Goal: Task Accomplishment & Management: Complete application form

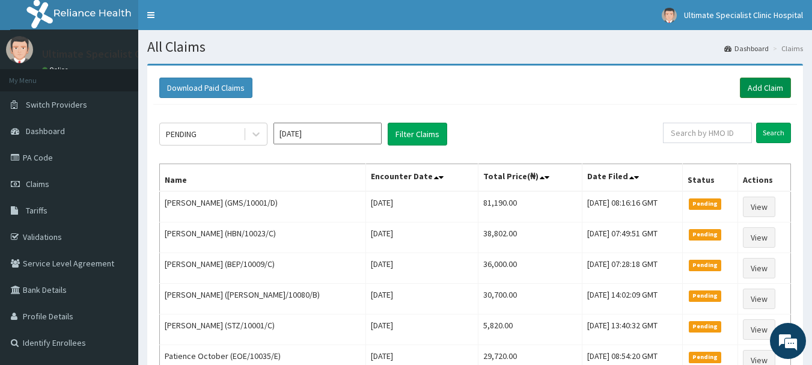
click at [748, 87] on link "Add Claim" at bounding box center [765, 88] width 51 height 20
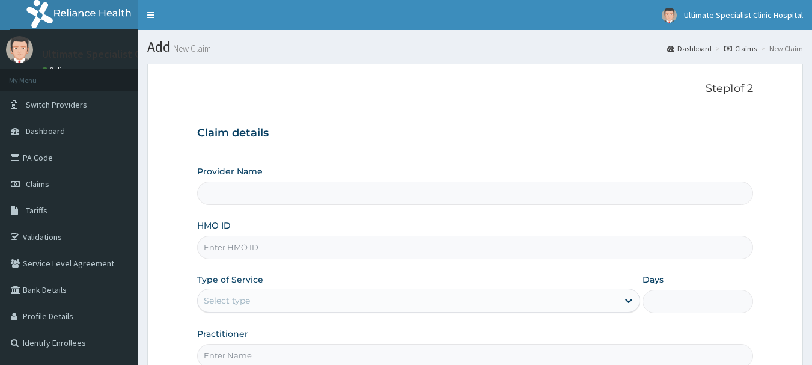
click at [235, 248] on input "HMO ID" at bounding box center [475, 247] width 557 height 23
type input "Ultimate Specialist Clinic And Hospital"
paste input "GPP/10073/A"
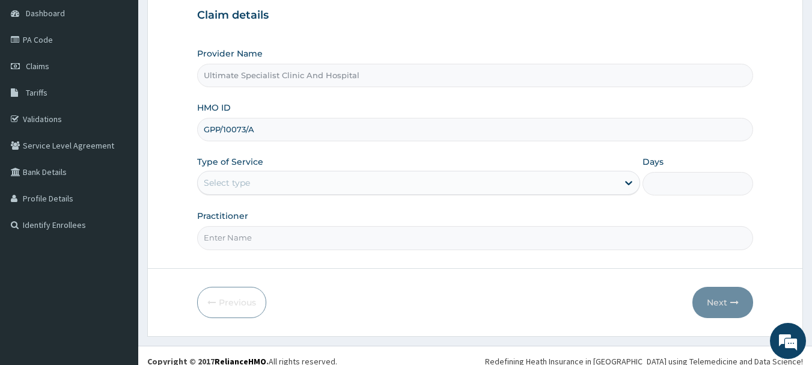
scroll to position [129, 0]
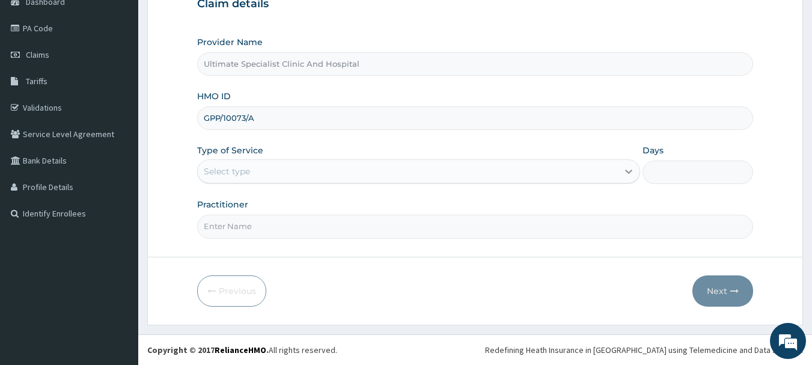
type input "GPP/10073/A"
click at [627, 168] on icon at bounding box center [629, 171] width 12 height 12
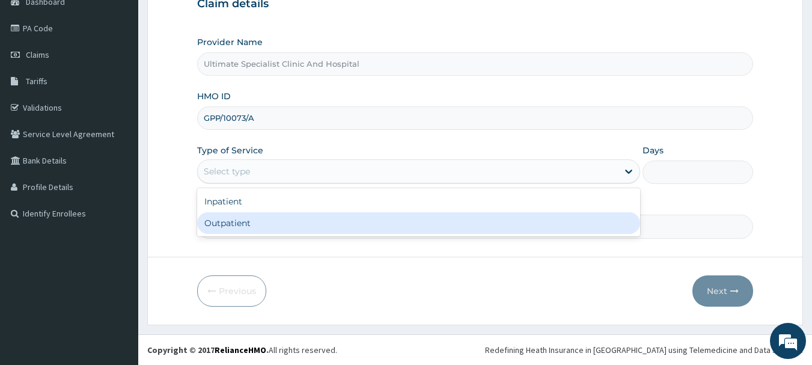
click at [265, 221] on div "Outpatient" at bounding box center [418, 223] width 443 height 22
type input "1"
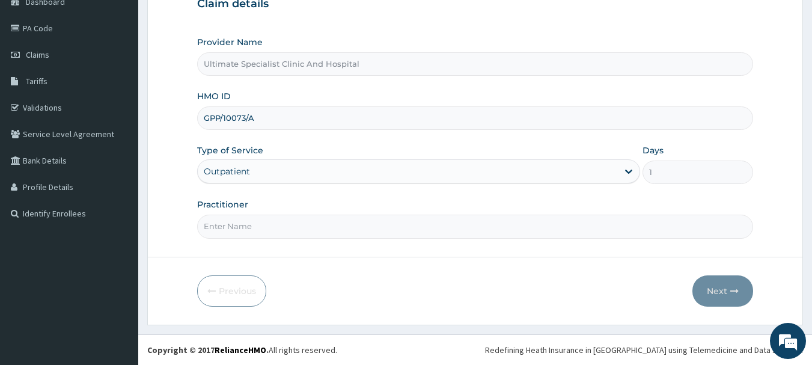
click at [251, 233] on input "Practitioner" at bounding box center [475, 226] width 557 height 23
type input "DR TELEMA"
click at [720, 286] on button "Next" at bounding box center [723, 290] width 61 height 31
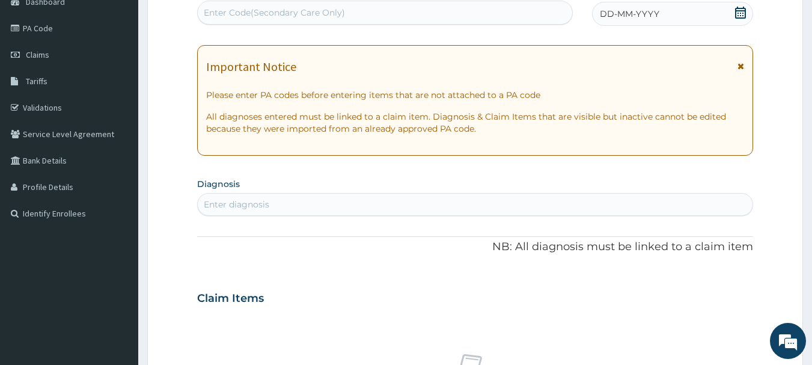
click at [268, 202] on div "Enter diagnosis" at bounding box center [237, 204] width 66 height 12
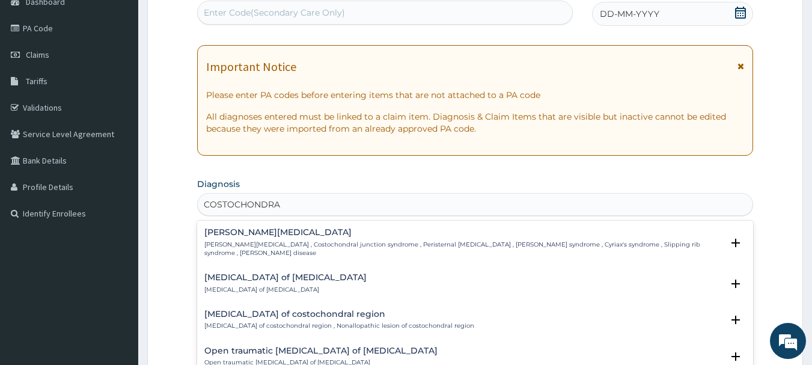
type input "COSTOCHONDR"
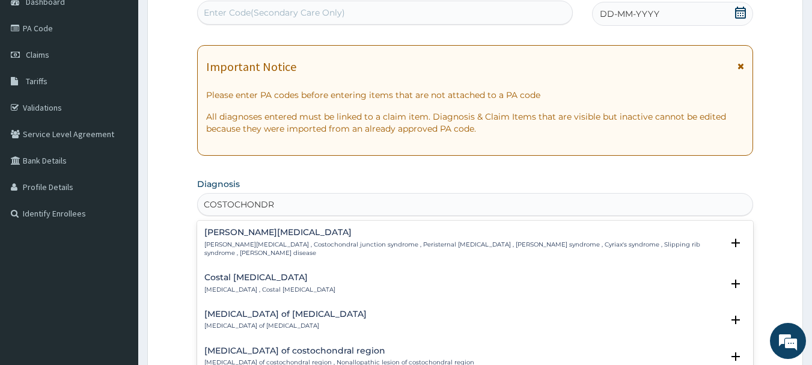
click at [263, 273] on h4 "Costal chondritis" at bounding box center [269, 277] width 131 height 9
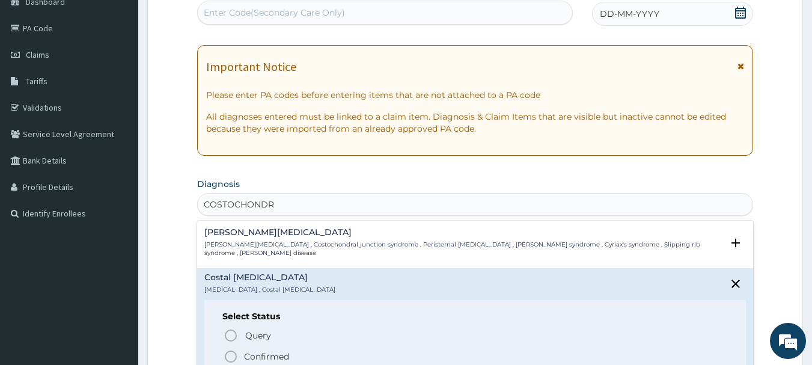
click at [236, 351] on circle "status option filled" at bounding box center [230, 356] width 11 height 11
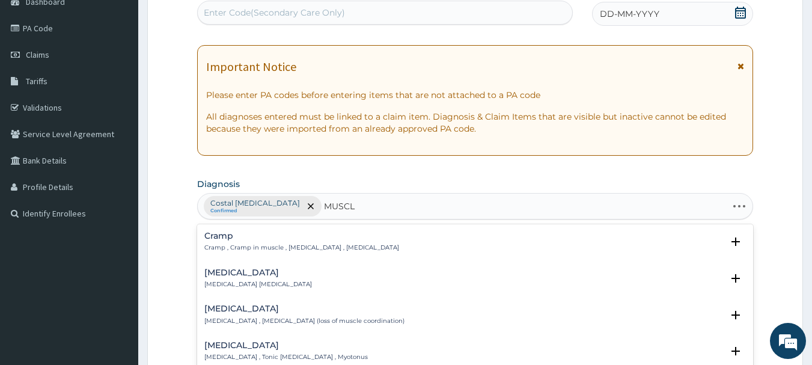
type input "MUSCLE"
click at [216, 278] on div "Spasm Spasm , Muscle spasm" at bounding box center [258, 278] width 108 height 21
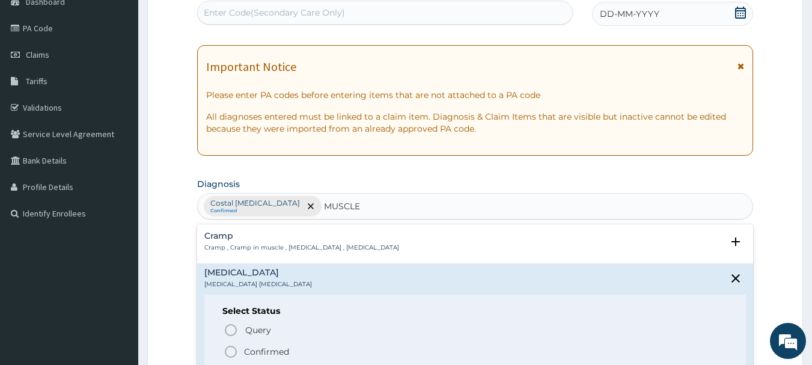
click at [231, 349] on icon "status option filled" at bounding box center [231, 352] width 14 height 14
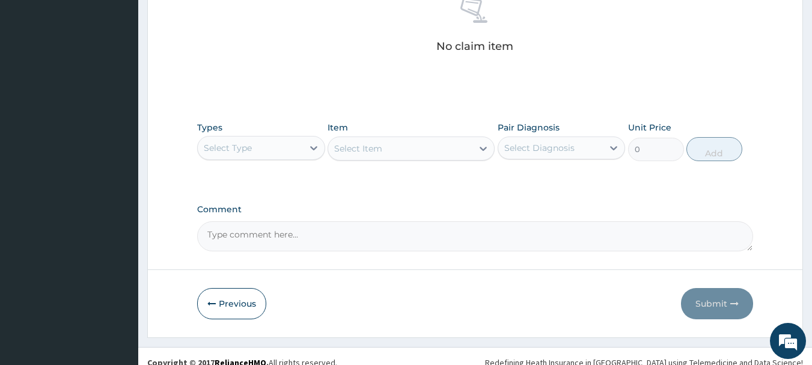
scroll to position [490, 0]
click at [322, 153] on div at bounding box center [314, 147] width 22 height 22
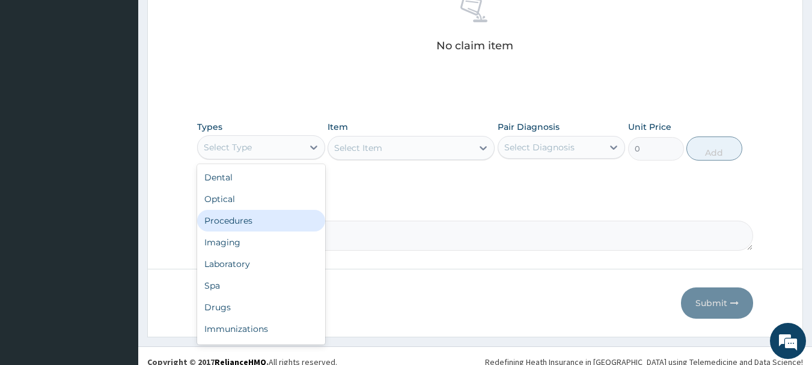
click at [225, 216] on div "Procedures" at bounding box center [261, 221] width 128 height 22
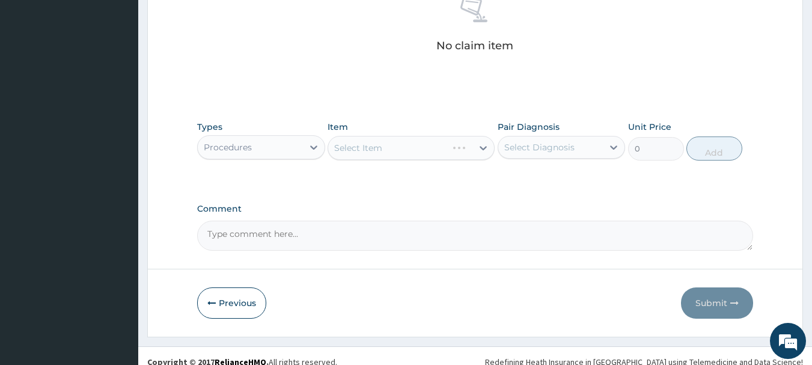
click at [393, 145] on div "Select Item" at bounding box center [411, 148] width 167 height 24
click at [448, 152] on div "Select Item" at bounding box center [411, 148] width 167 height 24
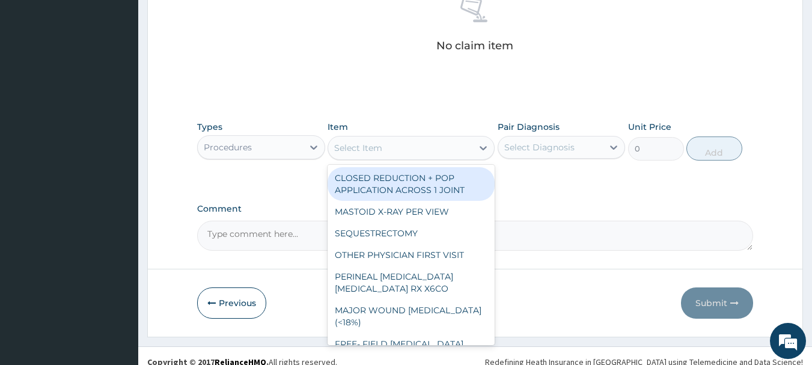
click at [447, 143] on div "Select Item" at bounding box center [400, 147] width 144 height 19
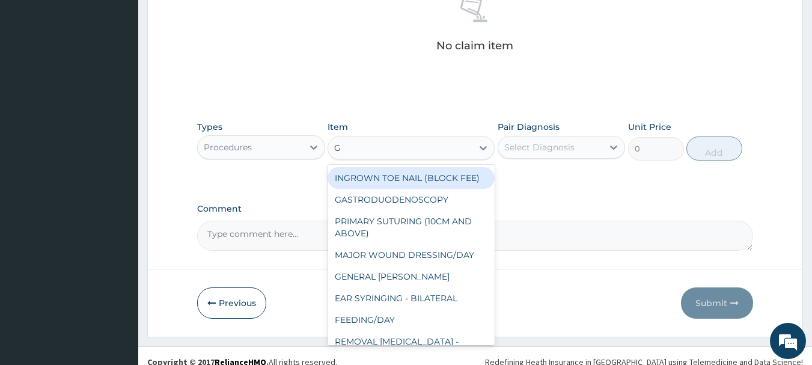
type input "GP"
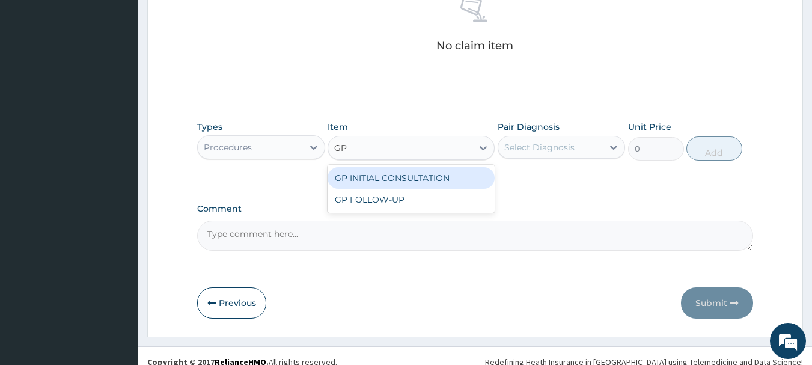
click at [459, 185] on div "GP INITIAL CONSULTATION" at bounding box center [411, 178] width 167 height 22
type input "4000"
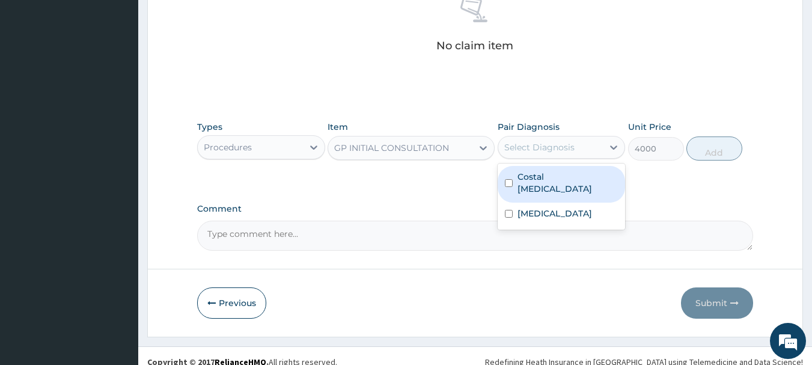
drag, startPoint x: 612, startPoint y: 146, endPoint x: 606, endPoint y: 164, distance: 19.0
click at [612, 147] on icon at bounding box center [614, 147] width 12 height 12
drag, startPoint x: 598, startPoint y: 177, endPoint x: 595, endPoint y: 200, distance: 23.6
click at [595, 199] on div "Costal chondritis Spasm" at bounding box center [562, 197] width 128 height 66
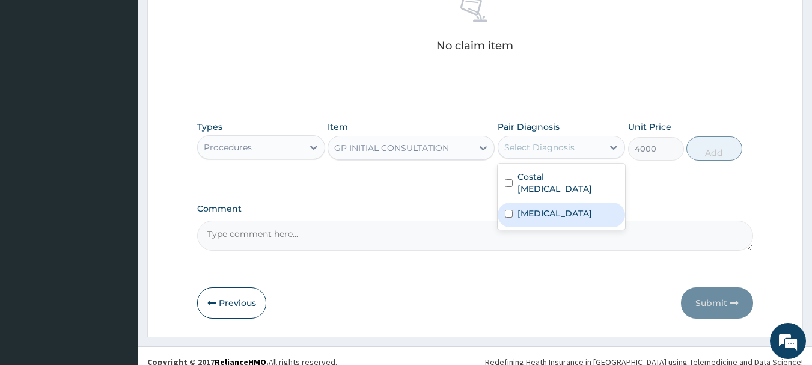
click at [595, 203] on div "Spasm" at bounding box center [562, 215] width 128 height 25
checkbox input "true"
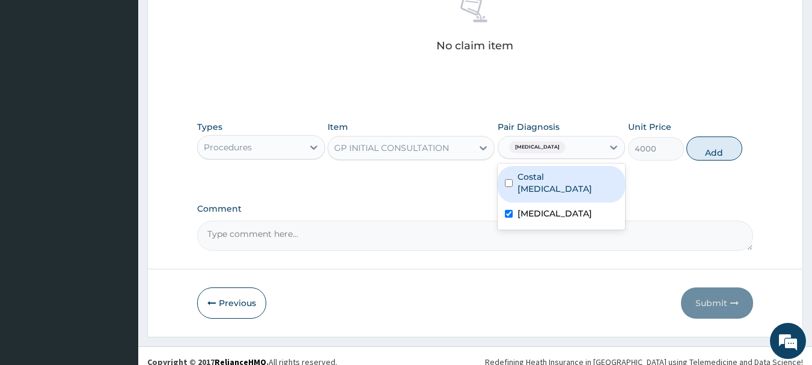
click at [595, 176] on div "Costal chondritis" at bounding box center [562, 184] width 128 height 37
checkbox input "true"
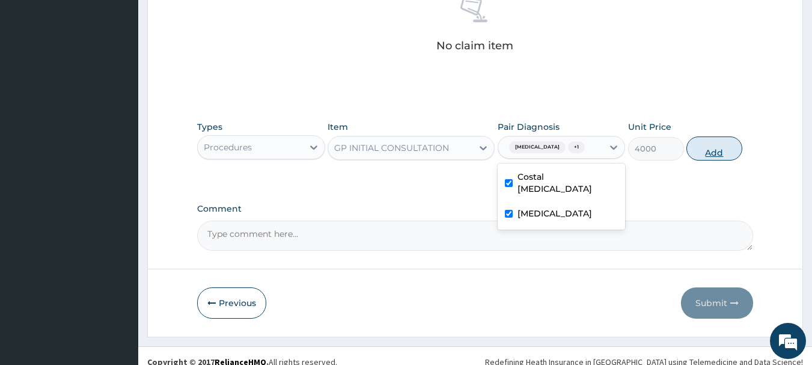
click at [715, 146] on button "Add" at bounding box center [715, 148] width 56 height 24
type input "0"
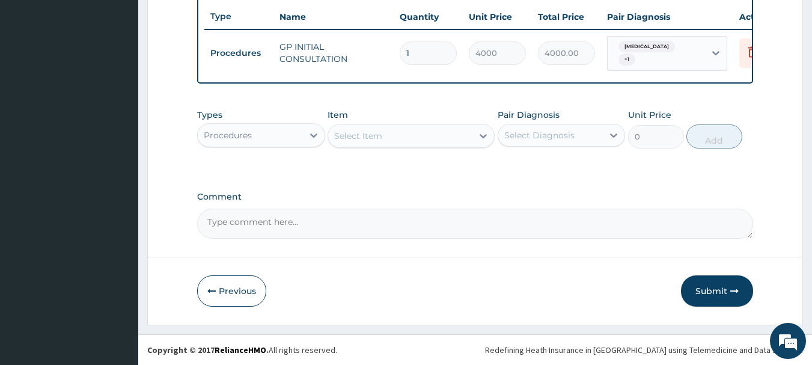
scroll to position [454, 0]
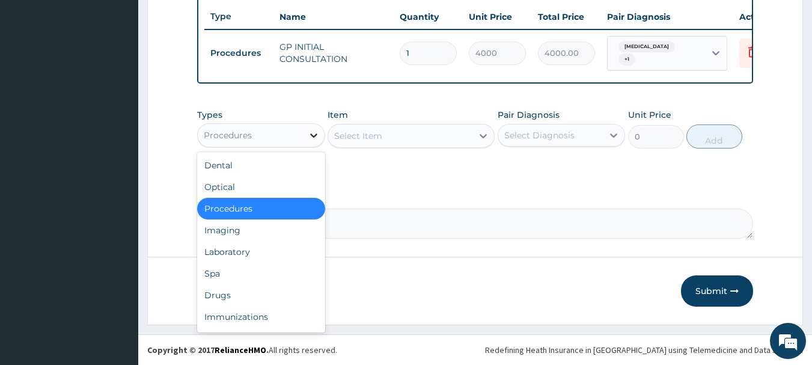
click at [313, 128] on div at bounding box center [314, 135] width 22 height 22
click at [215, 295] on div "Drugs" at bounding box center [261, 295] width 128 height 22
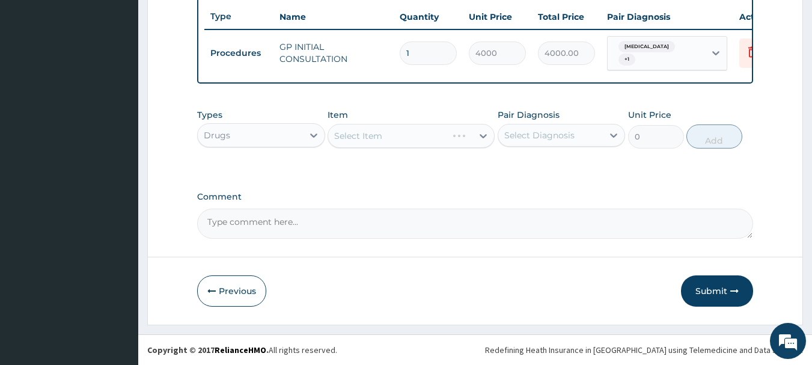
click at [402, 131] on div "Select Item" at bounding box center [411, 136] width 167 height 24
click at [433, 140] on div "Select Item" at bounding box center [411, 136] width 167 height 24
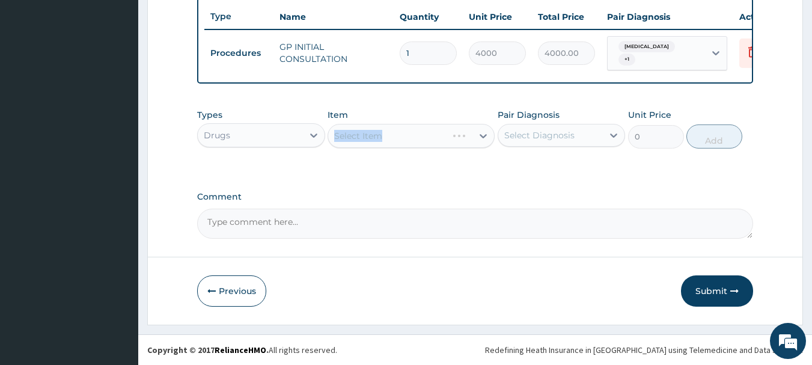
click at [433, 140] on div "Select Item" at bounding box center [411, 136] width 167 height 24
click at [448, 133] on div "Select Item" at bounding box center [411, 136] width 167 height 24
click at [425, 136] on div "Select Item" at bounding box center [400, 135] width 144 height 19
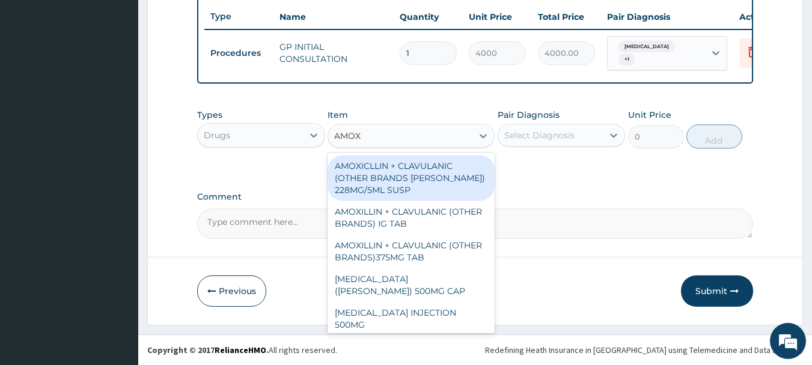
type input "AMOXI"
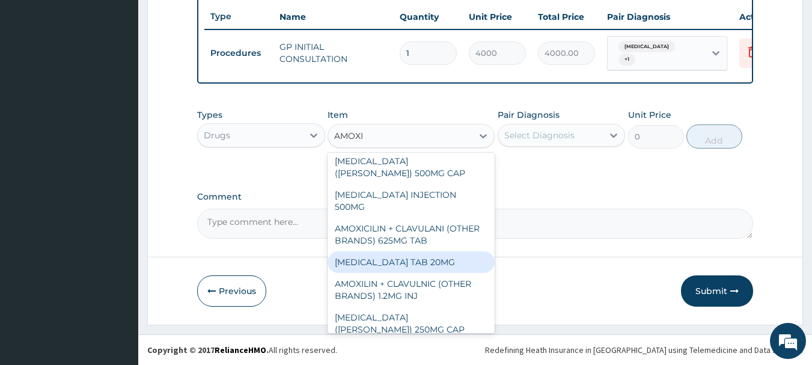
scroll to position [120, 0]
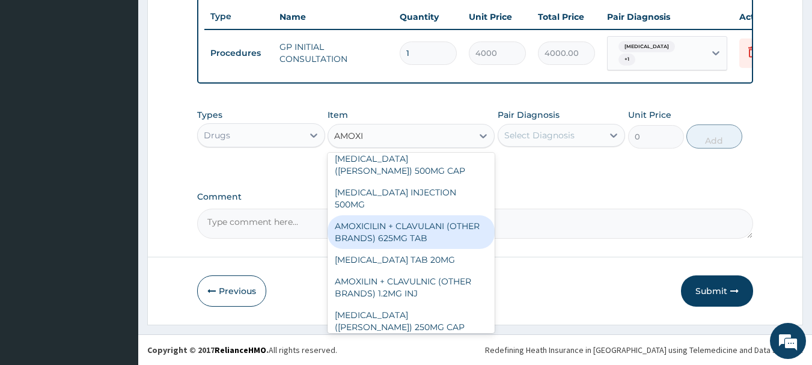
click at [431, 215] on div "AMOXICILIN + CLAVULANI (OTHER BRANDS) 625MG TAB" at bounding box center [411, 232] width 167 height 34
type input "500"
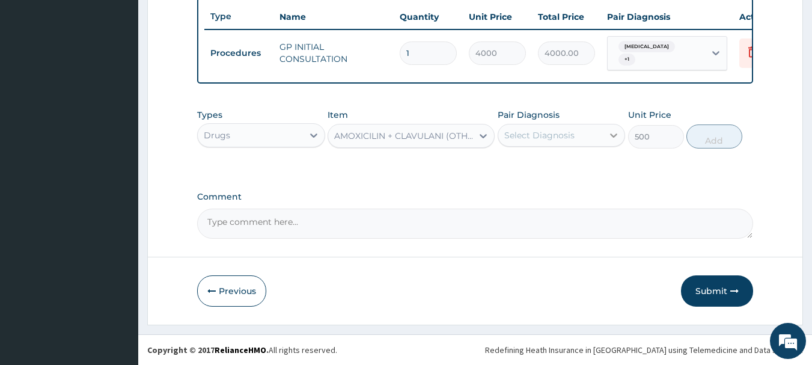
click at [615, 133] on icon at bounding box center [614, 135] width 12 height 12
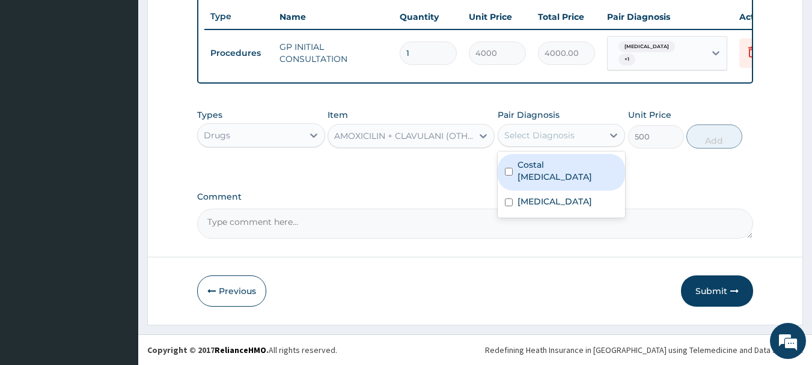
click at [536, 162] on label "Costal chondritis" at bounding box center [568, 171] width 101 height 24
checkbox input "true"
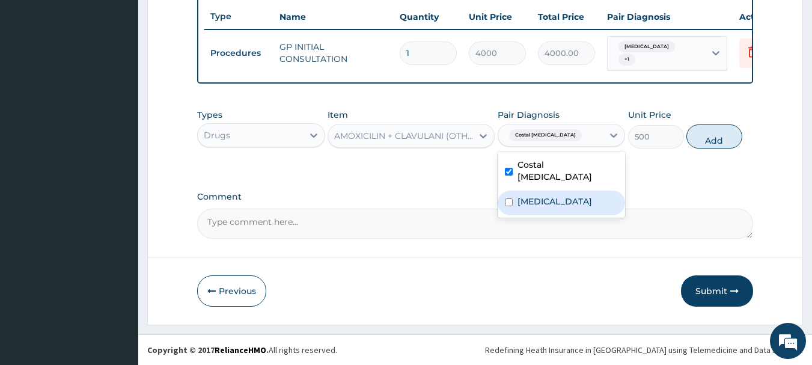
click at [531, 195] on label "Spasm" at bounding box center [555, 201] width 75 height 12
checkbox input "true"
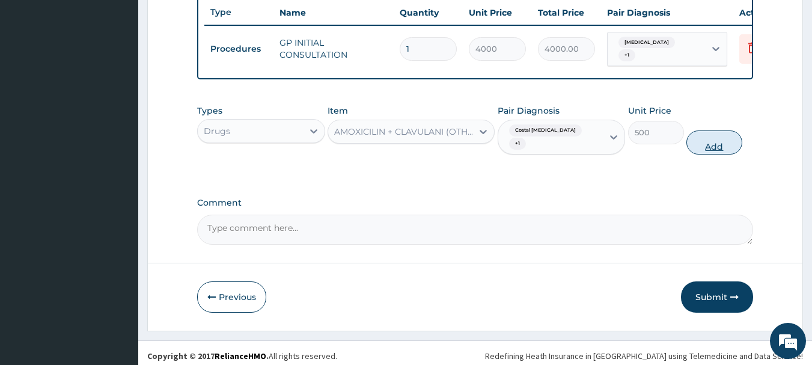
click at [722, 132] on button "Add" at bounding box center [715, 142] width 56 height 24
type input "0"
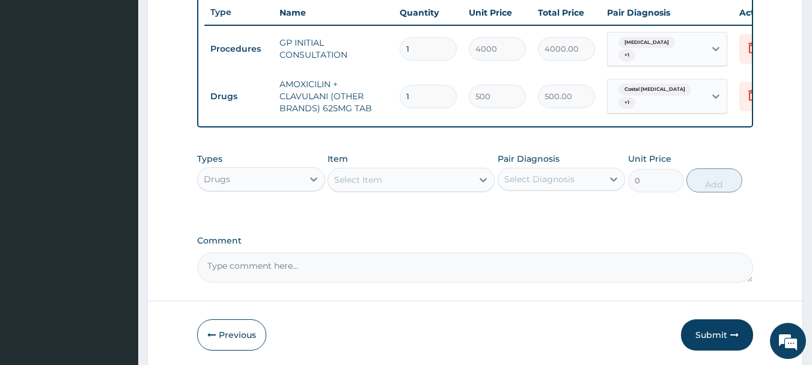
click at [372, 185] on div "Select Item" at bounding box center [358, 180] width 48 height 12
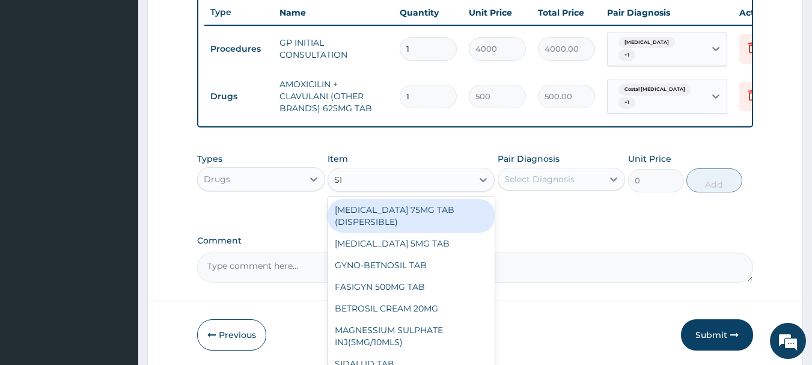
type input "SID"
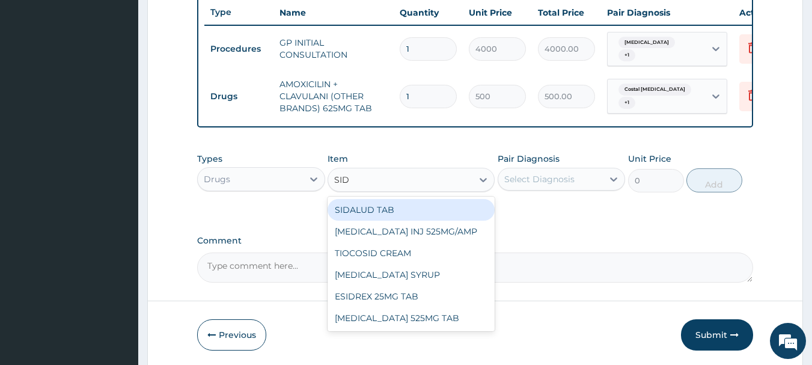
click at [410, 207] on div "SIDALUD TAB" at bounding box center [411, 210] width 167 height 22
type input "357.75"
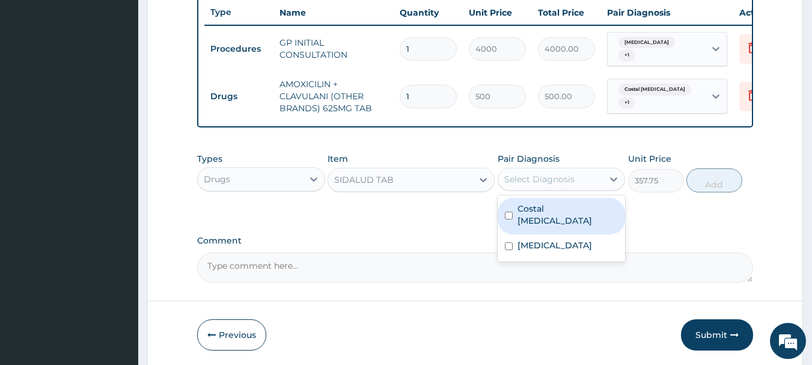
drag, startPoint x: 614, startPoint y: 178, endPoint x: 586, endPoint y: 197, distance: 34.2
click at [606, 188] on div at bounding box center [614, 179] width 22 height 22
drag, startPoint x: 542, startPoint y: 212, endPoint x: 537, endPoint y: 235, distance: 23.5
click at [541, 221] on div "Costal chondritis" at bounding box center [562, 216] width 128 height 37
checkbox input "true"
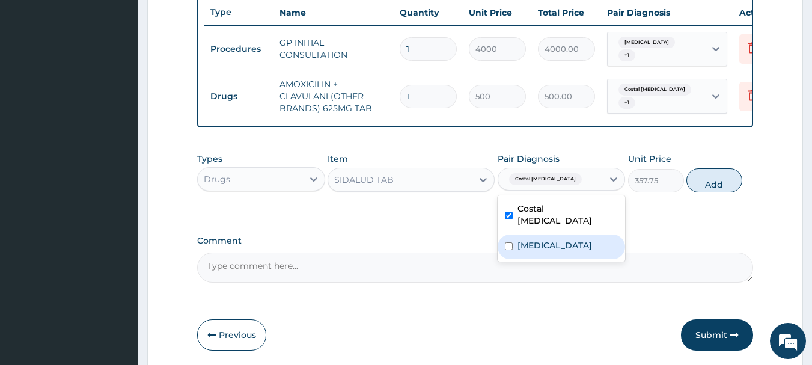
drag, startPoint x: 537, startPoint y: 239, endPoint x: 605, endPoint y: 227, distance: 69.0
click at [550, 236] on div "Spasm" at bounding box center [562, 247] width 128 height 25
checkbox input "true"
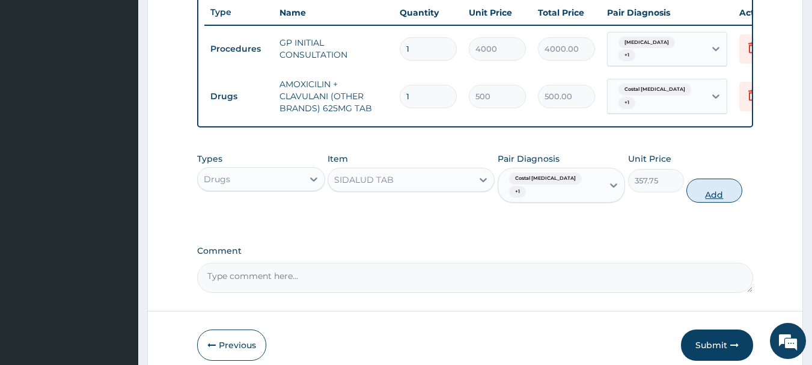
click at [714, 186] on button "Add" at bounding box center [715, 191] width 56 height 24
type input "0"
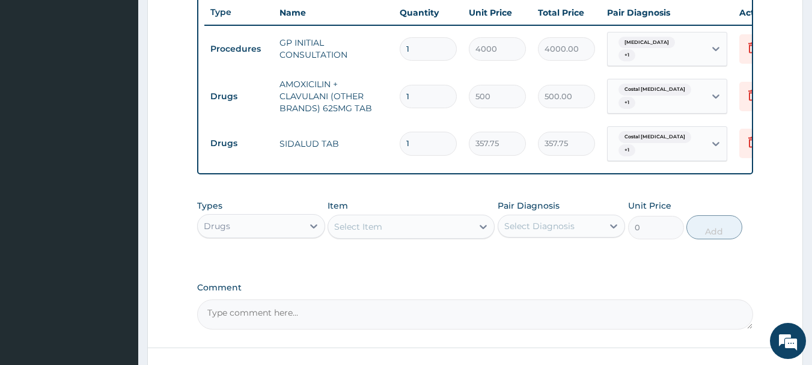
click at [360, 224] on div "Select Item" at bounding box center [358, 227] width 48 height 12
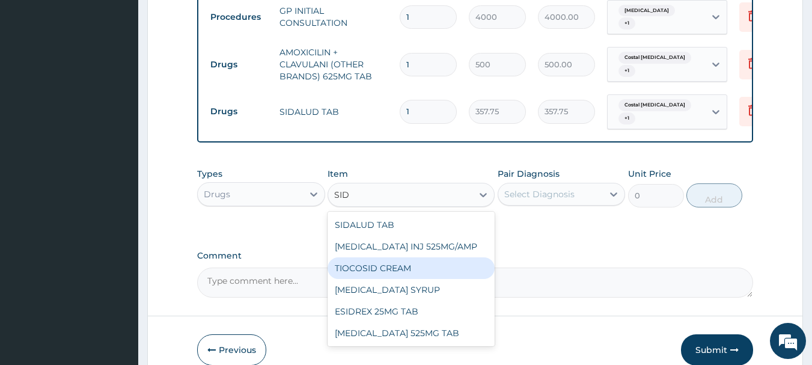
scroll to position [514, 0]
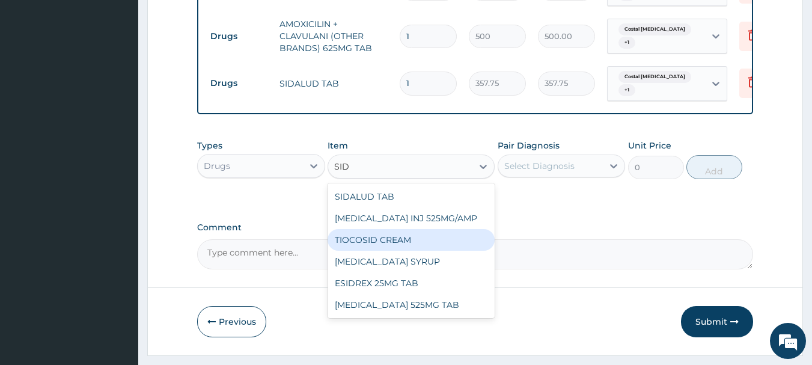
type input "SID"
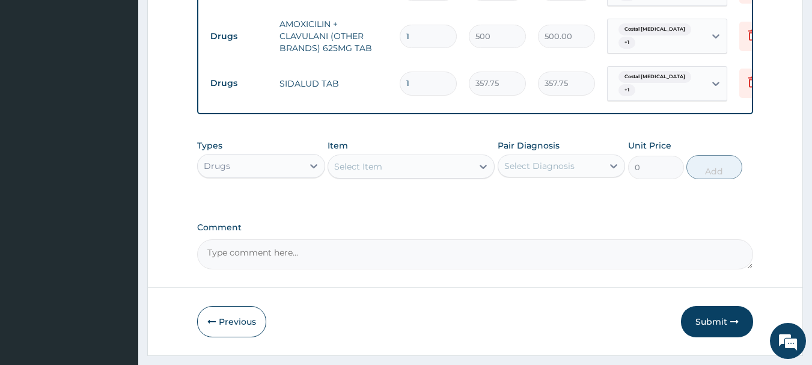
click at [529, 236] on div "Comment" at bounding box center [475, 245] width 557 height 47
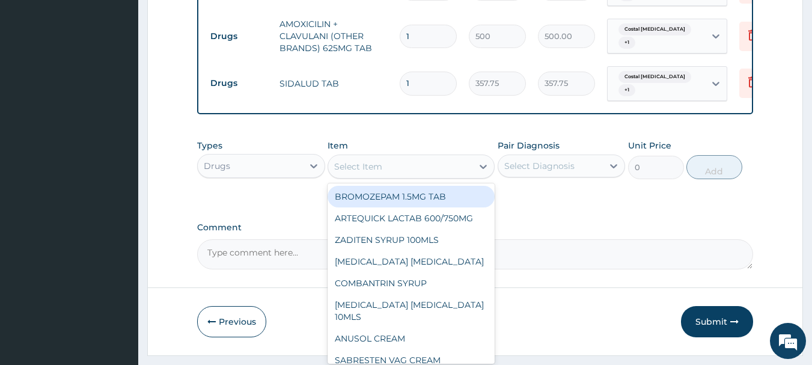
click at [350, 162] on div "Select Item" at bounding box center [358, 167] width 48 height 12
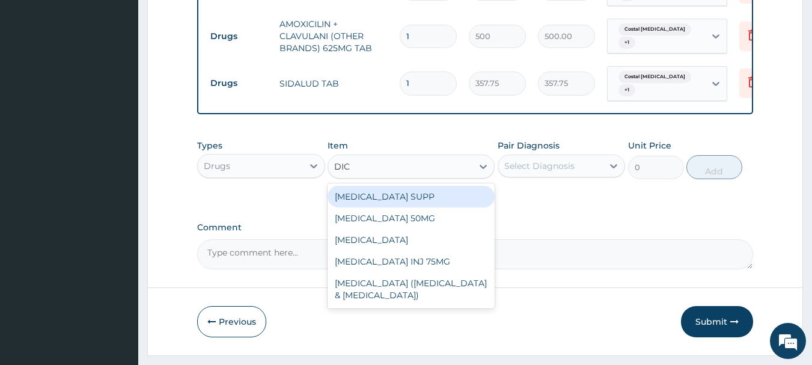
type input "DICL"
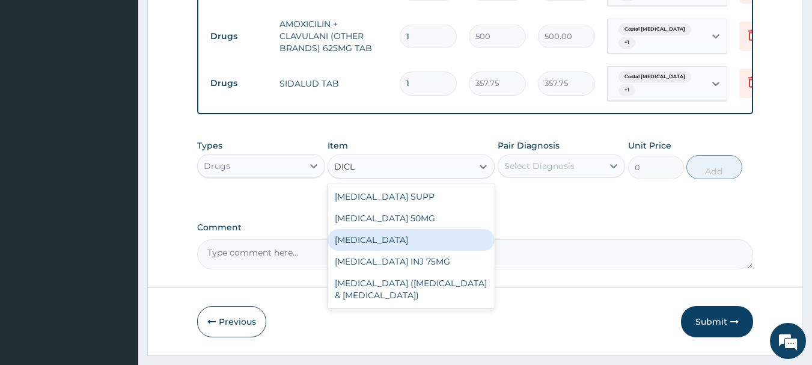
click at [370, 241] on div "DICLOFENAC" at bounding box center [411, 240] width 167 height 22
type input "130"
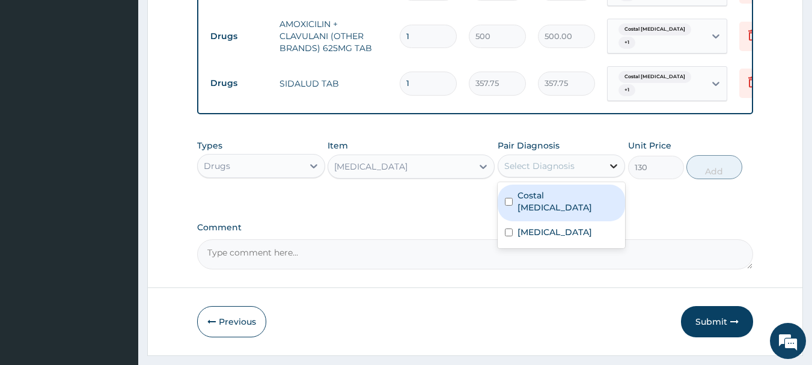
click at [615, 160] on icon at bounding box center [614, 166] width 12 height 12
click at [562, 197] on label "Costal chondritis" at bounding box center [568, 201] width 101 height 24
checkbox input "true"
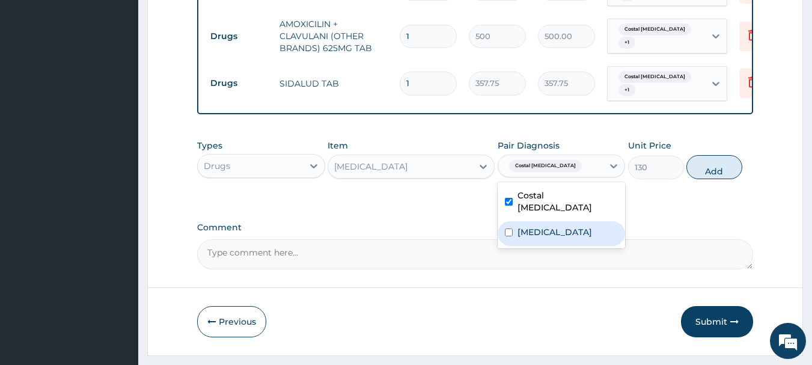
click at [536, 226] on label "Spasm" at bounding box center [555, 232] width 75 height 12
checkbox input "true"
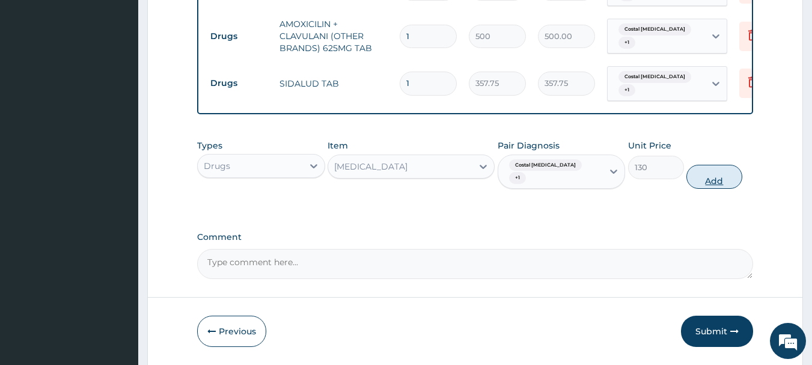
click at [713, 174] on button "Add" at bounding box center [715, 177] width 56 height 24
type input "0"
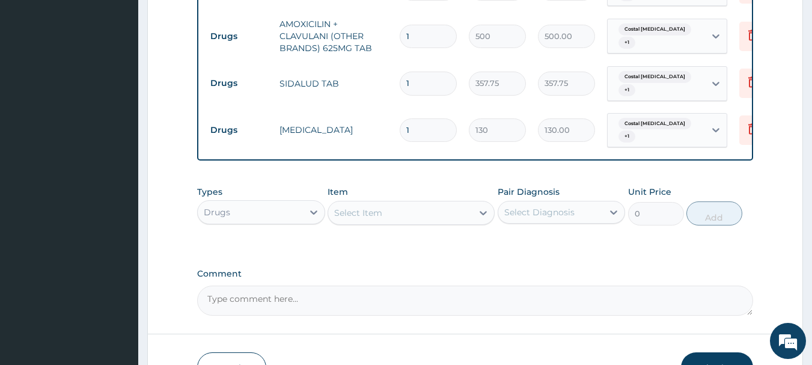
click at [417, 28] on input "1" at bounding box center [428, 36] width 57 height 23
type input "14"
type input "7000.00"
type input "14"
click at [425, 85] on input "1" at bounding box center [428, 83] width 57 height 23
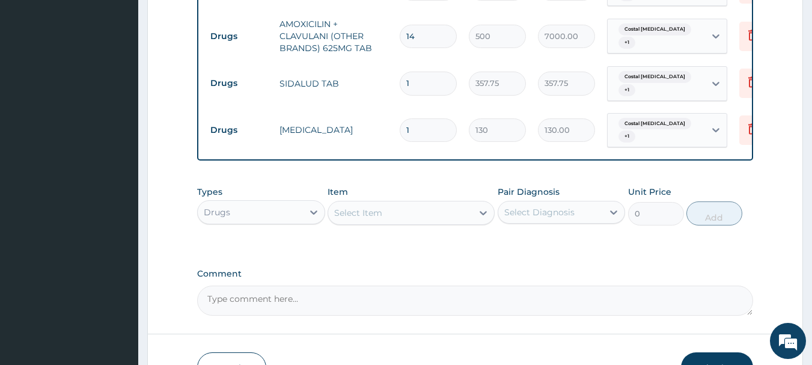
type input "14"
type input "5008.50"
type input "14"
click at [429, 119] on input "1" at bounding box center [428, 129] width 57 height 23
type input "14"
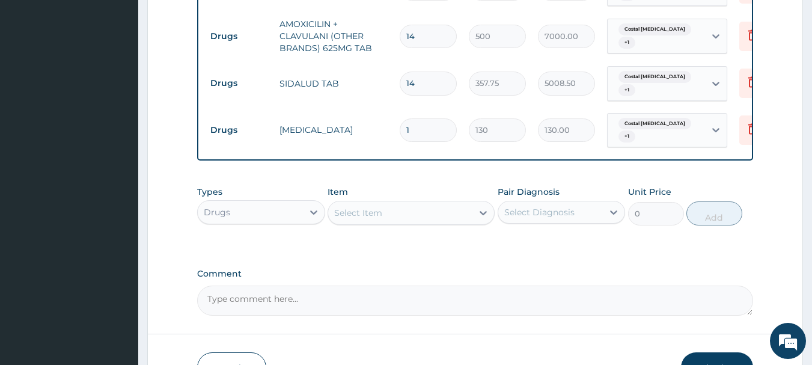
type input "1820.00"
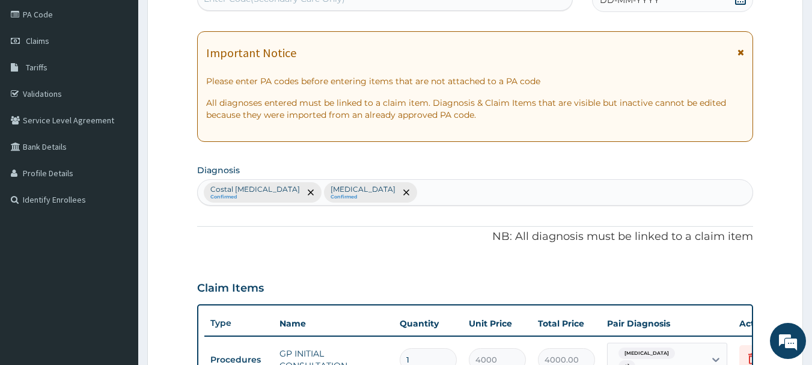
scroll to position [44, 0]
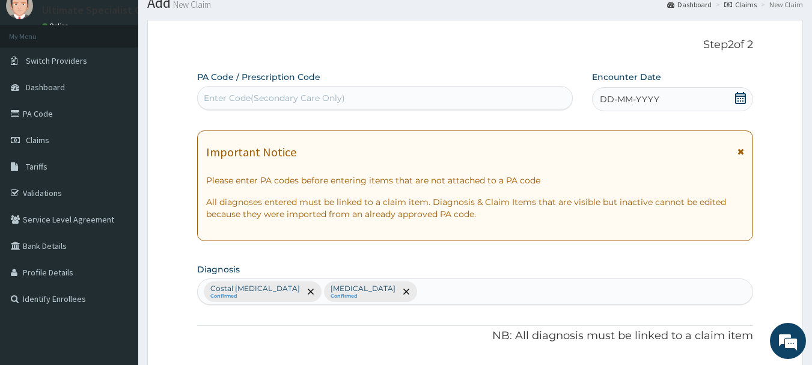
type input "14"
click at [740, 94] on icon at bounding box center [740, 98] width 11 height 12
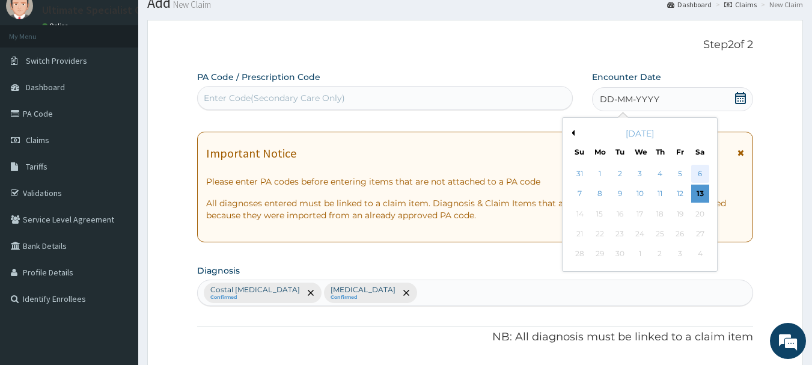
click at [704, 172] on div "6" at bounding box center [701, 174] width 18 height 18
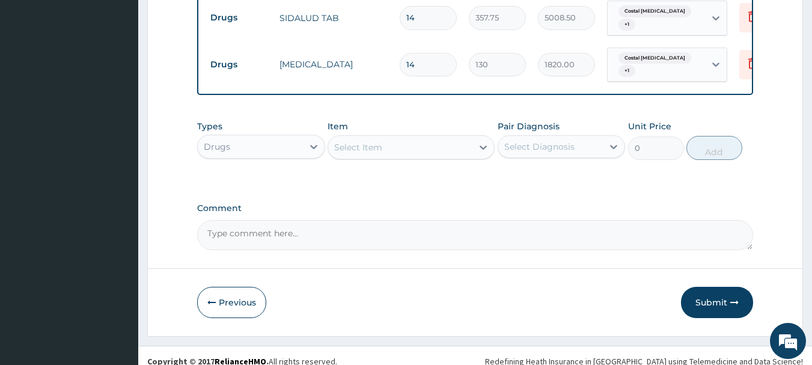
scroll to position [585, 0]
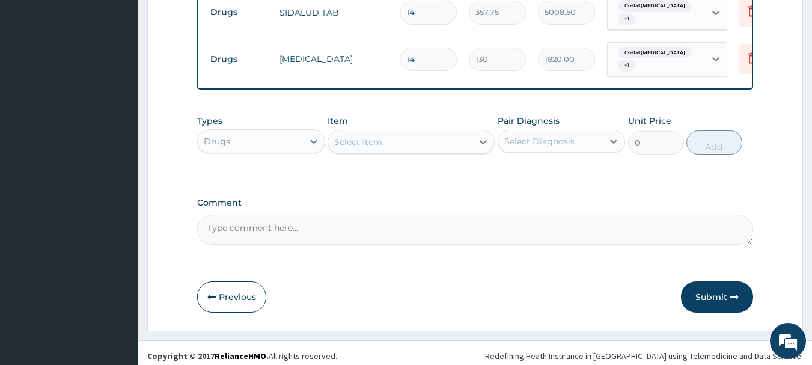
click at [726, 294] on button "Submit" at bounding box center [717, 296] width 72 height 31
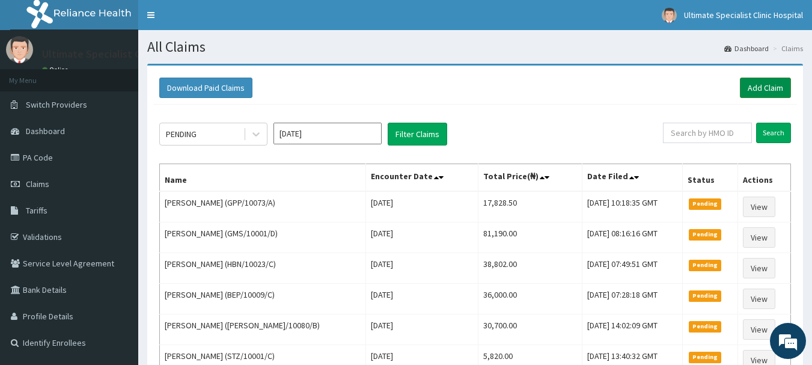
click at [769, 85] on link "Add Claim" at bounding box center [765, 88] width 51 height 20
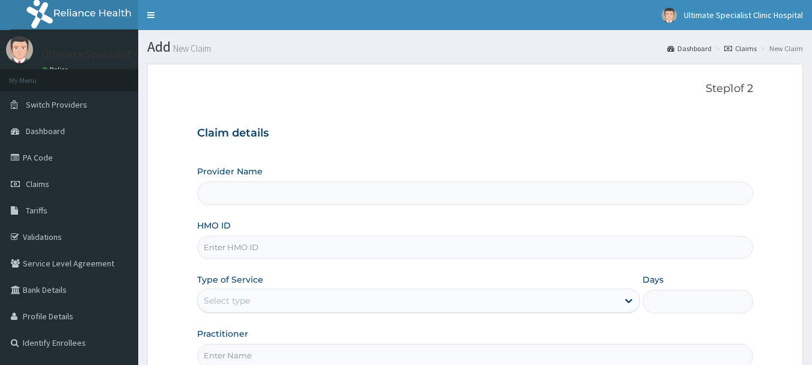
click at [220, 253] on input "HMO ID" at bounding box center [475, 247] width 557 height 23
type input "Ultimate Specialist Clinic And Hospital"
paste input "GMS/10001/B"
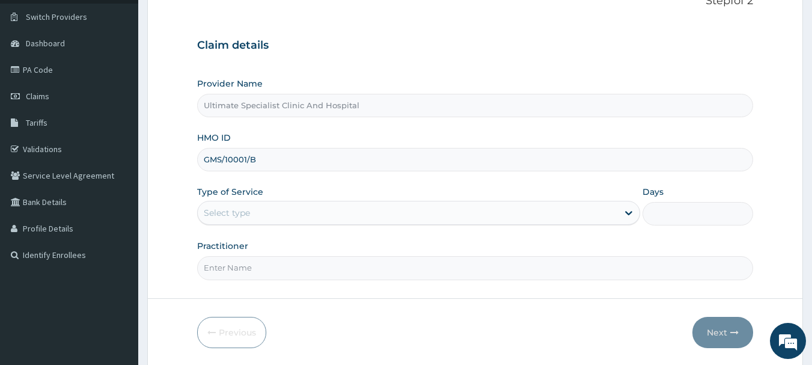
scroll to position [120, 0]
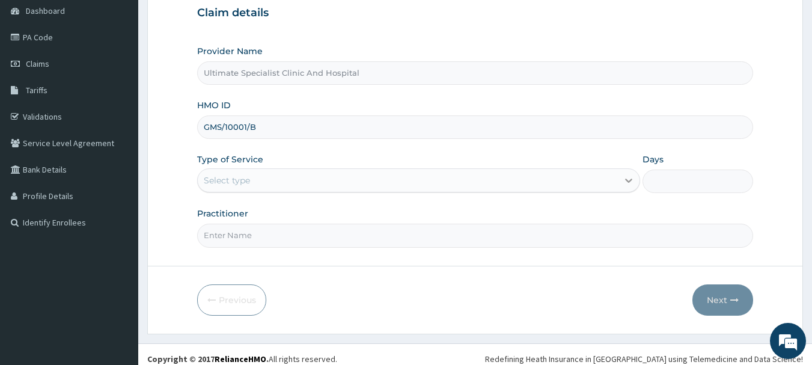
type input "GMS/10001/B"
click at [628, 180] on icon at bounding box center [628, 181] width 7 height 4
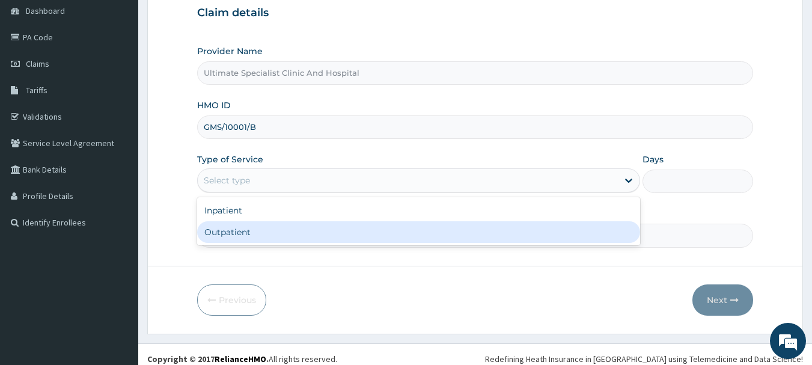
click at [480, 234] on div "Outpatient" at bounding box center [418, 232] width 443 height 22
type input "1"
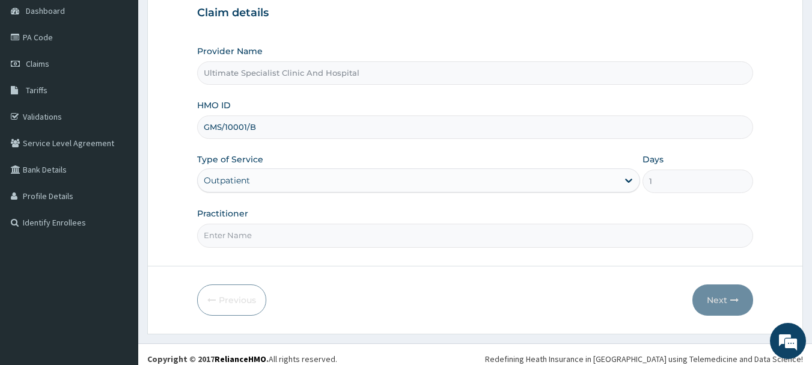
click at [469, 241] on input "Practitioner" at bounding box center [475, 235] width 557 height 23
type input "DR TELEMA"
click at [729, 297] on button "Next" at bounding box center [723, 299] width 61 height 31
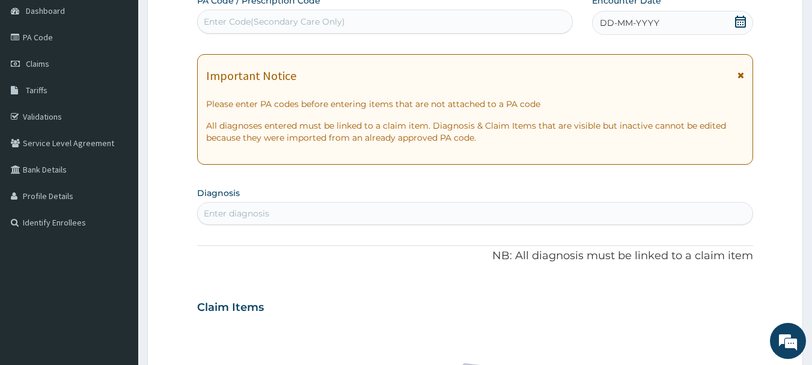
scroll to position [0, 0]
click at [734, 20] on div "DD-MM-YYYY" at bounding box center [672, 23] width 161 height 24
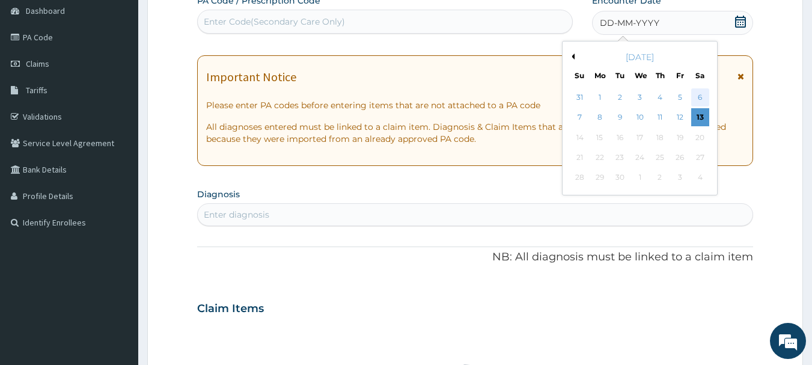
click at [705, 92] on div "6" at bounding box center [701, 97] width 18 height 18
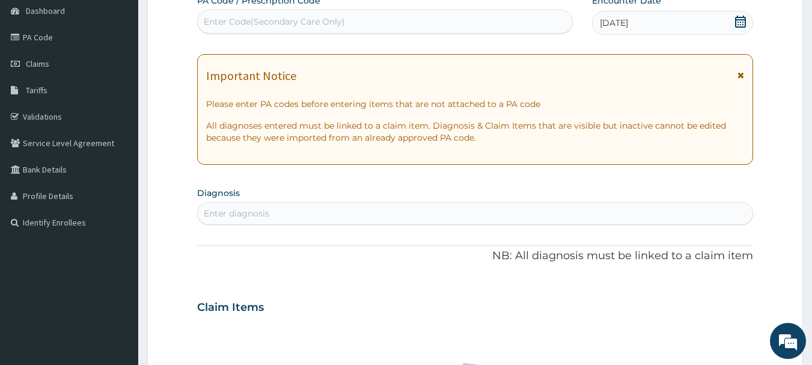
click at [247, 215] on div "Enter diagnosis" at bounding box center [237, 213] width 66 height 12
type input "MALA"
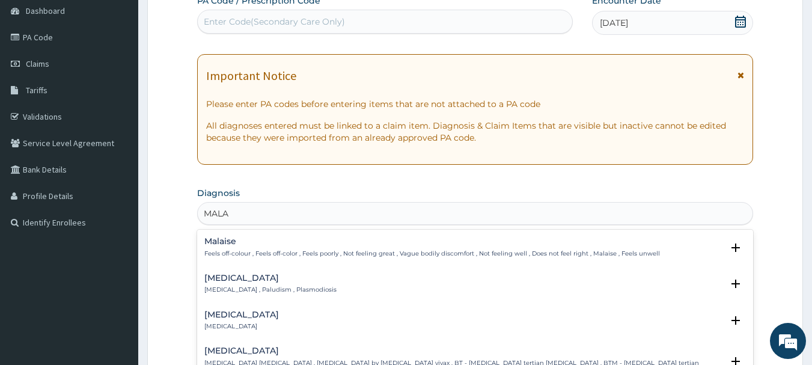
click at [213, 283] on h4 "[MEDICAL_DATA]" at bounding box center [270, 278] width 132 height 9
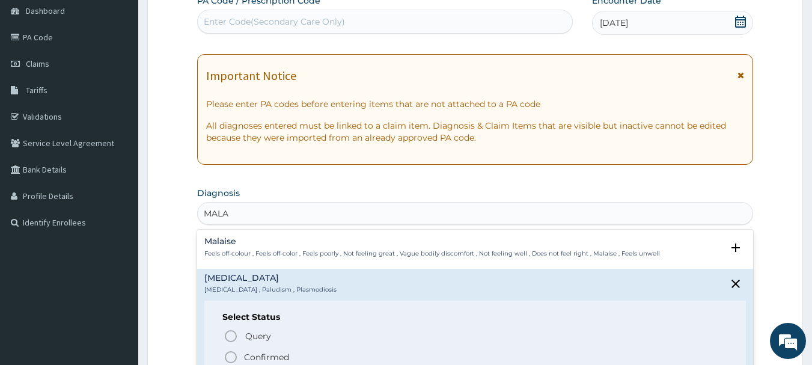
click at [225, 354] on icon "status option filled" at bounding box center [231, 357] width 14 height 14
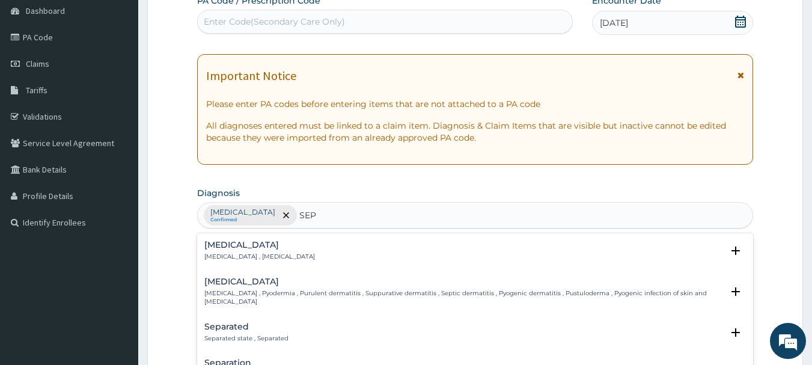
type input "SEPS"
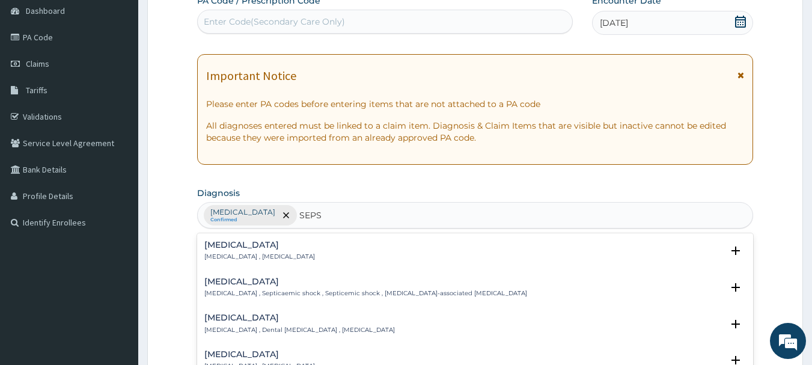
click at [236, 248] on h4 "[MEDICAL_DATA]" at bounding box center [259, 245] width 111 height 9
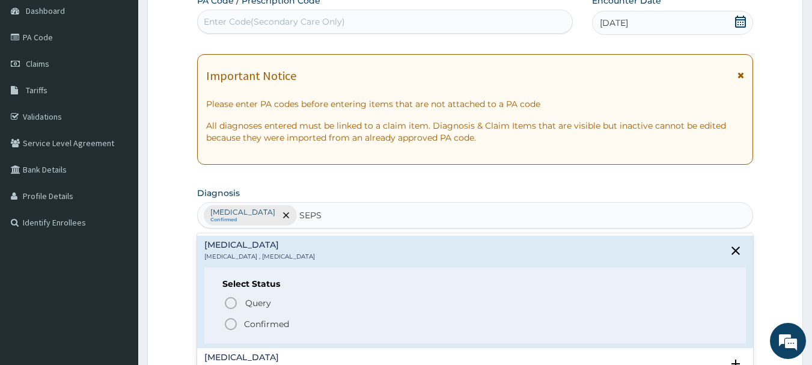
click at [234, 325] on icon "status option filled" at bounding box center [231, 324] width 14 height 14
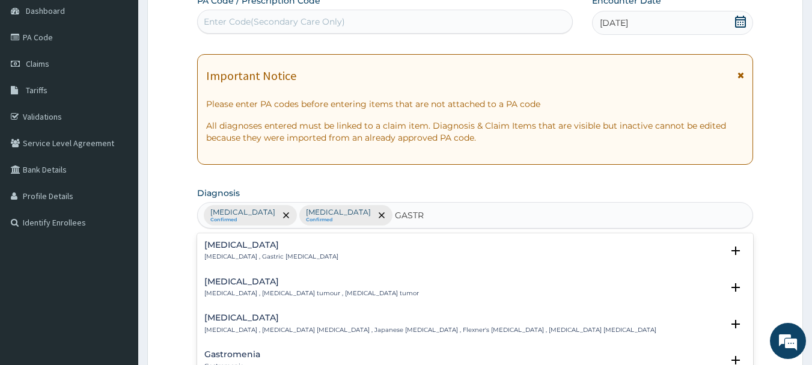
type input "GASTRI"
click at [221, 248] on h4 "[MEDICAL_DATA]" at bounding box center [271, 245] width 134 height 9
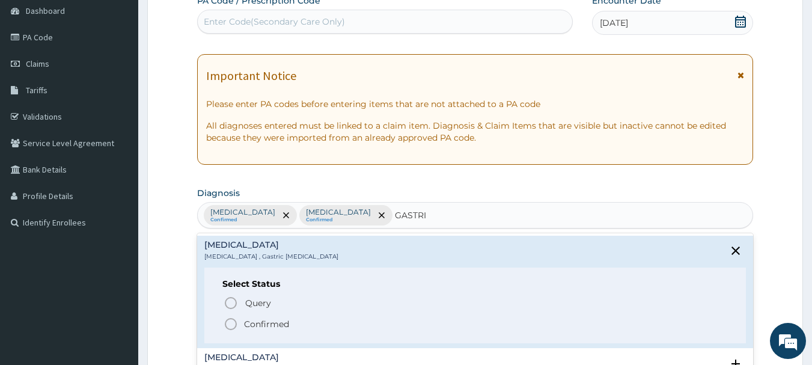
click at [227, 320] on circle "status option filled" at bounding box center [230, 324] width 11 height 11
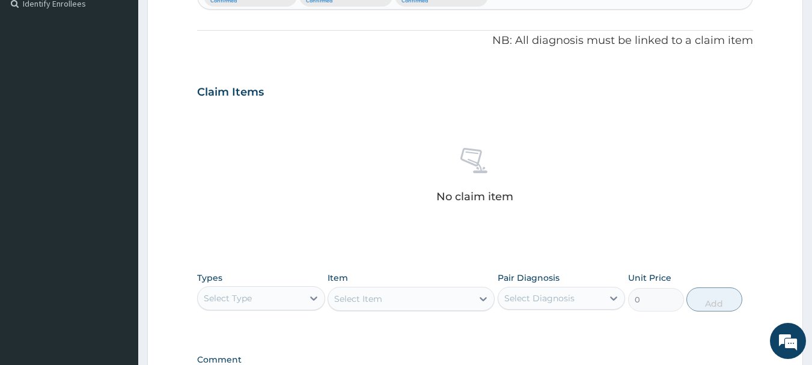
scroll to position [361, 0]
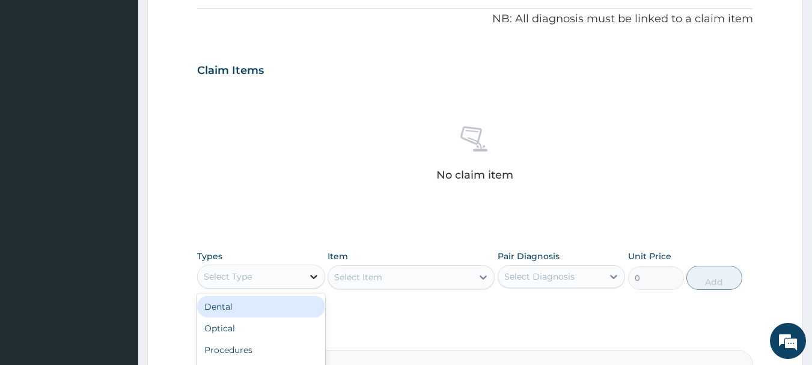
click at [317, 277] on icon at bounding box center [314, 277] width 12 height 12
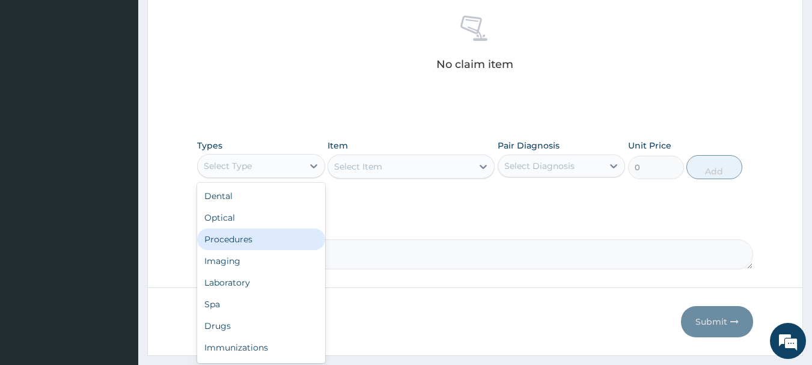
scroll to position [481, 0]
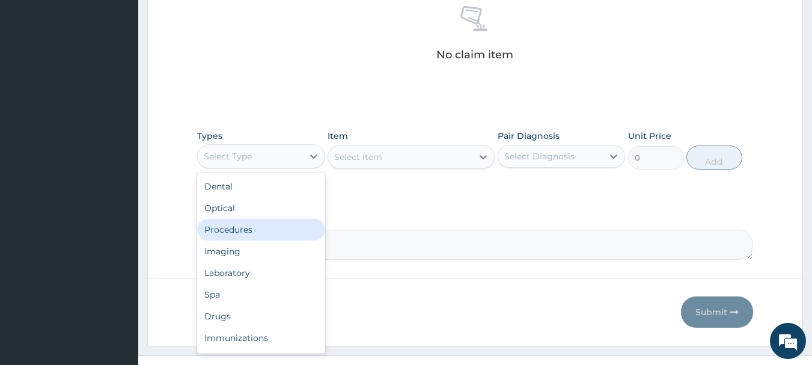
click at [248, 232] on div "Procedures" at bounding box center [261, 230] width 128 height 22
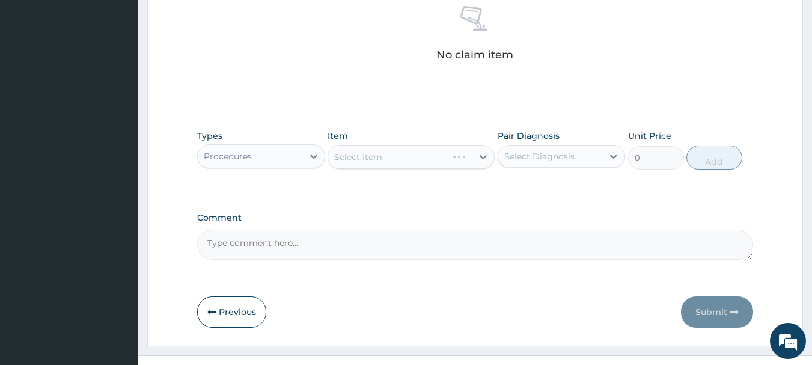
click at [420, 158] on div "Select Item" at bounding box center [411, 157] width 167 height 24
click at [425, 158] on div "Select Item" at bounding box center [411, 157] width 167 height 24
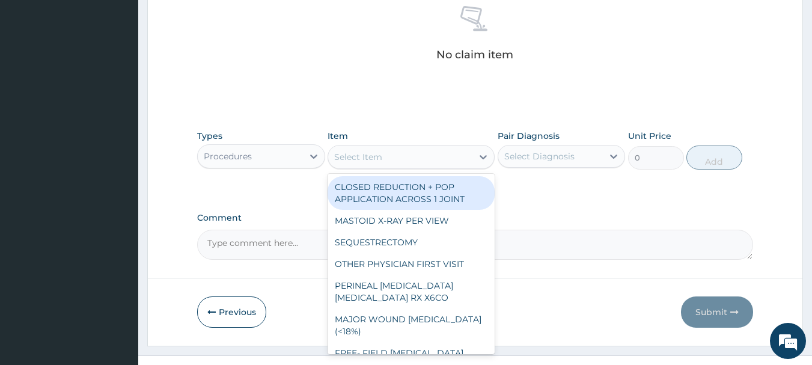
click at [447, 162] on div "Select Item" at bounding box center [400, 156] width 144 height 19
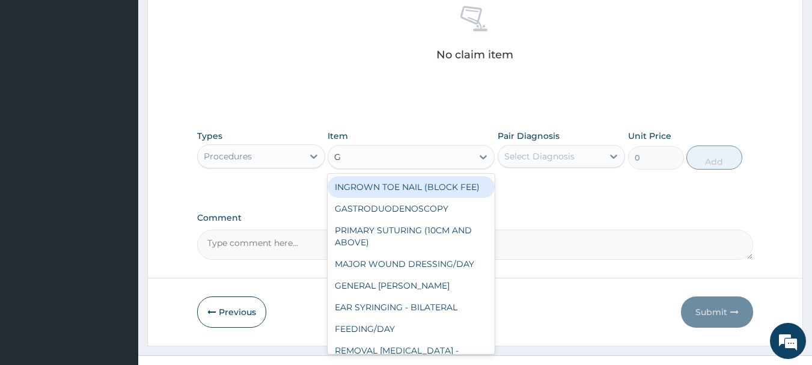
type input "GP"
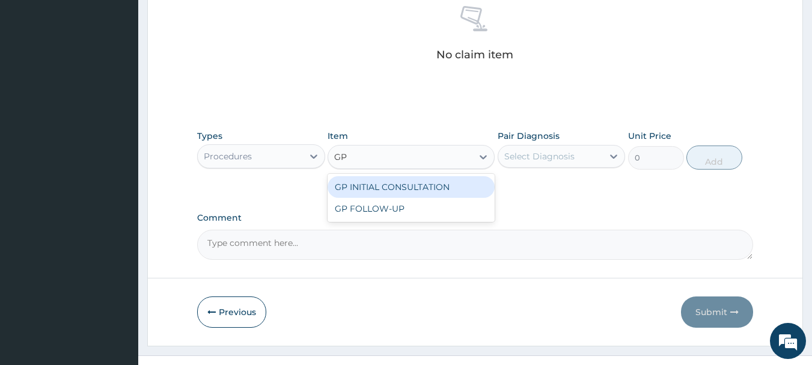
drag, startPoint x: 402, startPoint y: 184, endPoint x: 507, endPoint y: 166, distance: 106.8
click at [476, 173] on div "Types Procedures Item option GP INITIAL CONSULTATION focused, 139 of 226. 2 res…" at bounding box center [475, 150] width 557 height 52
click at [431, 183] on div "GP INITIAL CONSULTATION" at bounding box center [411, 187] width 167 height 22
type input "4000"
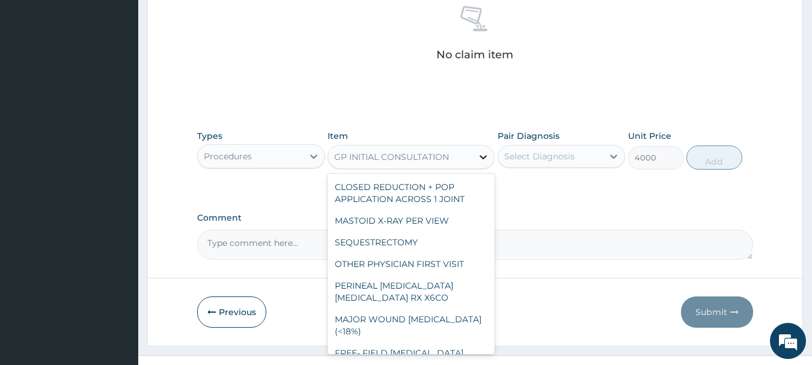
click at [484, 156] on icon at bounding box center [483, 157] width 12 height 12
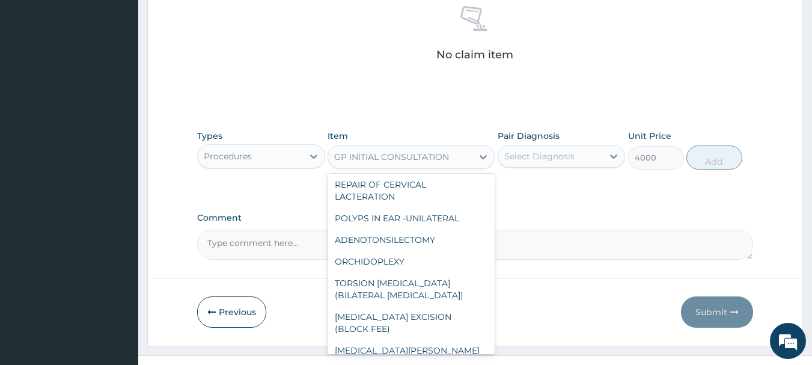
scroll to position [1749, 0]
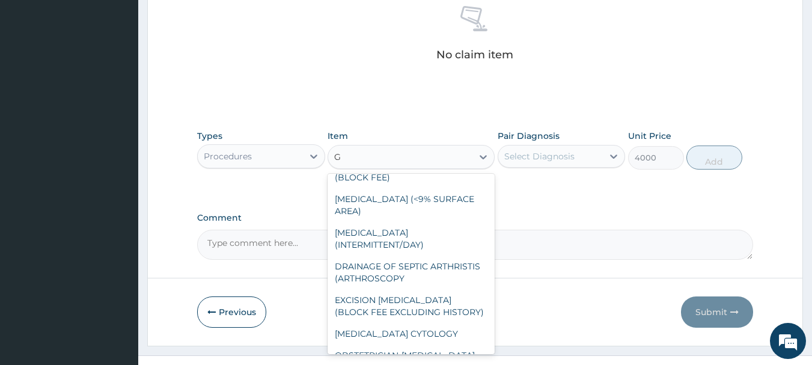
type input "GP"
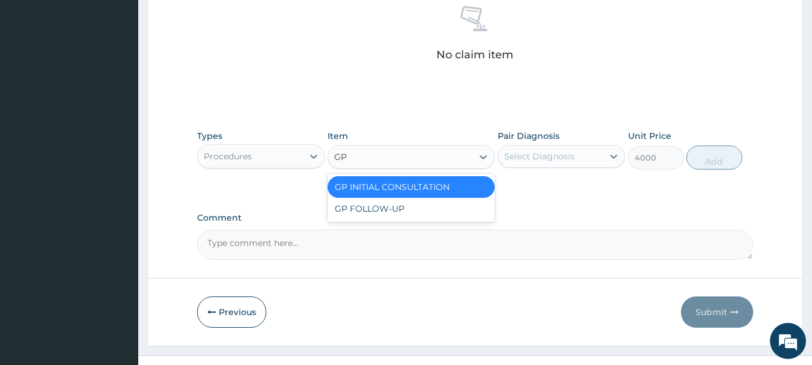
scroll to position [0, 0]
click at [388, 208] on div "GP FOLLOW-UP" at bounding box center [411, 209] width 167 height 22
type input "2000"
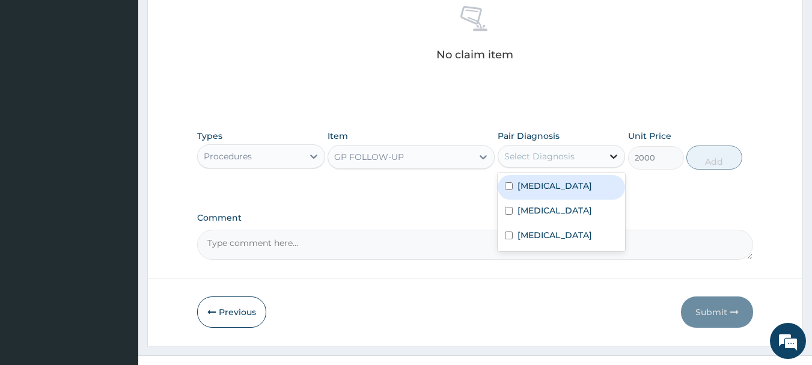
click at [606, 152] on div at bounding box center [614, 157] width 22 height 22
click at [541, 180] on label "[MEDICAL_DATA]" at bounding box center [555, 186] width 75 height 12
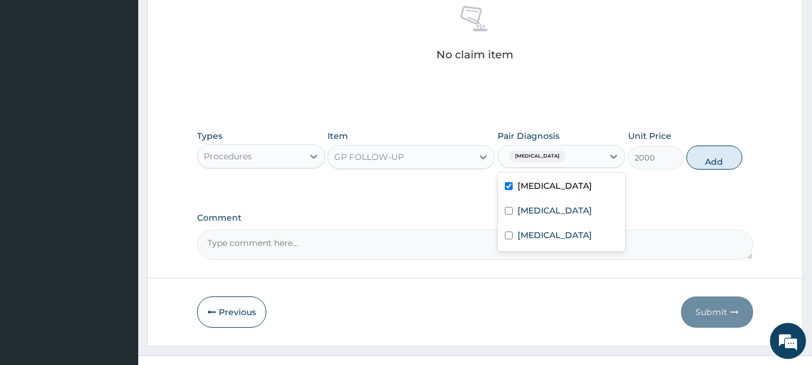
click at [541, 198] on div "[MEDICAL_DATA]" at bounding box center [562, 187] width 128 height 25
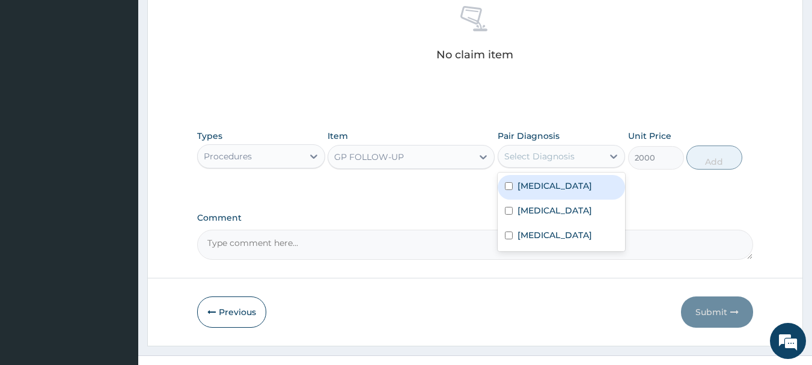
click at [534, 187] on label "[MEDICAL_DATA]" at bounding box center [555, 186] width 75 height 12
checkbox input "true"
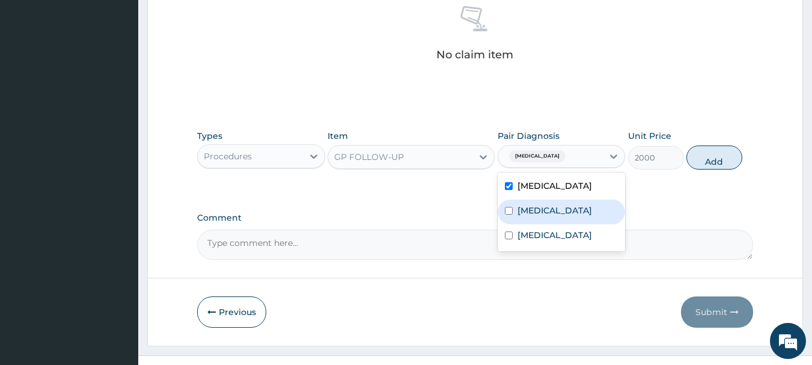
click at [534, 206] on label "[MEDICAL_DATA]" at bounding box center [555, 210] width 75 height 12
checkbox input "true"
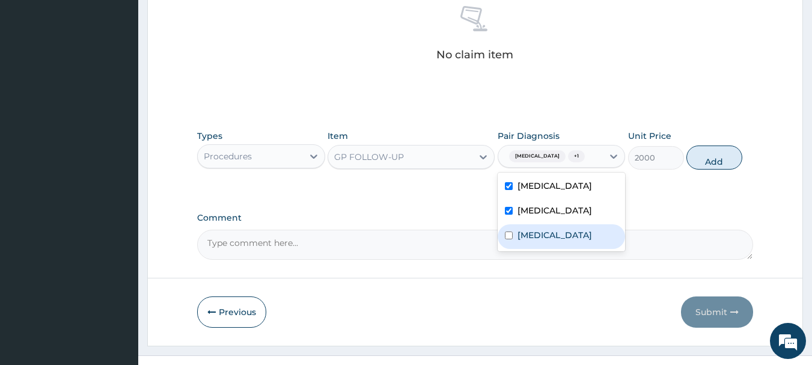
click at [534, 230] on label "[MEDICAL_DATA]" at bounding box center [555, 235] width 75 height 12
checkbox input "true"
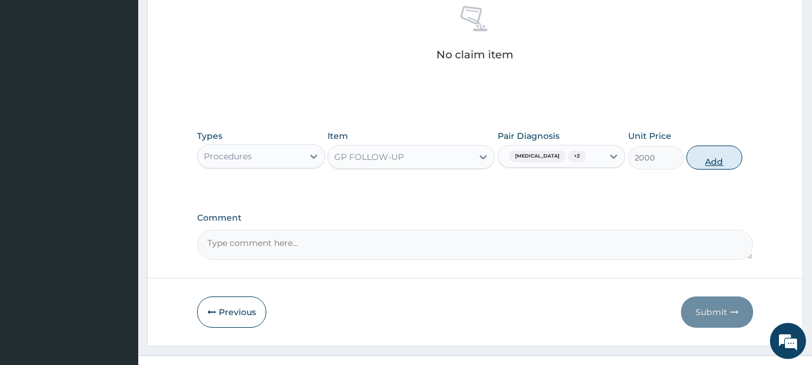
click at [704, 158] on button "Add" at bounding box center [715, 158] width 56 height 24
type input "0"
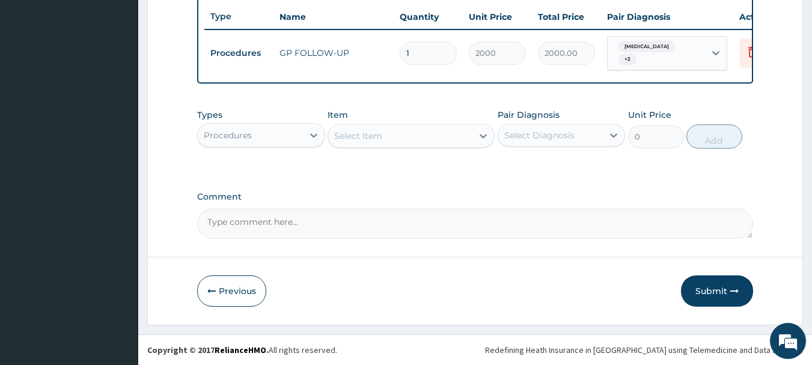
scroll to position [454, 0]
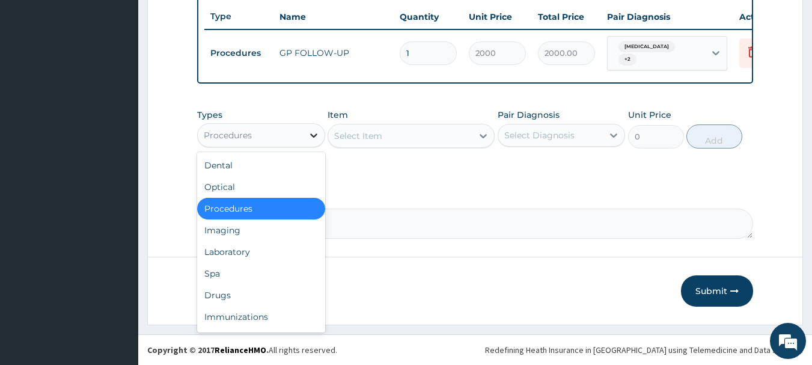
click at [310, 138] on icon at bounding box center [314, 135] width 12 height 12
click at [245, 251] on div "Laboratory" at bounding box center [261, 252] width 128 height 22
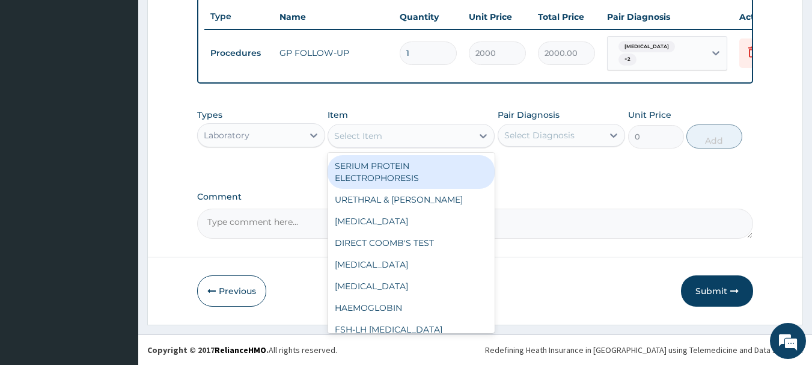
click at [364, 136] on div "Select Item" at bounding box center [358, 136] width 48 height 12
type input "MP"
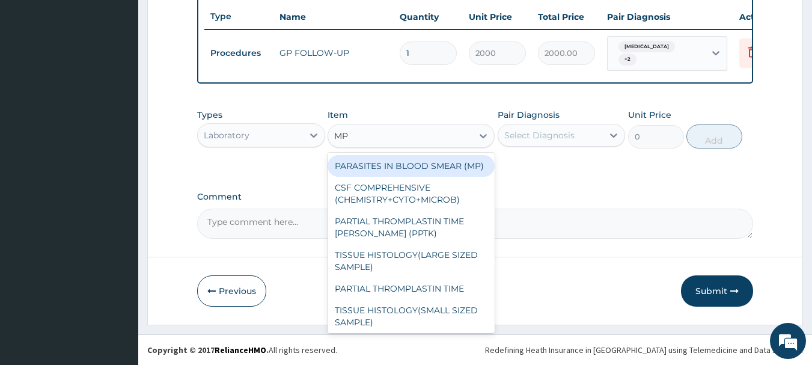
click at [428, 170] on div "PARASITES IN BLOOD SMEAR (MP)" at bounding box center [411, 166] width 167 height 22
type input "3000"
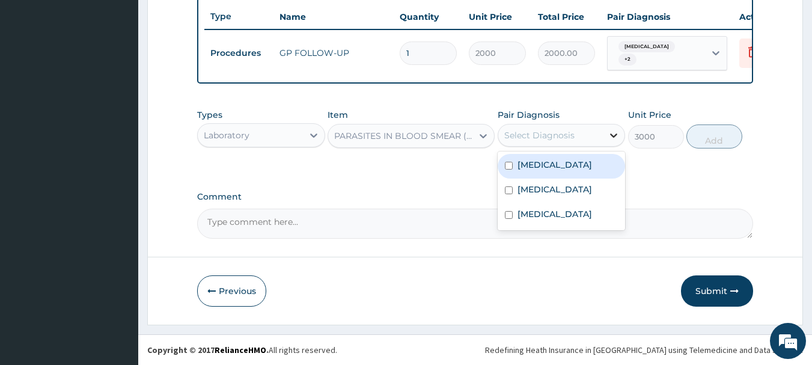
click at [619, 135] on icon at bounding box center [614, 135] width 12 height 12
click at [554, 161] on div "[MEDICAL_DATA]" at bounding box center [562, 166] width 128 height 25
checkbox input "true"
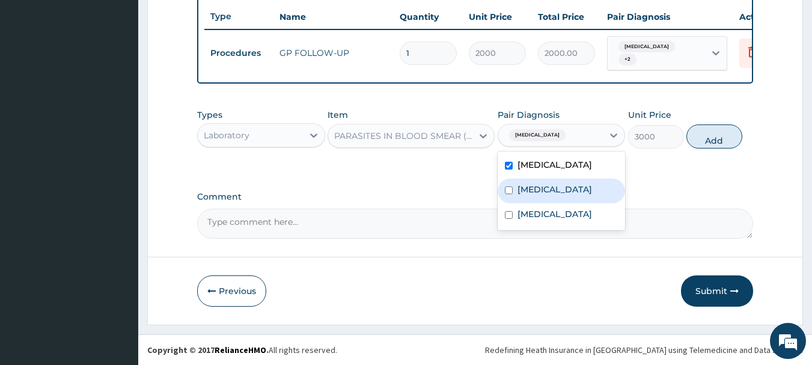
click at [540, 187] on label "[MEDICAL_DATA]" at bounding box center [555, 189] width 75 height 12
checkbox input "true"
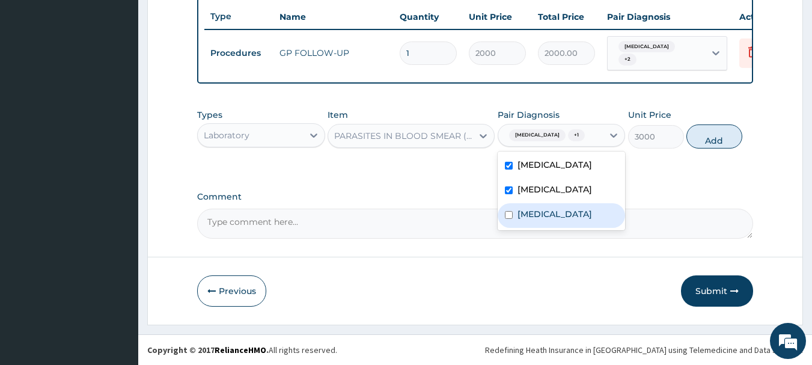
click at [540, 209] on label "[MEDICAL_DATA]" at bounding box center [555, 214] width 75 height 12
checkbox input "true"
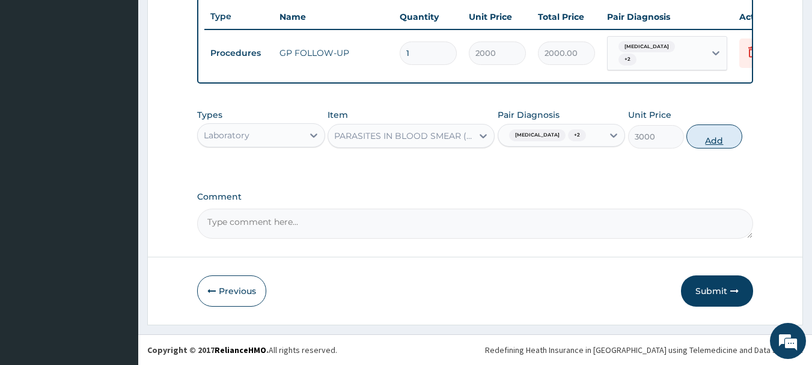
drag, startPoint x: 713, startPoint y: 133, endPoint x: 661, endPoint y: 161, distance: 58.1
click at [712, 133] on button "Add" at bounding box center [715, 136] width 56 height 24
type input "0"
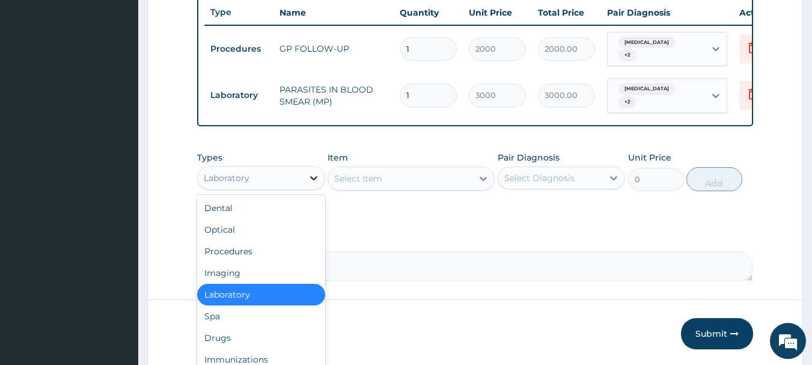
click at [310, 175] on icon at bounding box center [314, 178] width 12 height 12
click at [218, 334] on div "Drugs" at bounding box center [261, 338] width 128 height 22
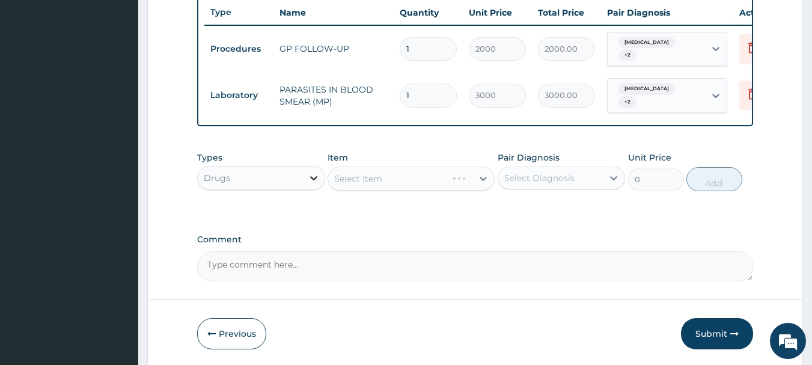
click at [314, 177] on icon at bounding box center [314, 178] width 12 height 12
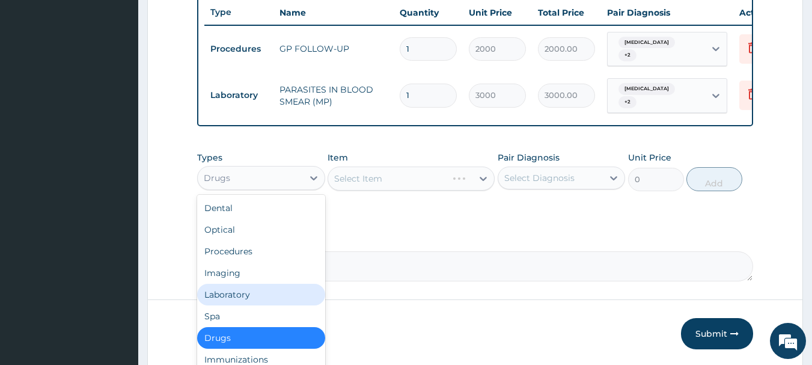
click at [221, 293] on div "Laboratory" at bounding box center [261, 295] width 128 height 22
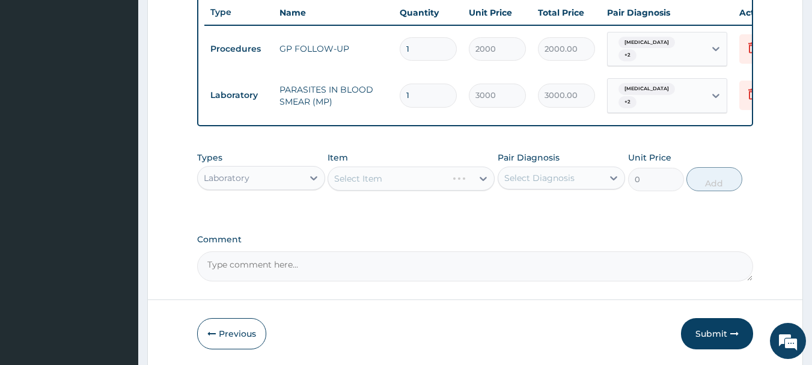
click at [401, 180] on div "Select Item" at bounding box center [411, 179] width 167 height 24
click at [370, 177] on div "Select Item" at bounding box center [411, 179] width 167 height 24
click at [420, 177] on div "Select Item" at bounding box center [411, 179] width 167 height 24
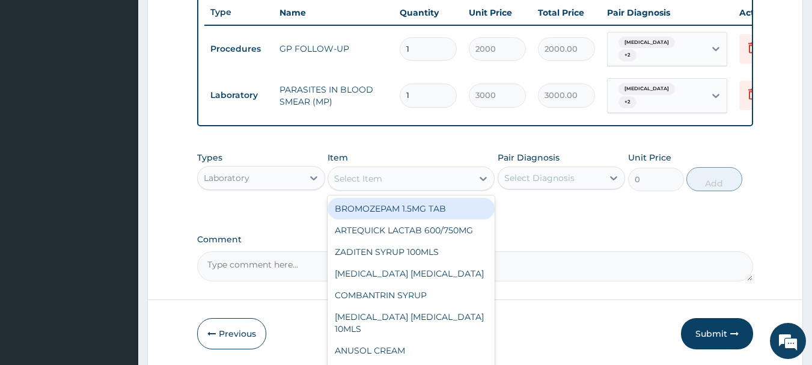
click at [431, 177] on div "Select Item" at bounding box center [400, 178] width 144 height 19
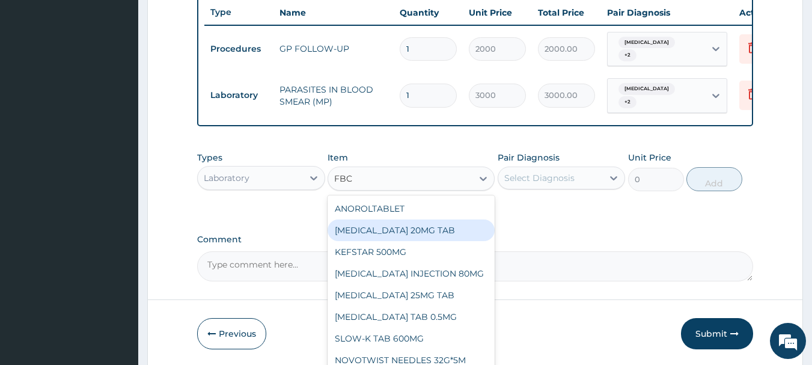
type input "FBC"
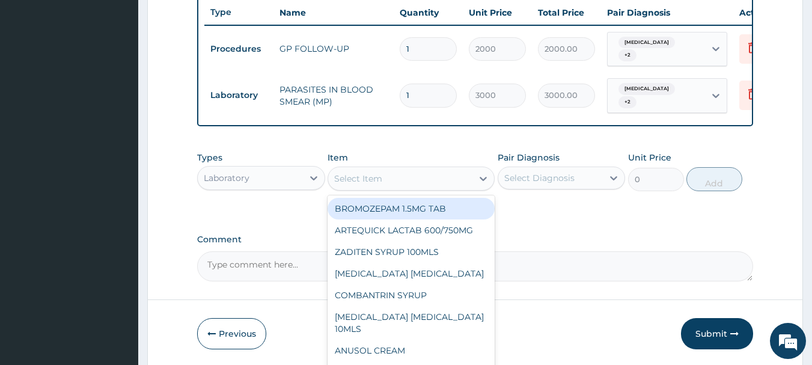
click at [381, 181] on div "Select Item" at bounding box center [358, 179] width 48 height 12
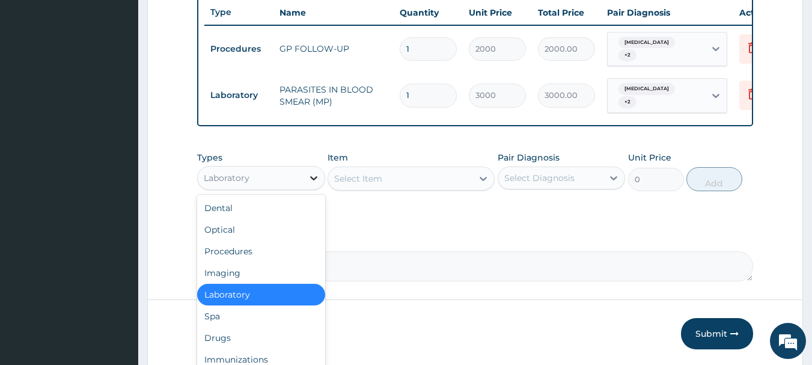
click at [313, 174] on icon at bounding box center [314, 178] width 12 height 12
click at [240, 291] on div "Laboratory" at bounding box center [261, 295] width 128 height 22
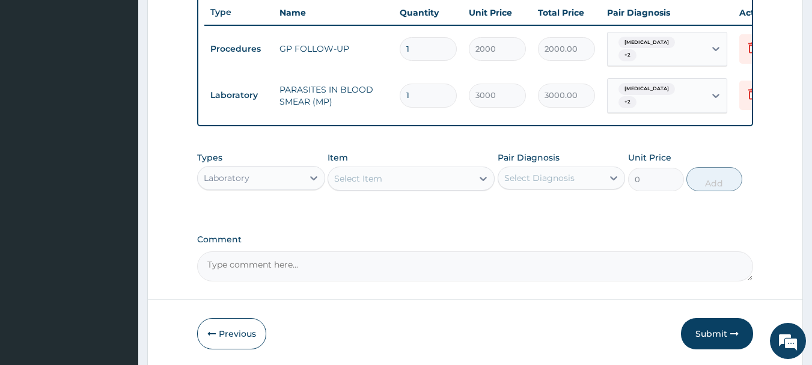
click at [423, 177] on div "Select Item" at bounding box center [400, 178] width 144 height 19
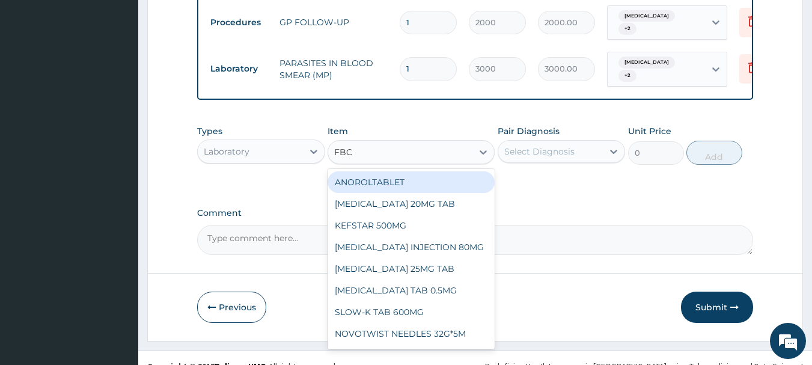
scroll to position [495, 0]
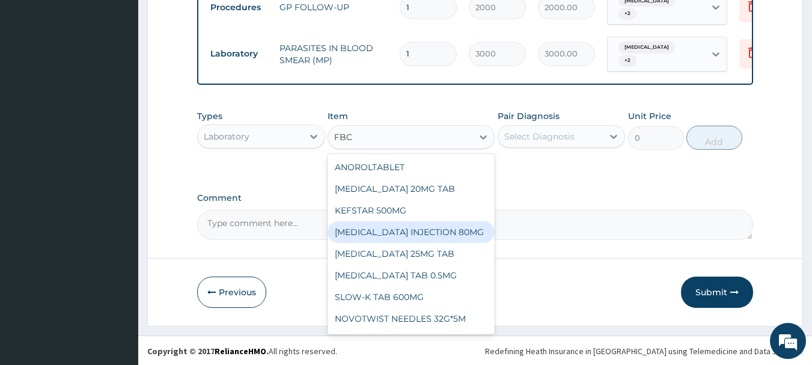
type input "FBC"
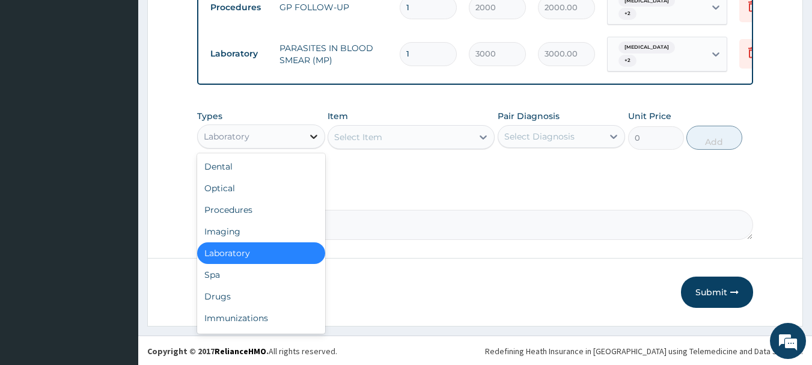
click at [311, 137] on icon at bounding box center [314, 136] width 12 height 12
click at [215, 297] on div "Drugs" at bounding box center [261, 297] width 128 height 22
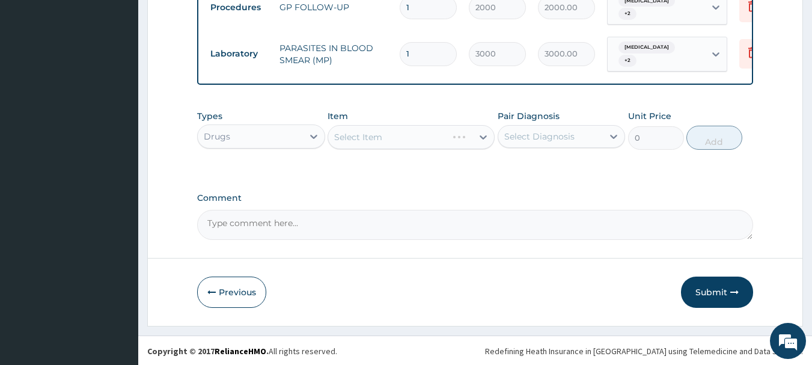
click at [380, 141] on div "Select Item" at bounding box center [411, 137] width 167 height 24
click at [416, 133] on div "Select Item" at bounding box center [411, 137] width 167 height 24
drag, startPoint x: 467, startPoint y: 137, endPoint x: 456, endPoint y: 140, distance: 10.5
click at [463, 139] on div "Select Item" at bounding box center [411, 137] width 167 height 24
click at [447, 140] on div "Select Item" at bounding box center [411, 137] width 167 height 24
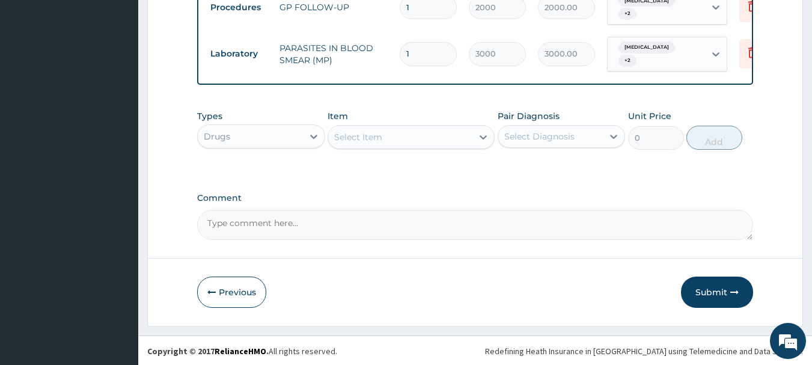
click at [447, 140] on div "Select Item" at bounding box center [400, 136] width 144 height 19
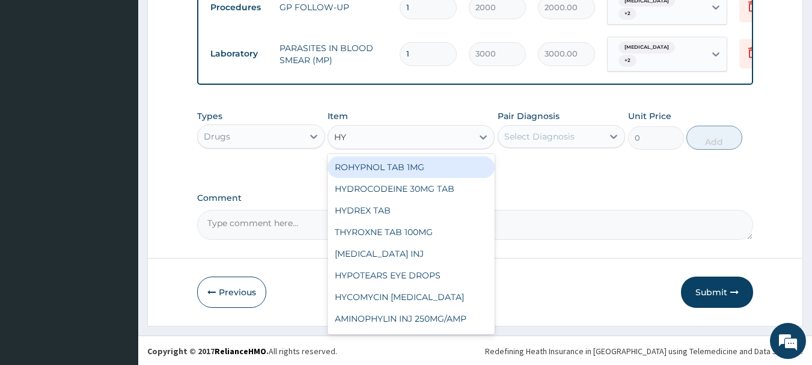
type input "HYO"
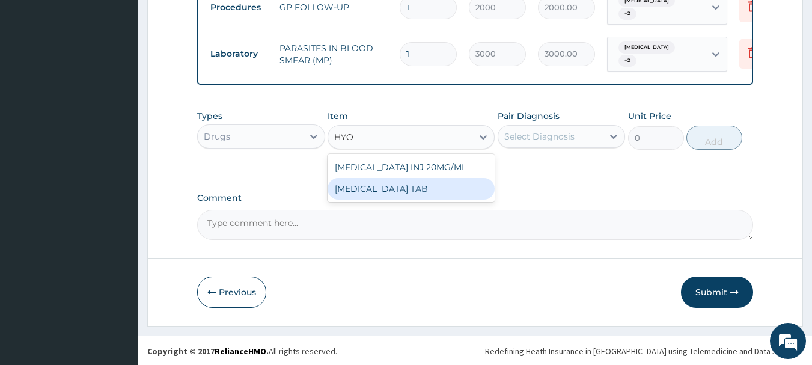
click at [390, 181] on div "[MEDICAL_DATA] TAB" at bounding box center [411, 189] width 167 height 22
type input "80"
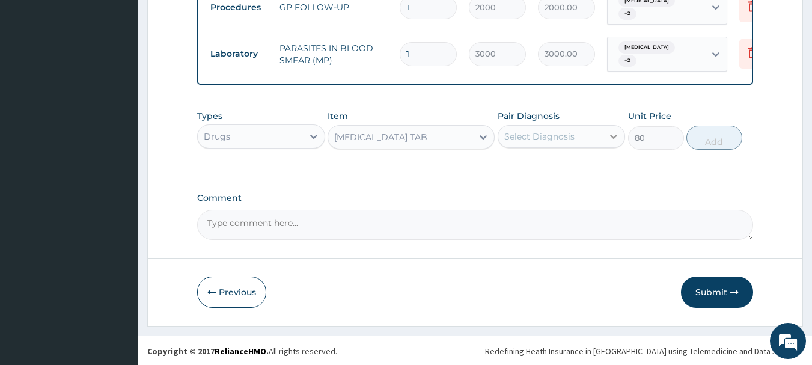
click at [618, 131] on icon at bounding box center [614, 136] width 12 height 12
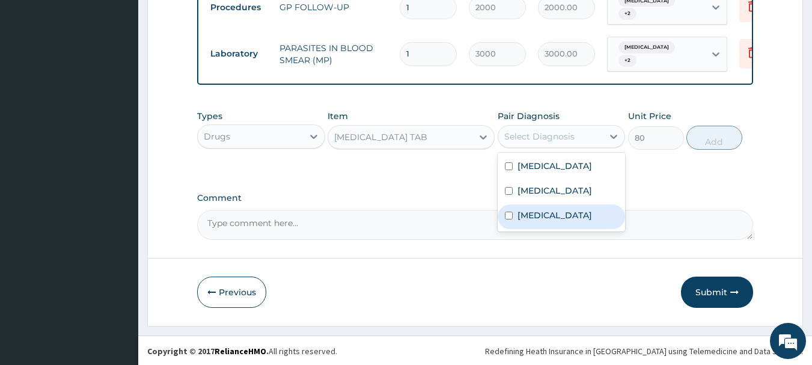
click at [537, 214] on label "[MEDICAL_DATA]" at bounding box center [555, 215] width 75 height 12
checkbox input "true"
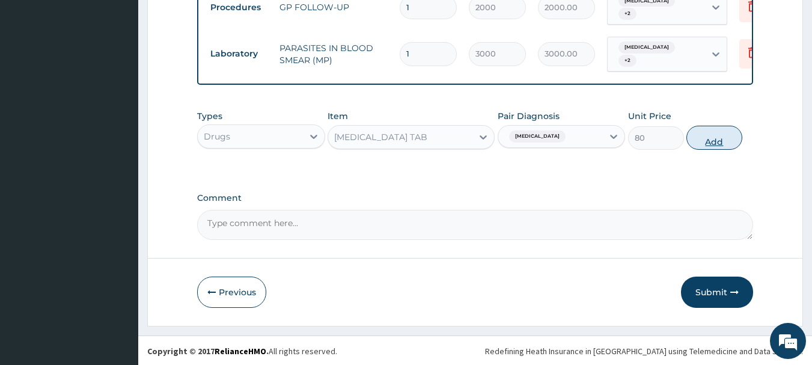
click at [717, 139] on button "Add" at bounding box center [715, 138] width 56 height 24
type input "0"
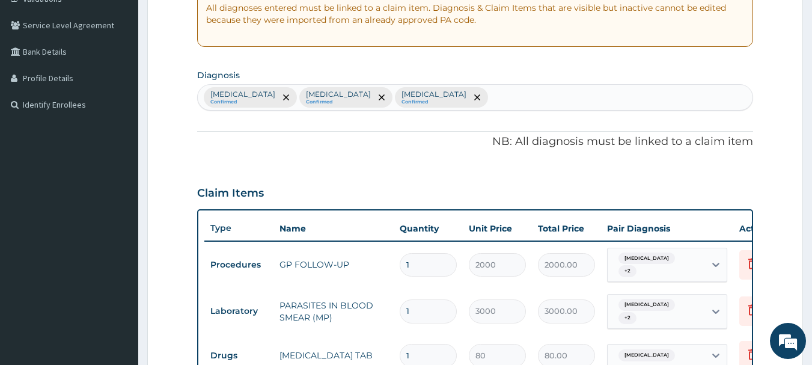
scroll to position [195, 0]
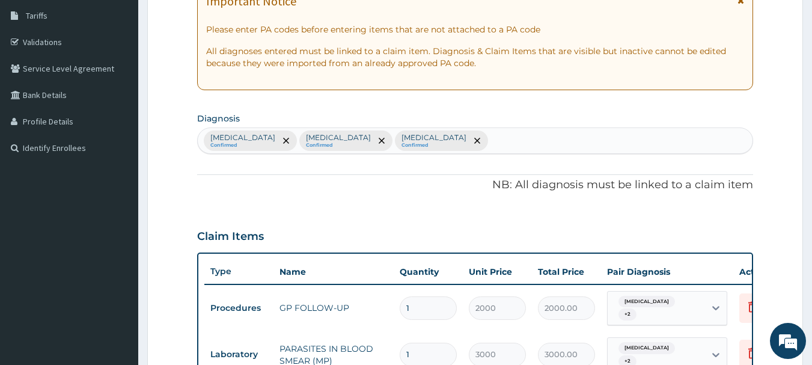
click at [389, 140] on div "Malaria Confirmed Sepsis Confirmed Gastritis Confirmed" at bounding box center [476, 140] width 556 height 25
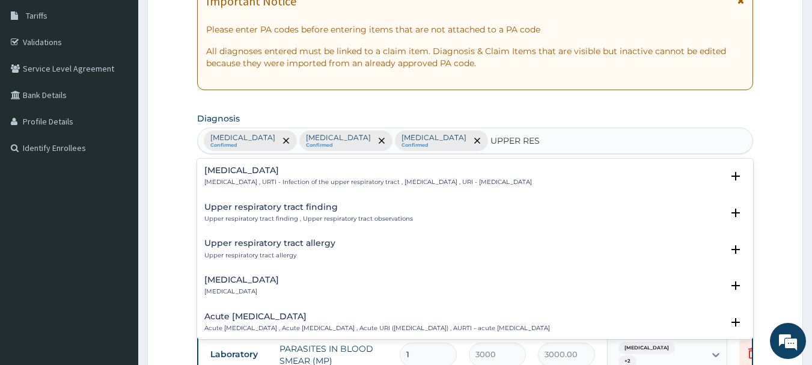
type input "UPPER RESP"
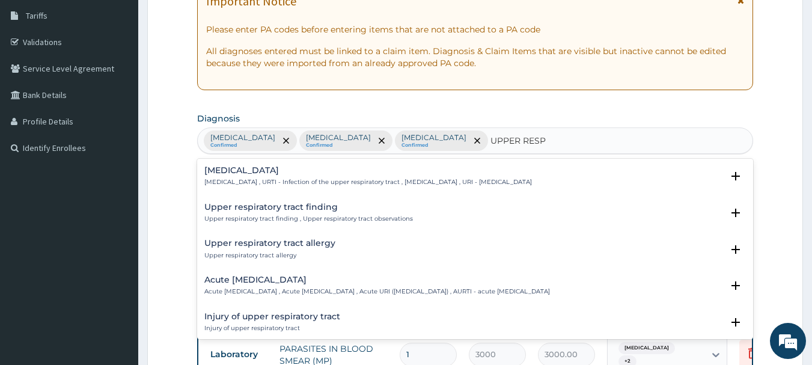
click at [246, 170] on h4 "[MEDICAL_DATA]" at bounding box center [368, 170] width 328 height 9
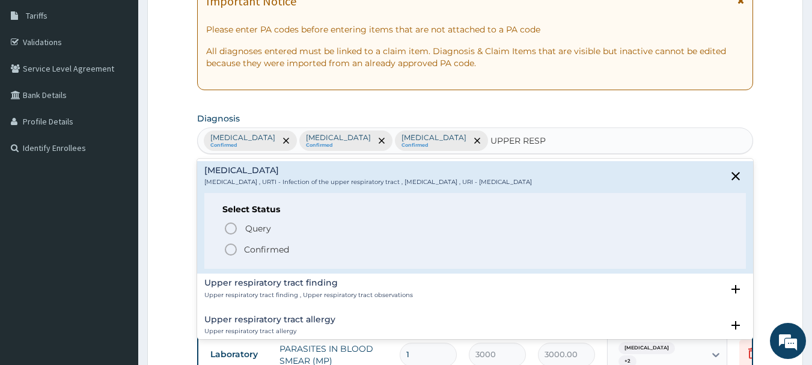
click at [225, 253] on icon "status option filled" at bounding box center [231, 249] width 14 height 14
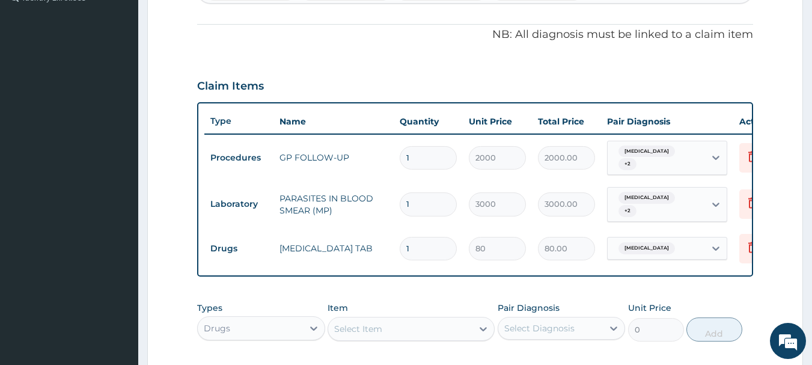
scroll to position [375, 0]
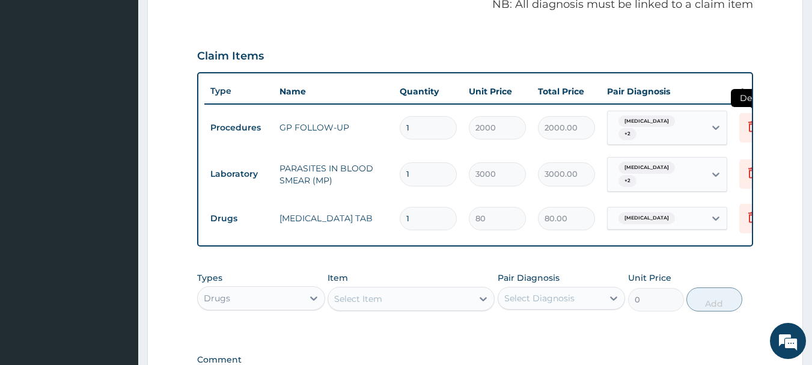
click at [750, 121] on icon at bounding box center [753, 126] width 8 height 11
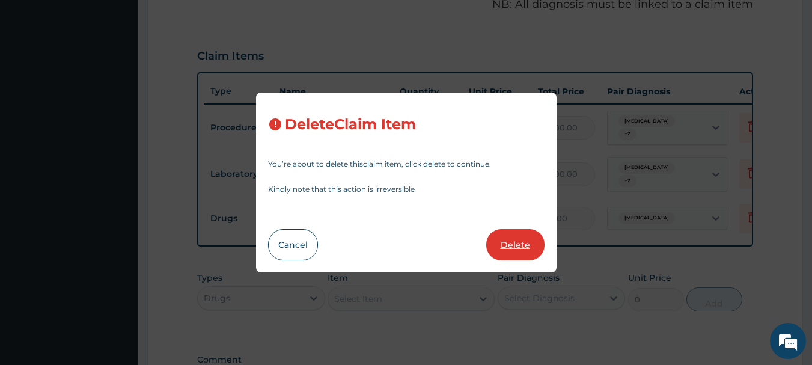
click at [509, 241] on button "Delete" at bounding box center [515, 244] width 58 height 31
type input "3000"
type input "3000.00"
type input "80"
type input "80.00"
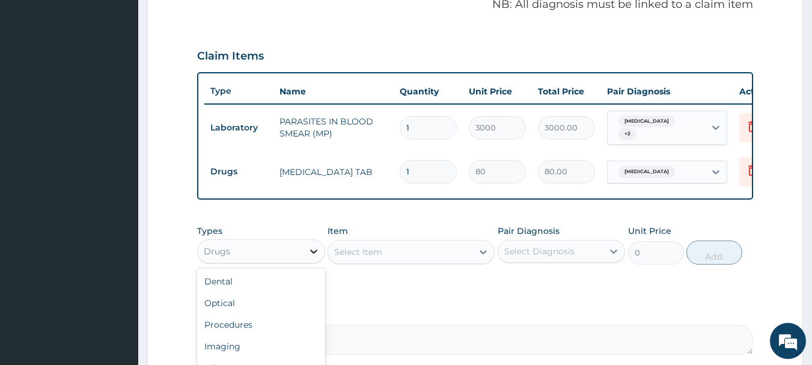
click at [310, 255] on icon at bounding box center [314, 251] width 12 height 12
click at [233, 333] on div "Procedures" at bounding box center [261, 325] width 128 height 22
click at [429, 257] on div "Select Item" at bounding box center [411, 252] width 167 height 24
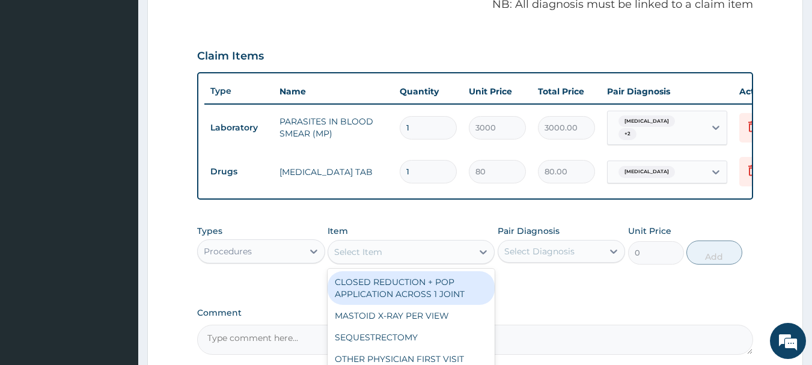
click at [448, 255] on div "Select Item" at bounding box center [400, 251] width 144 height 19
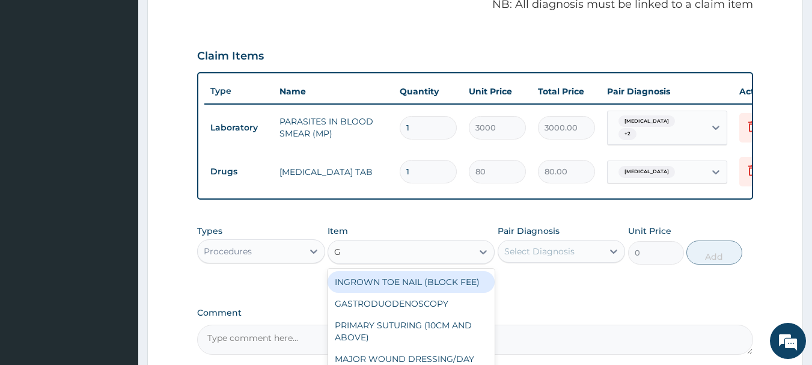
type input "GP"
drag, startPoint x: 405, startPoint y: 286, endPoint x: 417, endPoint y: 279, distance: 13.2
click at [405, 284] on div "GP INITIAL CONSULTATION" at bounding box center [411, 282] width 167 height 22
type input "4000"
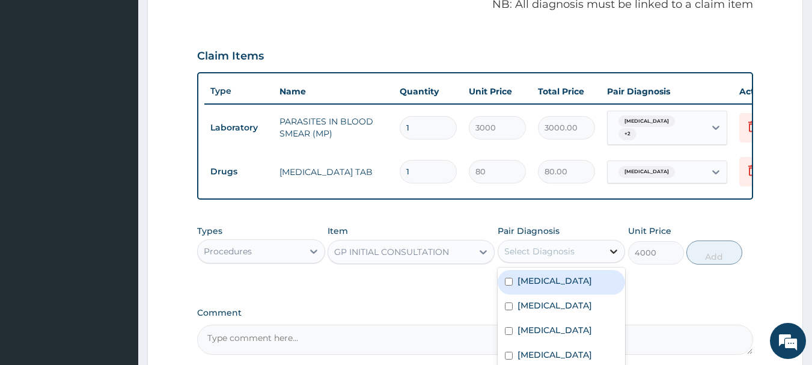
click at [616, 257] on icon at bounding box center [614, 251] width 12 height 12
drag, startPoint x: 527, startPoint y: 288, endPoint x: 531, endPoint y: 308, distance: 20.9
click at [527, 287] on label "[MEDICAL_DATA]" at bounding box center [555, 281] width 75 height 12
checkbox input "true"
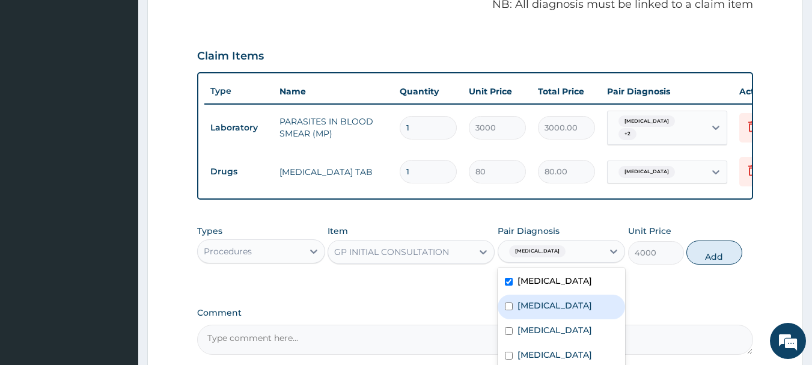
drag, startPoint x: 531, startPoint y: 311, endPoint x: 534, endPoint y: 327, distance: 15.9
click at [531, 311] on label "[MEDICAL_DATA]" at bounding box center [555, 305] width 75 height 12
checkbox input "true"
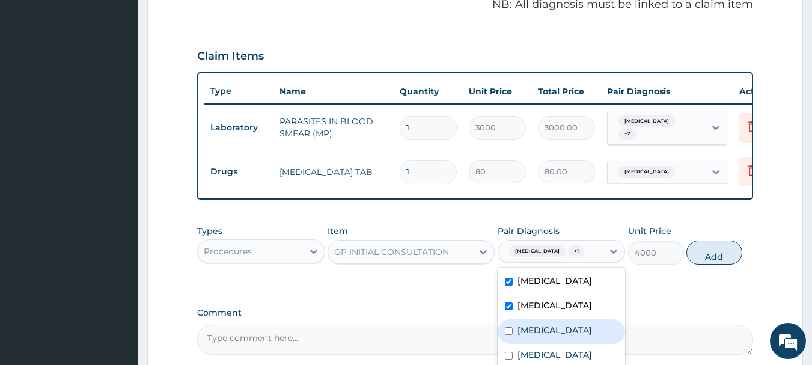
drag, startPoint x: 535, startPoint y: 332, endPoint x: 554, endPoint y: 351, distance: 26.4
click at [541, 336] on label "[MEDICAL_DATA]" at bounding box center [555, 330] width 75 height 12
checkbox input "true"
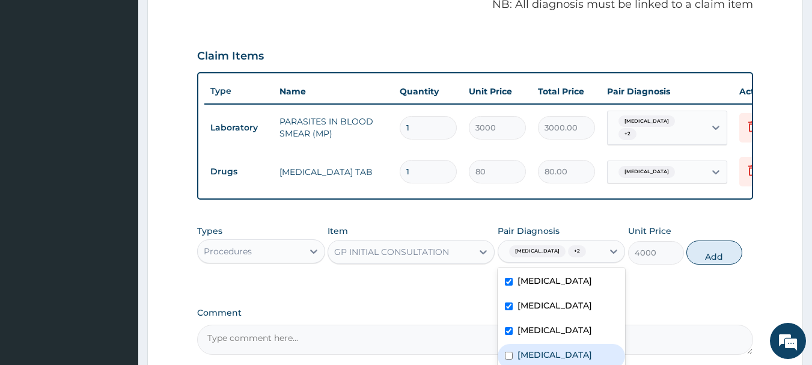
click at [554, 353] on label "[MEDICAL_DATA]" at bounding box center [555, 355] width 75 height 12
checkbox input "true"
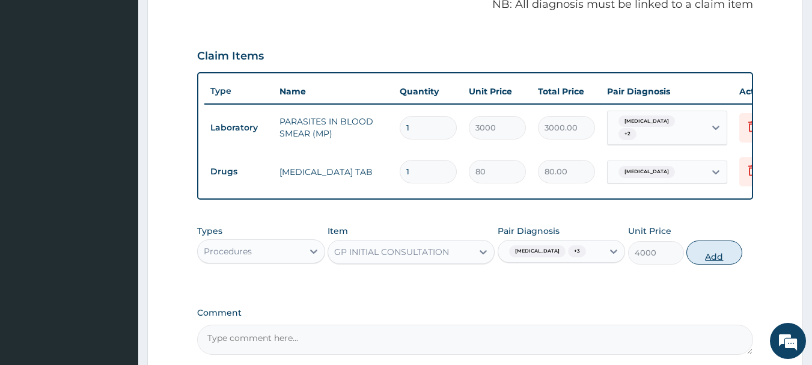
click at [713, 256] on button "Add" at bounding box center [715, 253] width 56 height 24
type input "0"
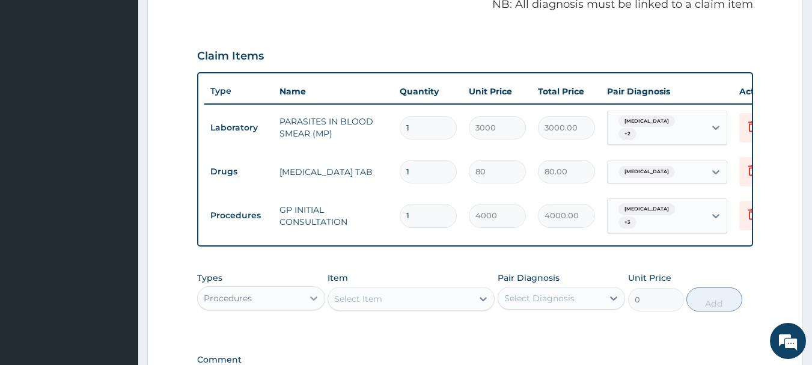
click at [310, 296] on icon at bounding box center [314, 298] width 12 height 12
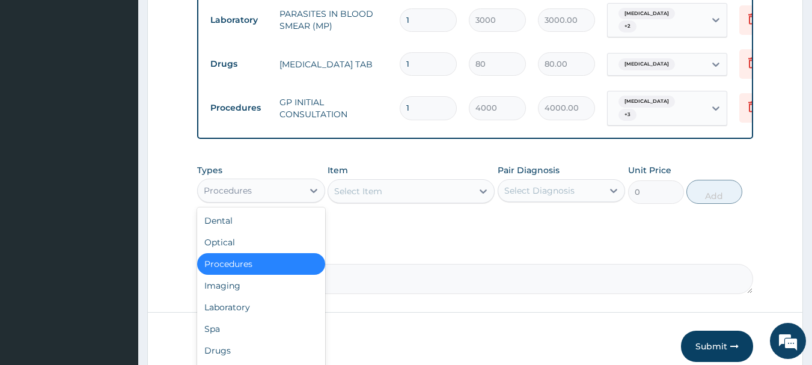
scroll to position [495, 0]
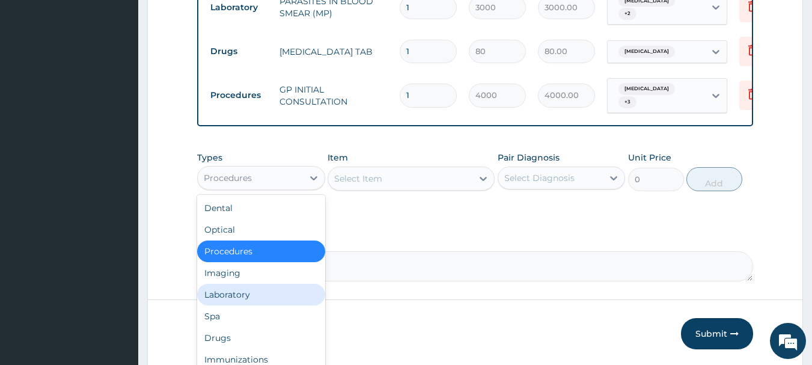
click at [233, 290] on div "Laboratory" at bounding box center [261, 295] width 128 height 22
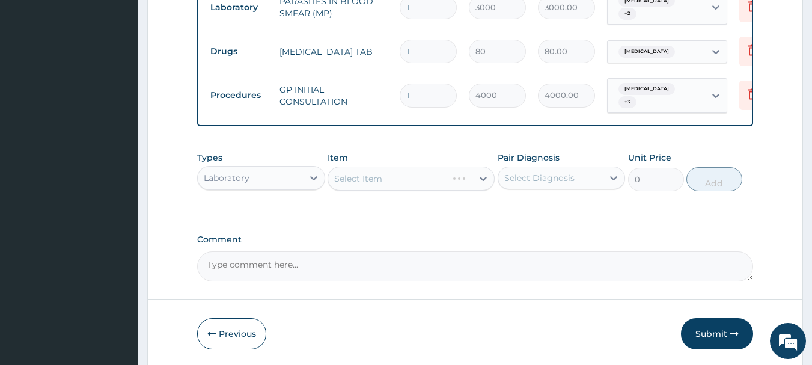
click at [390, 173] on div "Select Item" at bounding box center [411, 179] width 167 height 24
click at [390, 174] on div "Select Item" at bounding box center [411, 179] width 167 height 24
click at [390, 175] on div "Select Item" at bounding box center [411, 179] width 167 height 24
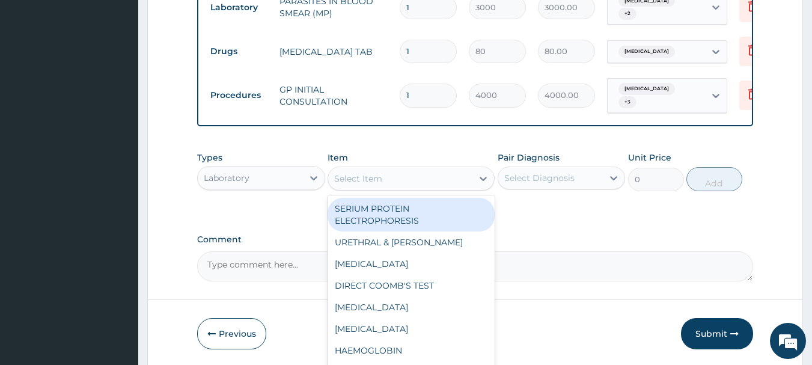
click at [438, 173] on div "Select Item" at bounding box center [400, 178] width 144 height 19
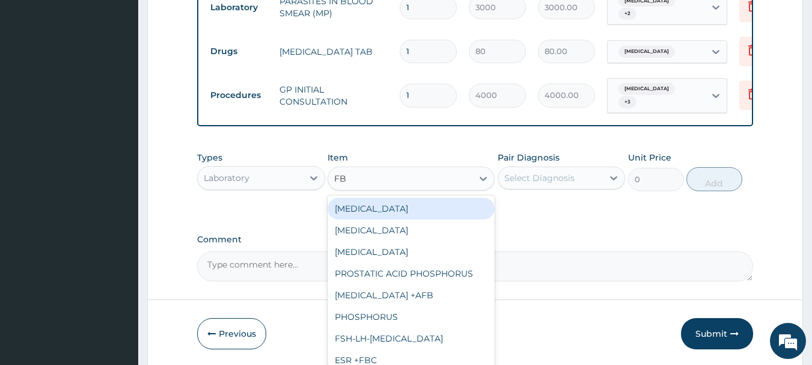
type input "FBC"
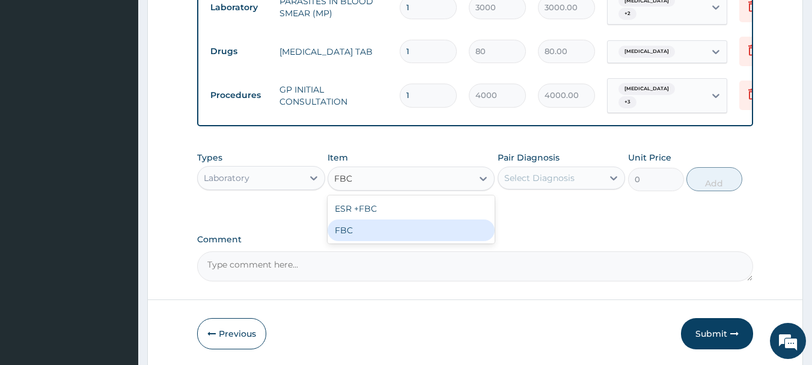
click at [394, 235] on div "FBC" at bounding box center [411, 230] width 167 height 22
type input "5000"
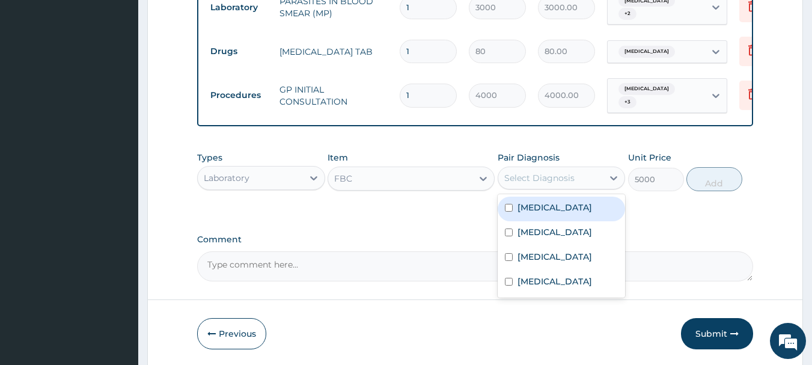
drag, startPoint x: 609, startPoint y: 173, endPoint x: 602, endPoint y: 190, distance: 18.9
click at [610, 174] on icon at bounding box center [614, 178] width 12 height 12
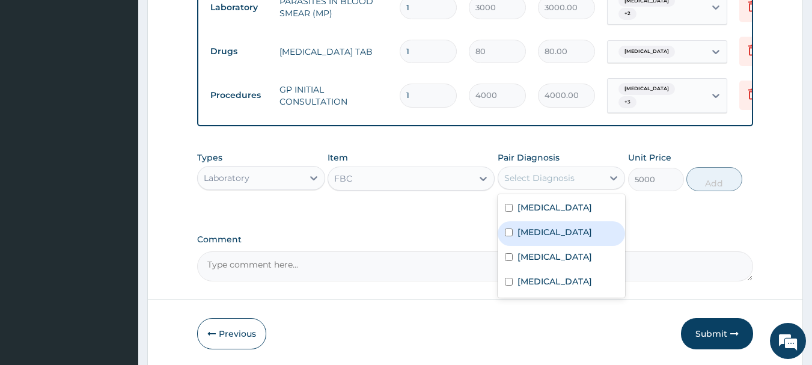
drag, startPoint x: 524, startPoint y: 232, endPoint x: 536, endPoint y: 223, distance: 15.0
click at [523, 232] on label "[MEDICAL_DATA]" at bounding box center [555, 232] width 75 height 12
checkbox input "true"
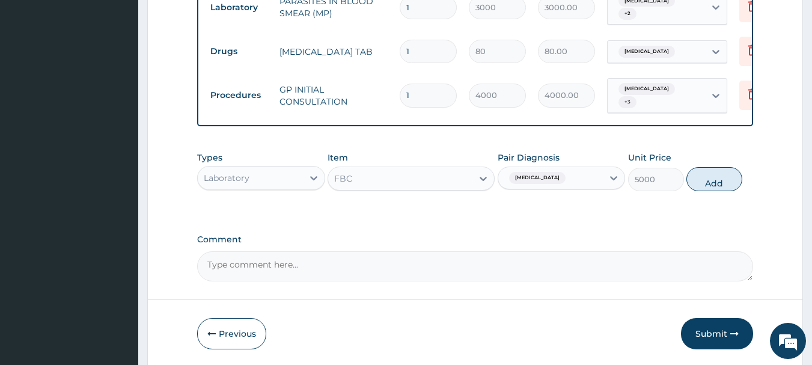
drag, startPoint x: 706, startPoint y: 174, endPoint x: 657, endPoint y: 185, distance: 50.4
click at [705, 174] on button "Add" at bounding box center [715, 179] width 56 height 24
type input "0"
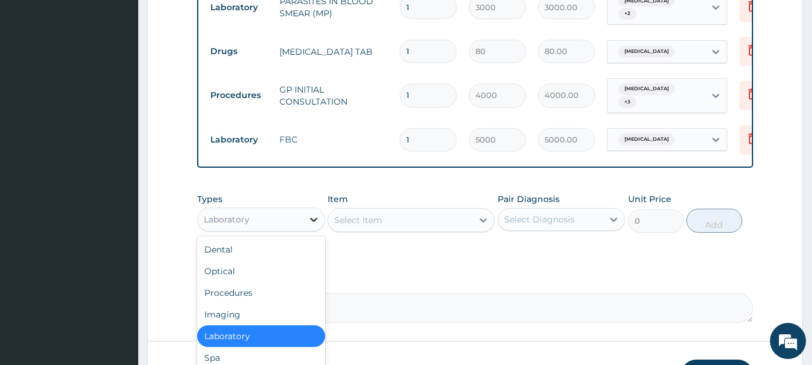
click at [317, 219] on icon at bounding box center [314, 219] width 12 height 12
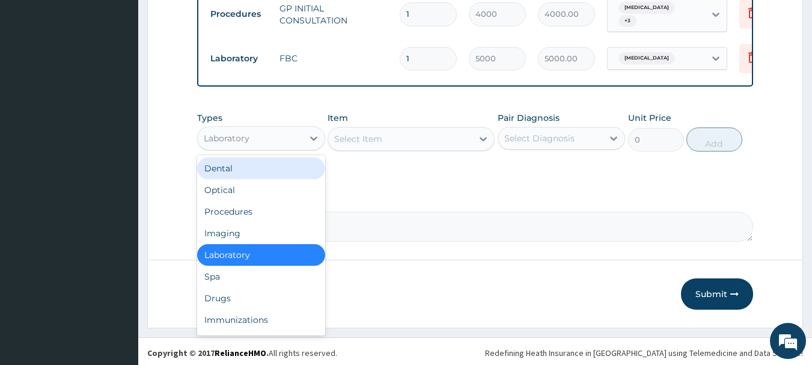
scroll to position [578, 0]
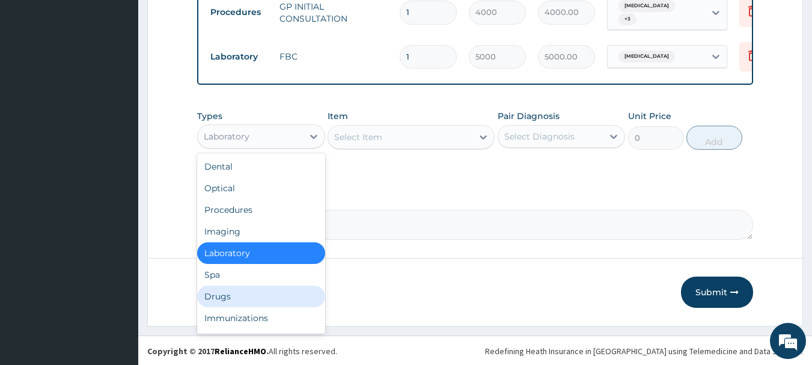
click at [230, 297] on div "Drugs" at bounding box center [261, 297] width 128 height 22
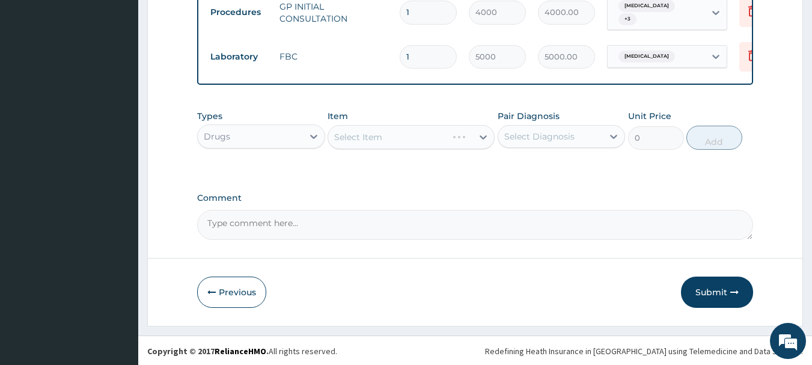
click at [429, 132] on div "Select Item" at bounding box center [411, 137] width 167 height 24
click at [450, 133] on div "Select Item" at bounding box center [411, 137] width 167 height 24
click at [450, 133] on div "Select Item" at bounding box center [400, 136] width 144 height 19
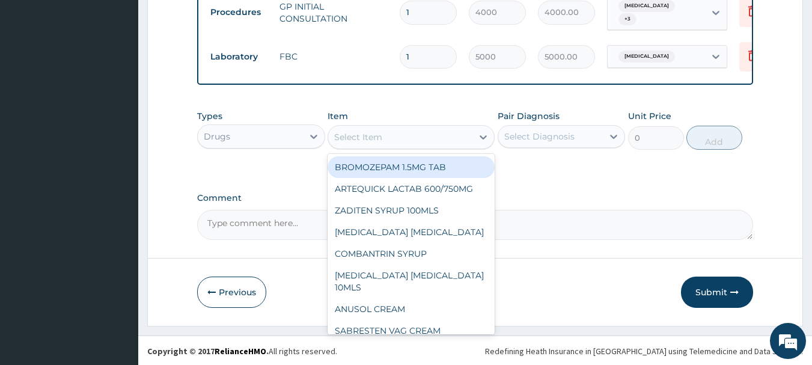
click at [450, 133] on div "Select Item" at bounding box center [400, 136] width 144 height 19
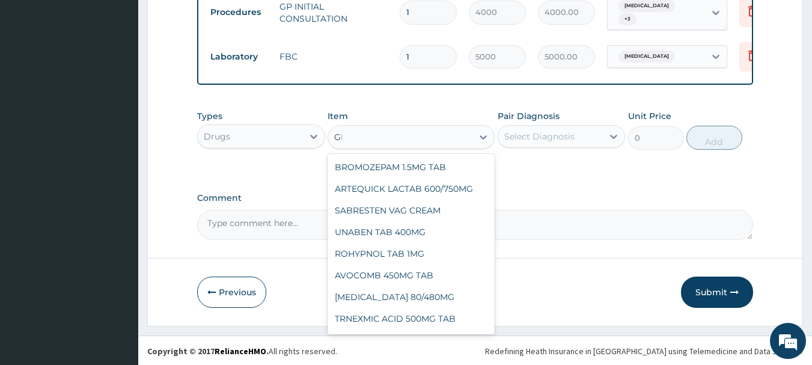
type input "G"
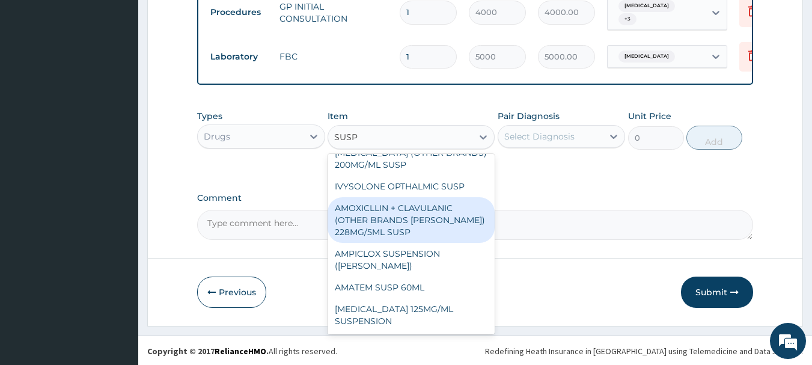
scroll to position [0, 0]
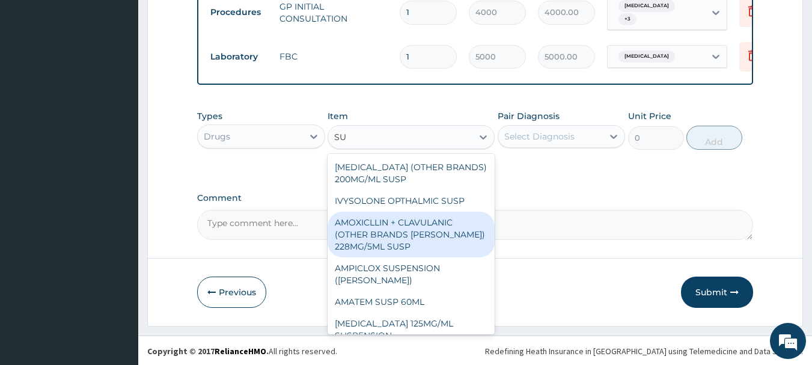
type input "S"
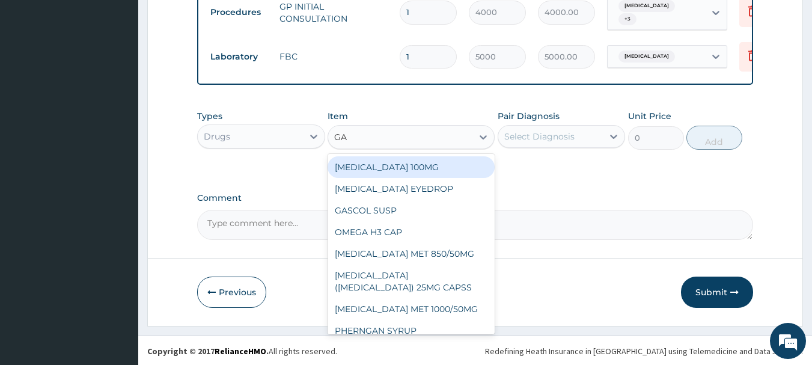
type input "GAV"
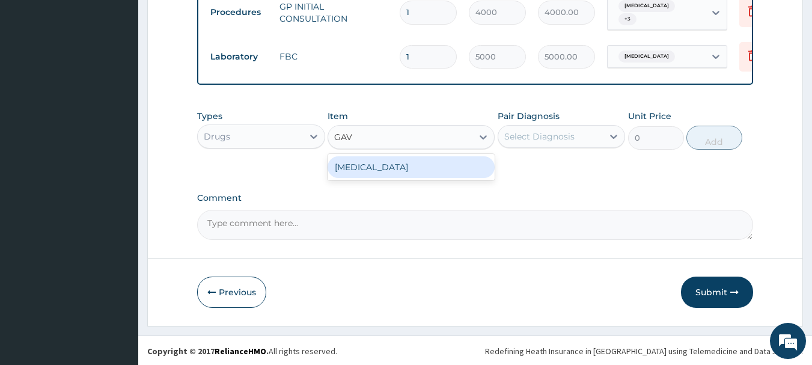
drag, startPoint x: 394, startPoint y: 163, endPoint x: 394, endPoint y: 176, distance: 13.2
click at [394, 164] on div "[MEDICAL_DATA]" at bounding box center [411, 167] width 167 height 22
type input "9000"
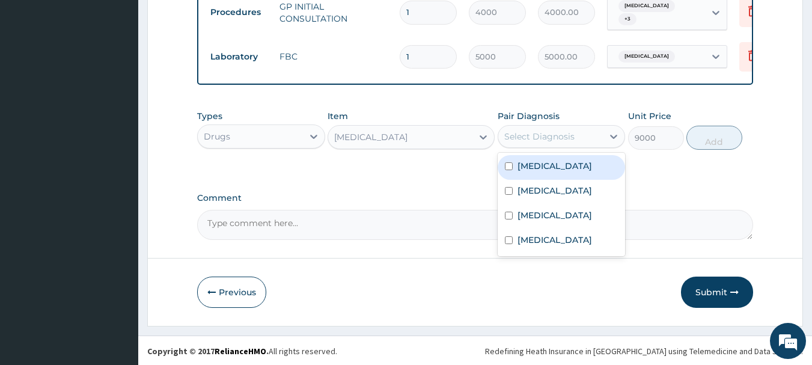
drag, startPoint x: 613, startPoint y: 136, endPoint x: 591, endPoint y: 153, distance: 28.3
click at [613, 138] on icon at bounding box center [614, 136] width 12 height 12
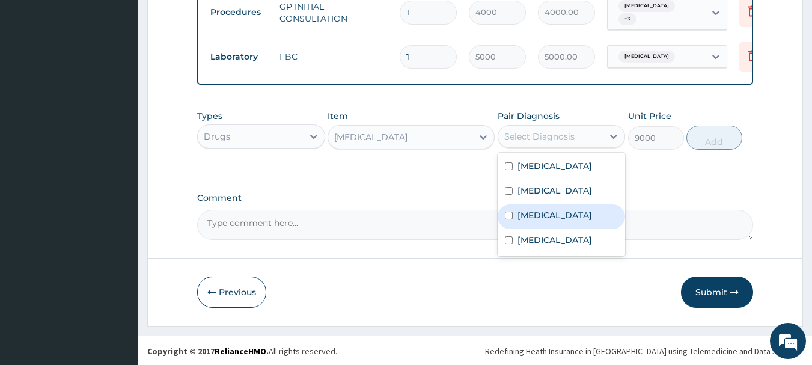
click at [529, 217] on label "[MEDICAL_DATA]" at bounding box center [555, 215] width 75 height 12
checkbox input "true"
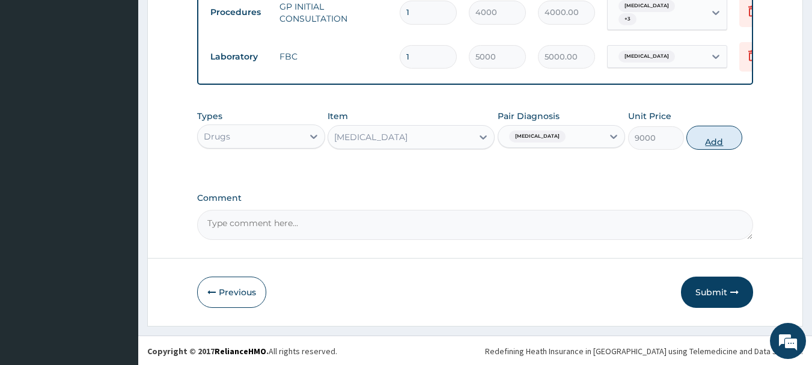
click at [708, 143] on button "Add" at bounding box center [715, 138] width 56 height 24
type input "0"
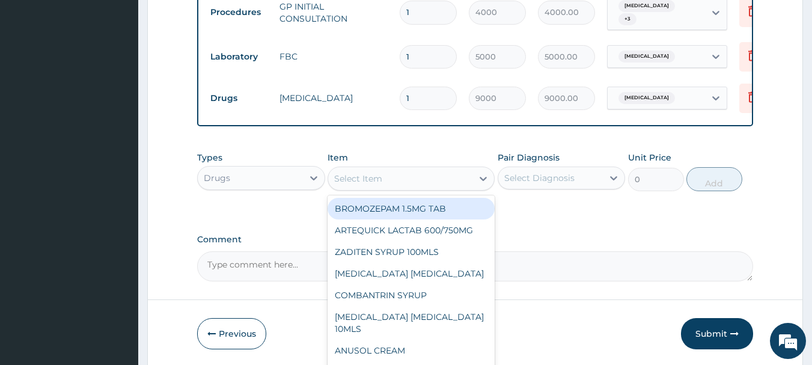
click at [378, 178] on div "Select Item" at bounding box center [358, 179] width 48 height 12
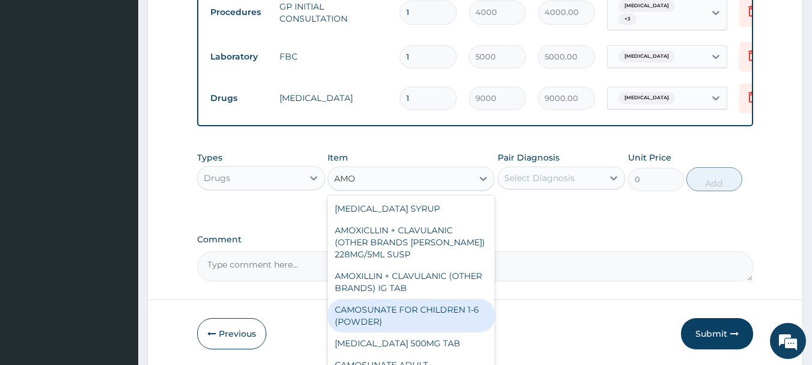
type input "AMOX"
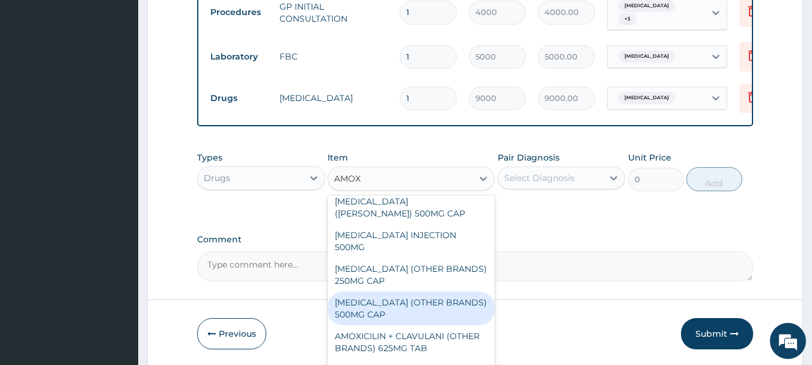
scroll to position [241, 0]
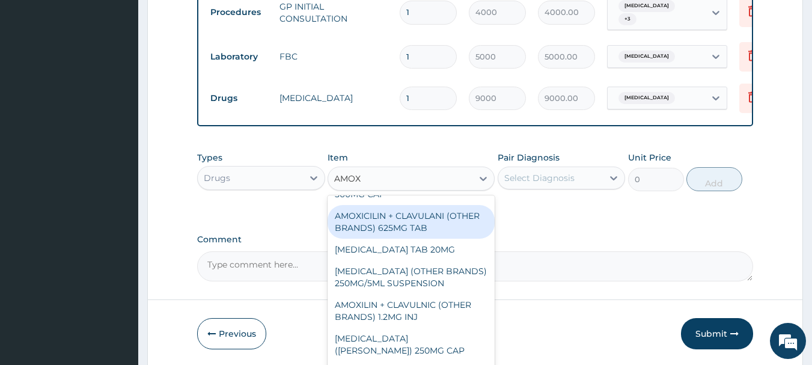
click at [409, 206] on div "AMOXICILIN + CLAVULANI (OTHER BRANDS) 625MG TAB" at bounding box center [411, 222] width 167 height 34
type input "500"
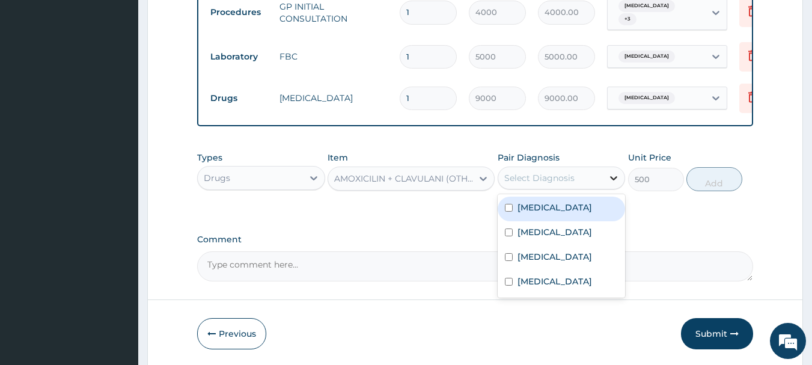
click at [622, 174] on div at bounding box center [614, 178] width 22 height 22
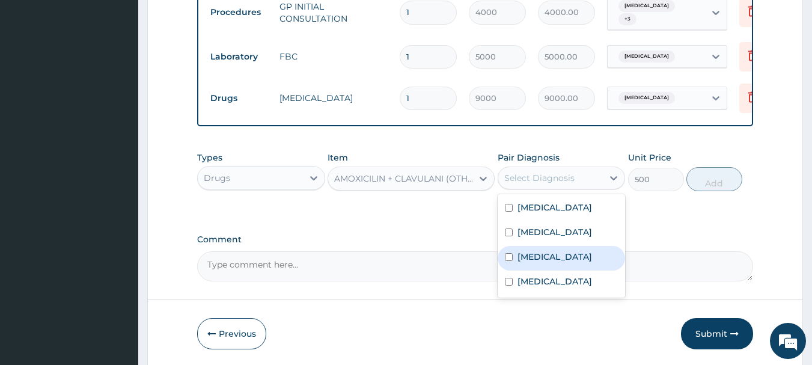
drag, startPoint x: 506, startPoint y: 232, endPoint x: 509, endPoint y: 260, distance: 27.8
click at [509, 260] on div "Malaria Sepsis Gastritis Upper respiratory infection" at bounding box center [562, 245] width 128 height 103
click at [509, 256] on input "checkbox" at bounding box center [509, 257] width 8 height 8
checkbox input "true"
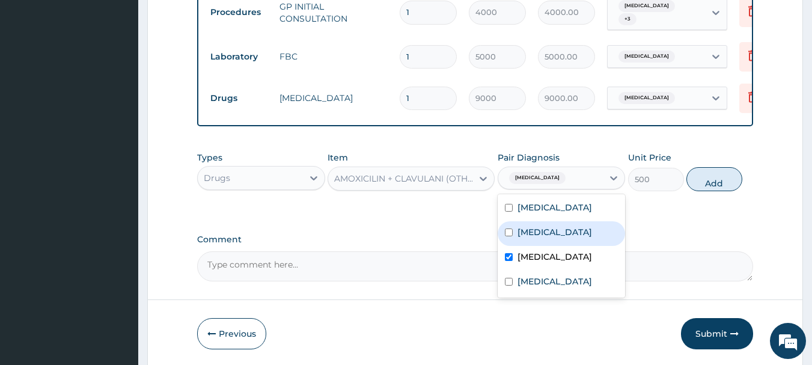
drag, startPoint x: 511, startPoint y: 232, endPoint x: 512, endPoint y: 267, distance: 35.5
click at [511, 234] on input "checkbox" at bounding box center [509, 232] width 8 height 8
checkbox input "true"
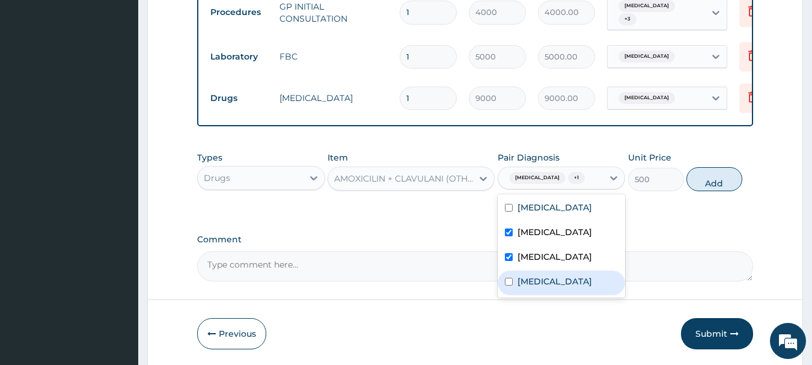
drag, startPoint x: 512, startPoint y: 294, endPoint x: 523, endPoint y: 271, distance: 25.0
click at [515, 289] on div "[MEDICAL_DATA]" at bounding box center [562, 283] width 128 height 25
checkbox input "true"
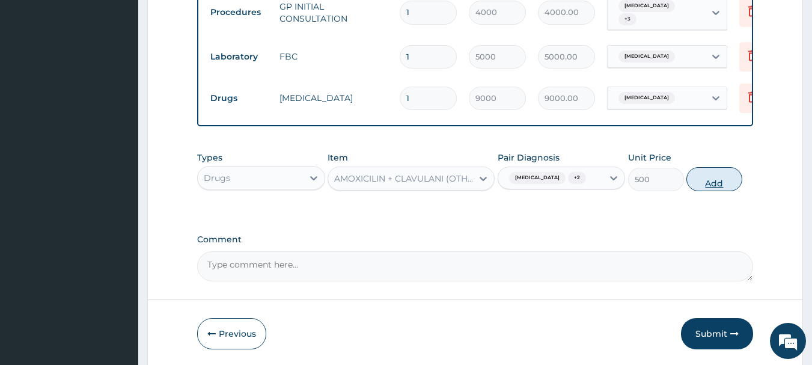
click at [688, 177] on button "Add" at bounding box center [715, 179] width 56 height 24
type input "0"
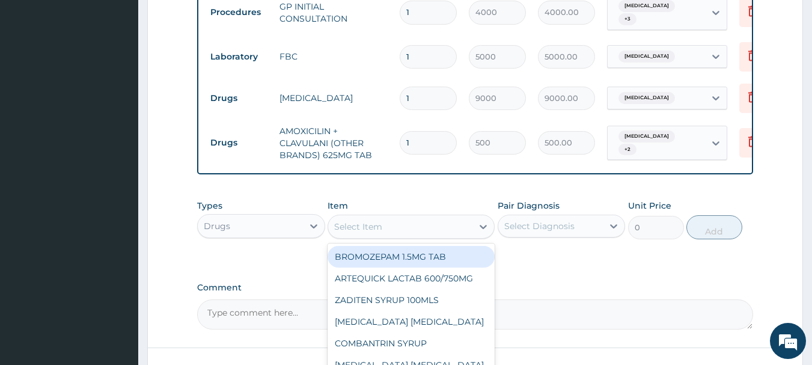
click at [395, 232] on div "Select Item" at bounding box center [400, 226] width 144 height 19
type input "PARA"
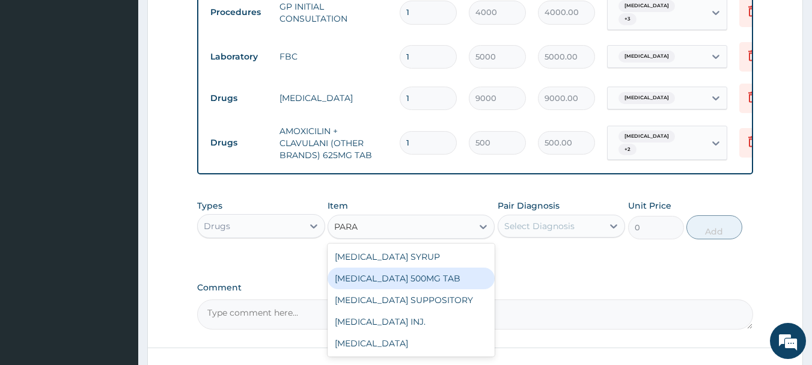
click at [435, 275] on div "[MEDICAL_DATA] 500MG TAB" at bounding box center [411, 279] width 167 height 22
type input "40"
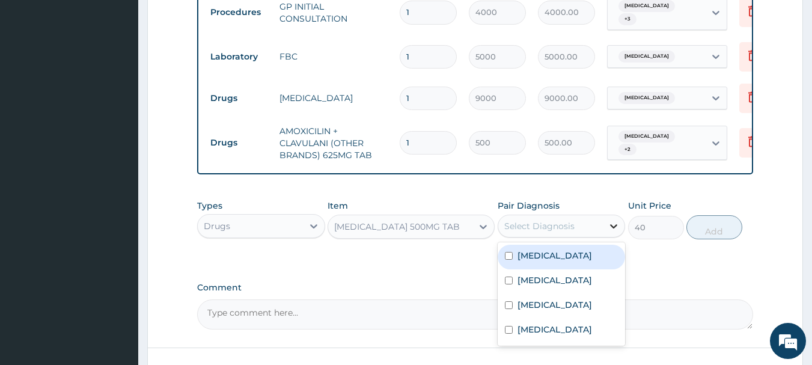
click at [623, 223] on div at bounding box center [614, 226] width 22 height 22
drag, startPoint x: 512, startPoint y: 253, endPoint x: 512, endPoint y: 269, distance: 16.2
click at [512, 261] on div "[MEDICAL_DATA]" at bounding box center [562, 257] width 128 height 25
checkbox input "true"
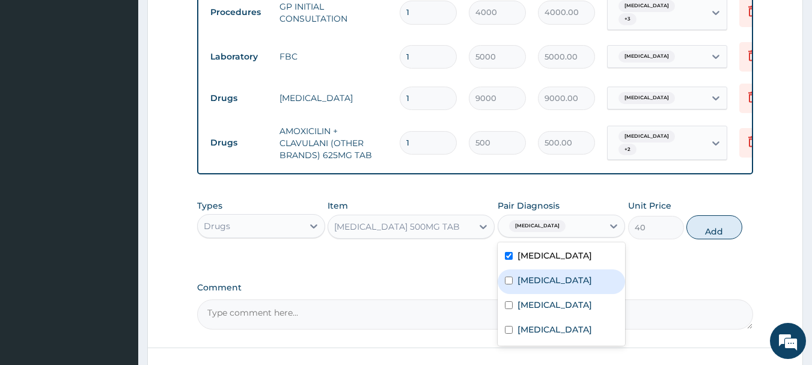
drag, startPoint x: 514, startPoint y: 275, endPoint x: 556, endPoint y: 260, distance: 44.9
click at [515, 275] on div "[MEDICAL_DATA]" at bounding box center [562, 281] width 128 height 25
checkbox input "true"
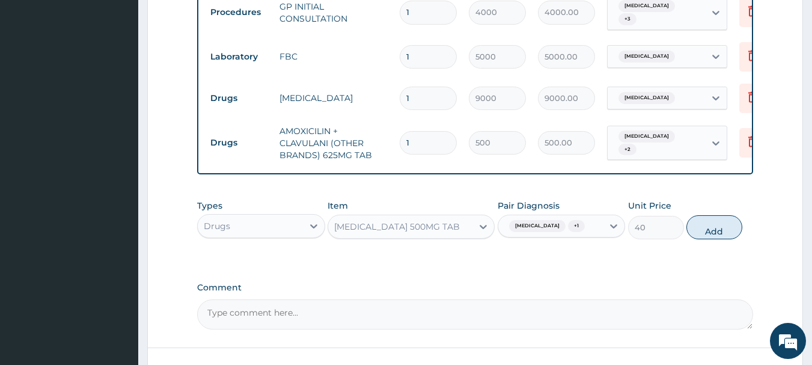
click at [712, 226] on button "Add" at bounding box center [715, 227] width 56 height 24
type input "0"
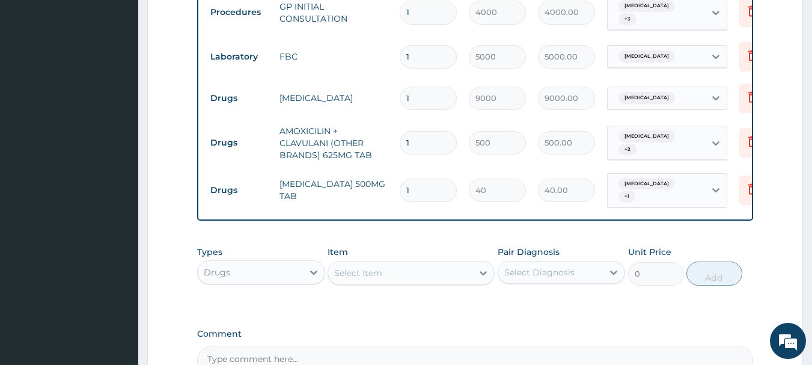
type input "18"
type input "720.00"
type input "18"
click at [417, 132] on input "1" at bounding box center [428, 142] width 57 height 23
type input "10"
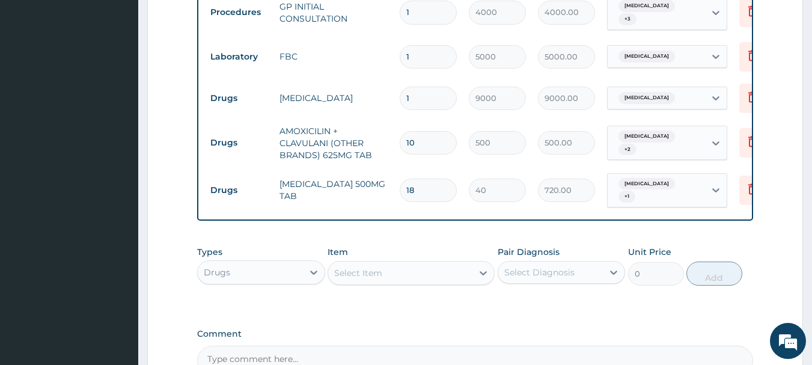
type input "5000.00"
type input "11"
type input "5500.00"
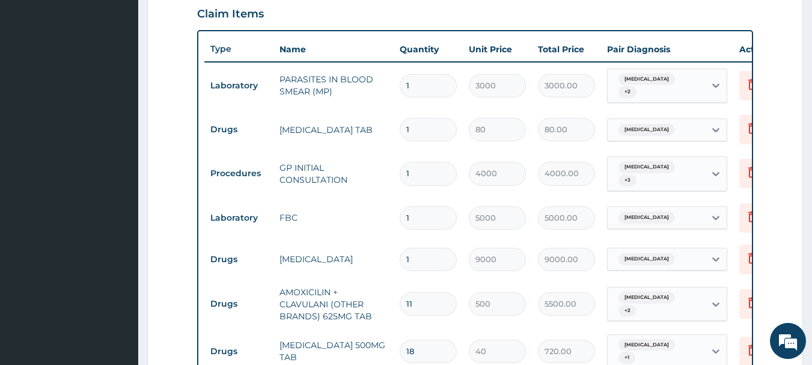
scroll to position [398, 0]
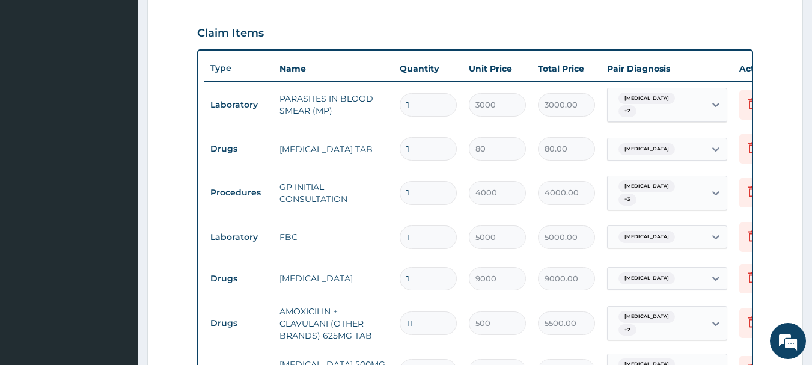
type input "11"
drag, startPoint x: 403, startPoint y: 145, endPoint x: 384, endPoint y: 145, distance: 19.2
click at [384, 145] on tr "Drugs HYOSCINE TAB 1 80 80.00 Gastritis Delete" at bounding box center [498, 148] width 589 height 41
type input "2"
type input "160.00"
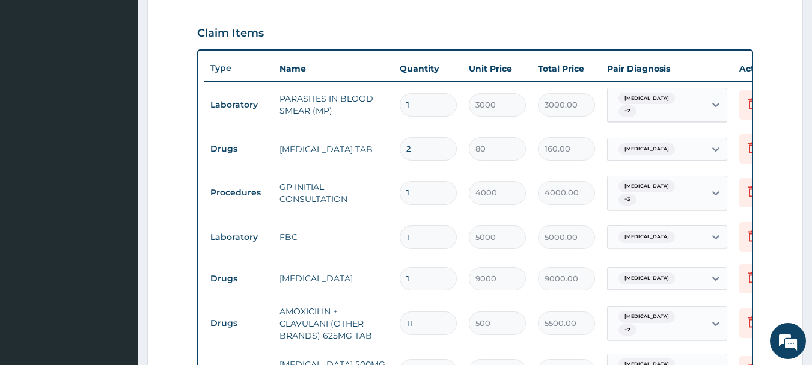
type input "20"
type input "1600.00"
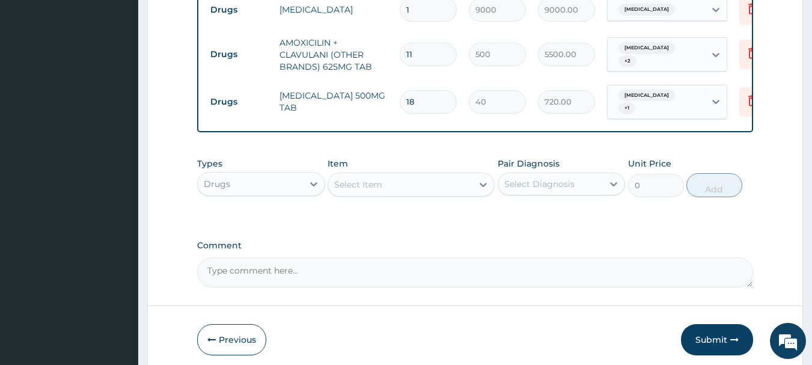
scroll to position [699, 0]
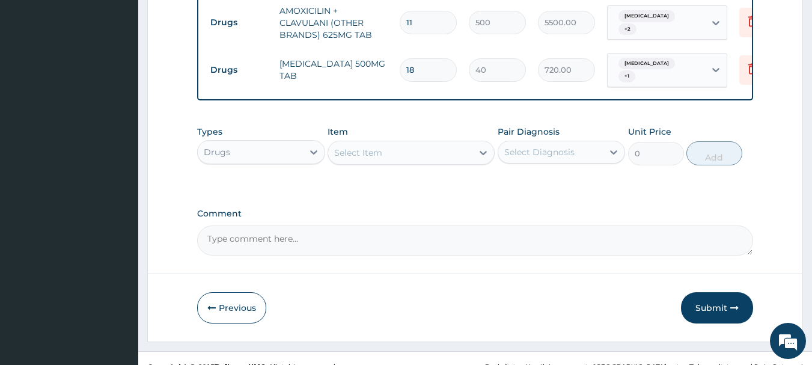
type input "20"
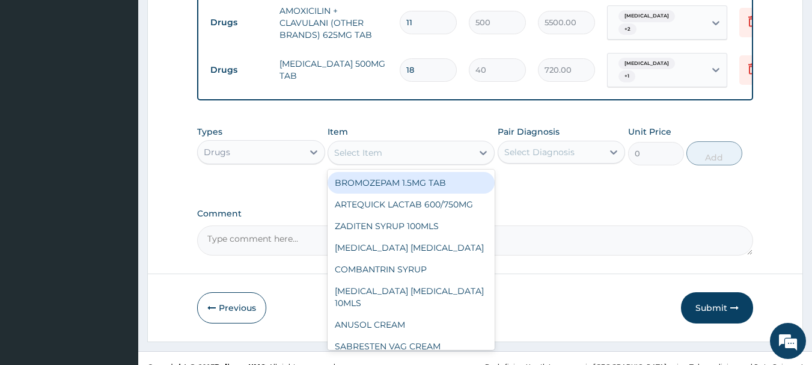
click at [395, 143] on div "Select Item" at bounding box center [400, 152] width 144 height 19
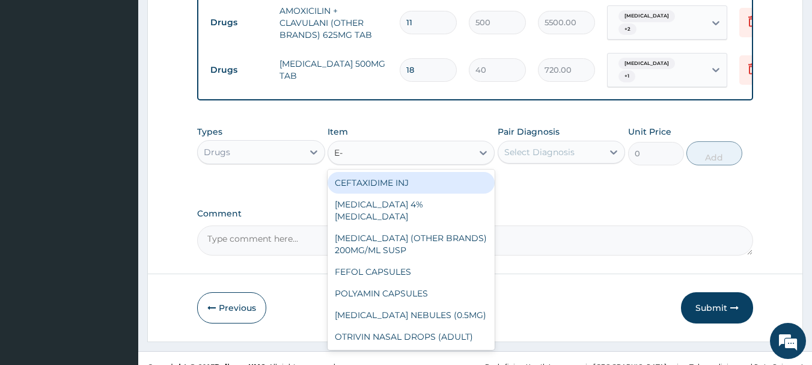
type input "E-M"
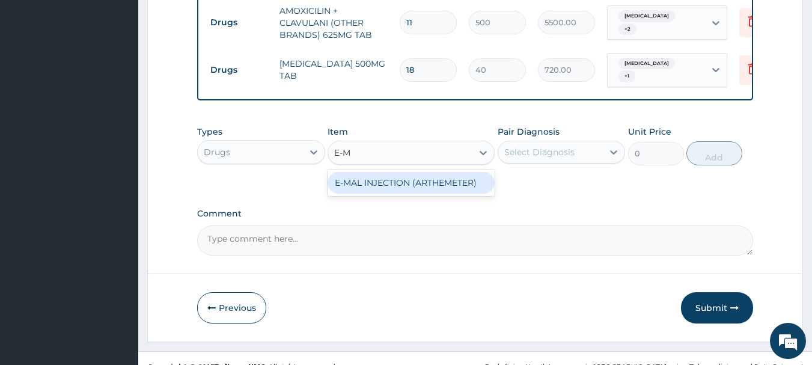
drag, startPoint x: 397, startPoint y: 180, endPoint x: 424, endPoint y: 179, distance: 26.5
click at [405, 180] on div "E-MAL INJECTION (ARTHEMETER)" at bounding box center [411, 183] width 167 height 22
type input "3000"
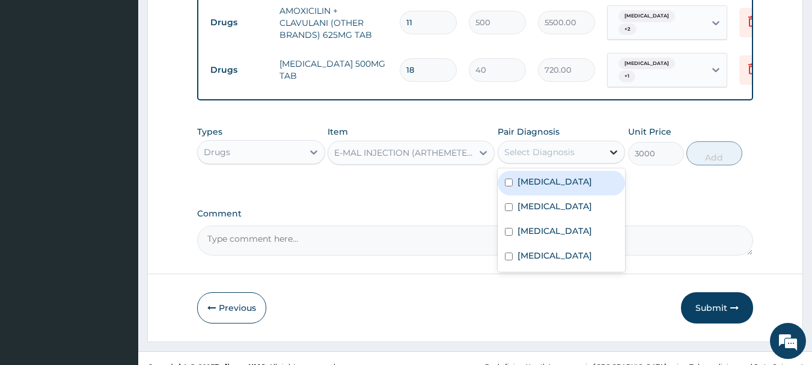
click at [612, 147] on icon at bounding box center [614, 152] width 12 height 12
click at [515, 177] on div "[MEDICAL_DATA]" at bounding box center [562, 183] width 128 height 25
checkbox input "true"
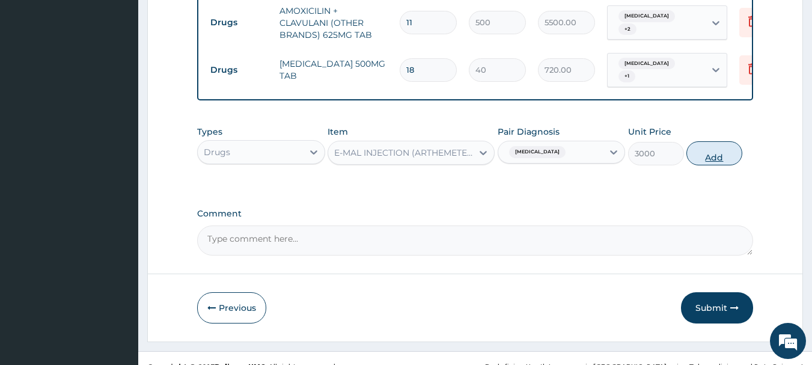
click at [710, 149] on button "Add" at bounding box center [715, 153] width 56 height 24
type input "0"
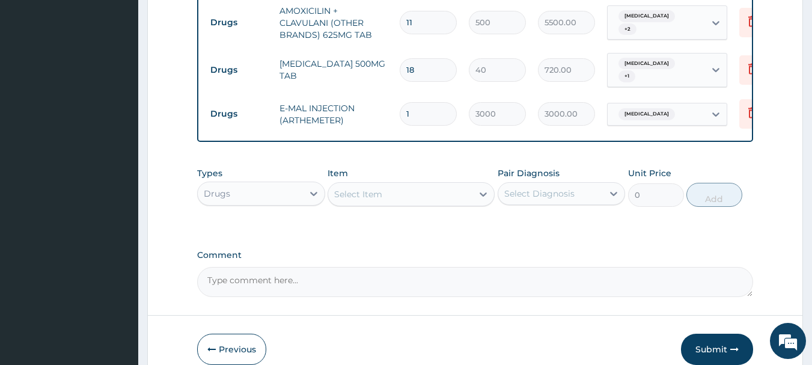
type input "0.00"
type input "3"
type input "9000.00"
type input "3"
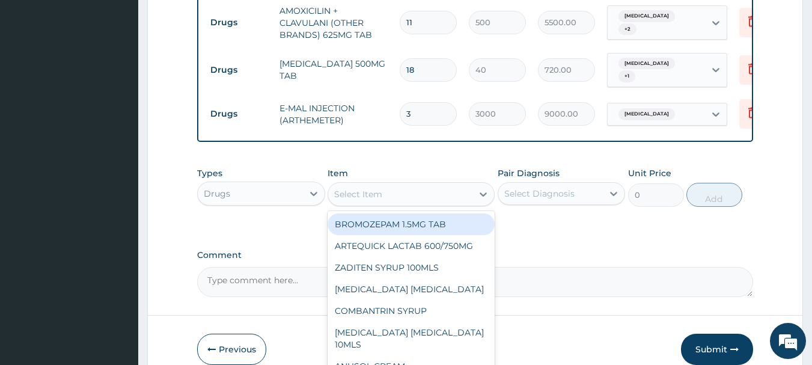
click at [377, 188] on div "Select Item" at bounding box center [358, 194] width 48 height 12
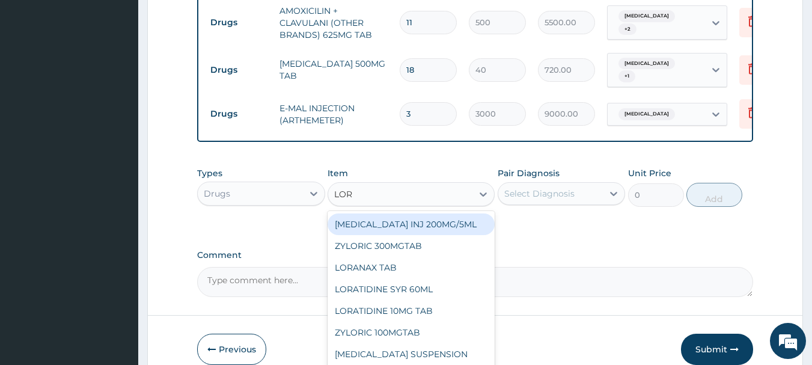
type input "LORA"
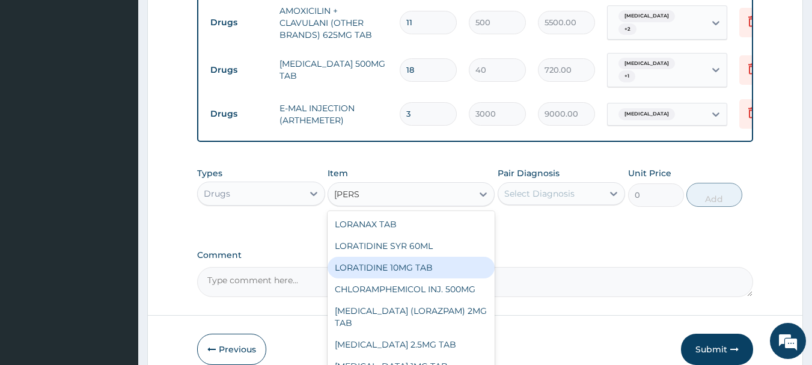
click at [394, 262] on div "LORATIDINE 10MG TAB" at bounding box center [411, 268] width 167 height 22
type input "100"
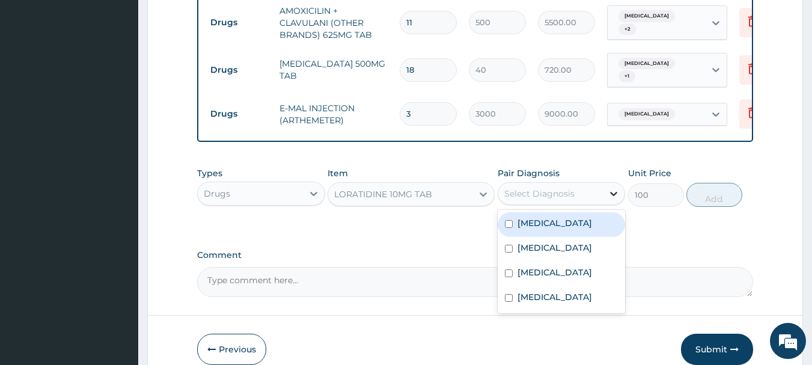
drag, startPoint x: 616, startPoint y: 186, endPoint x: 607, endPoint y: 192, distance: 10.3
click at [615, 188] on icon at bounding box center [614, 194] width 12 height 12
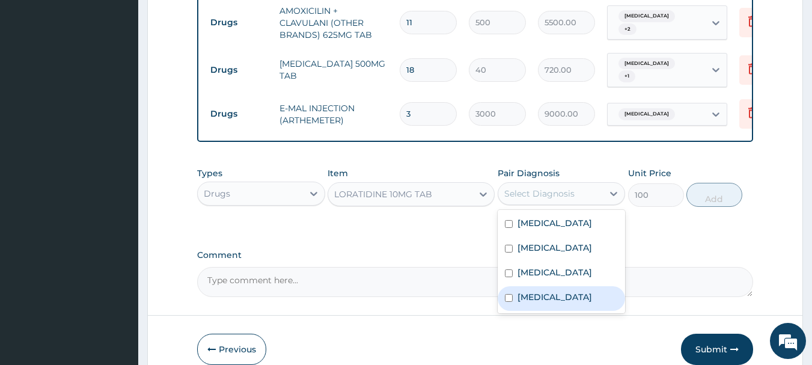
click at [508, 297] on input "checkbox" at bounding box center [509, 298] width 8 height 8
checkbox input "true"
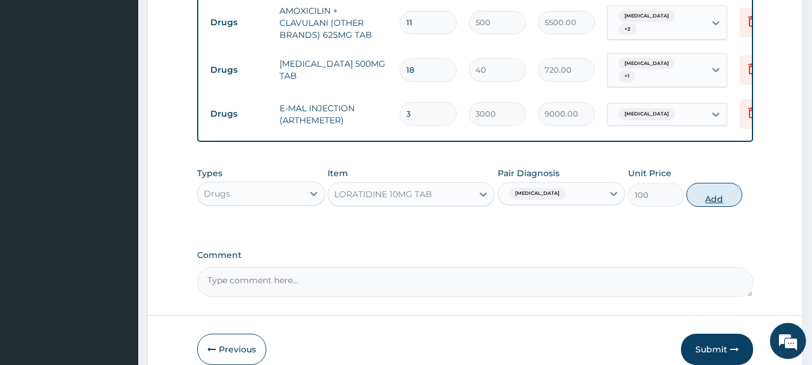
click at [705, 191] on button "Add" at bounding box center [715, 195] width 56 height 24
type input "0"
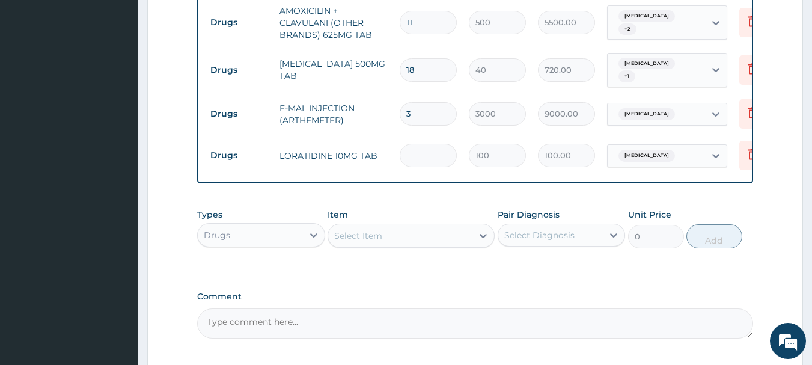
type input "0.00"
type input "5"
type input "500.00"
type input "5"
click at [431, 230] on div "Select Item" at bounding box center [400, 235] width 144 height 19
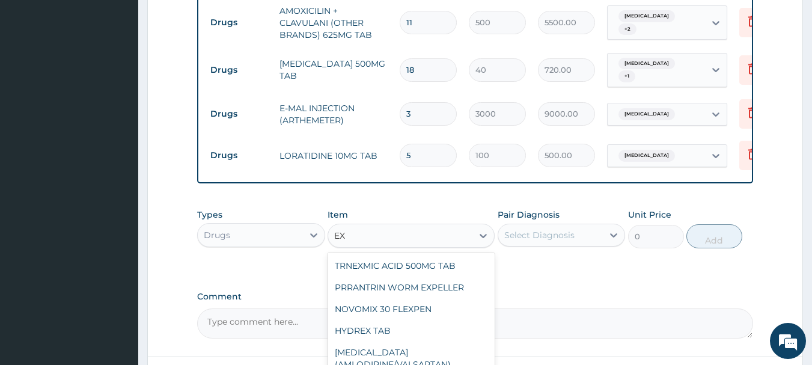
type input "E"
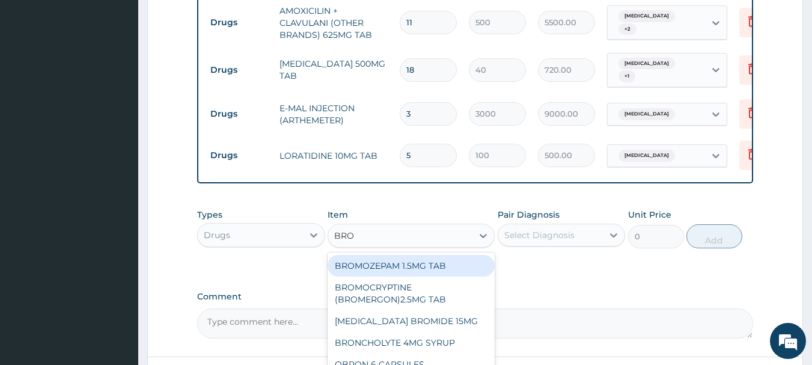
type input "BRON"
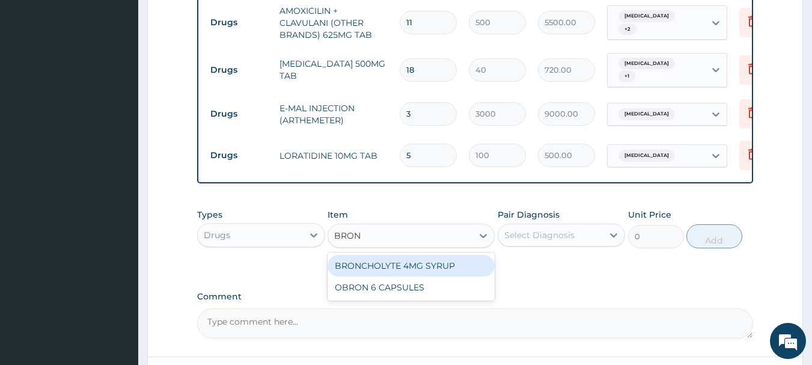
click at [411, 261] on div "BRONCHOLYTE 4MG SYRUP" at bounding box center [411, 266] width 167 height 22
type input "3000"
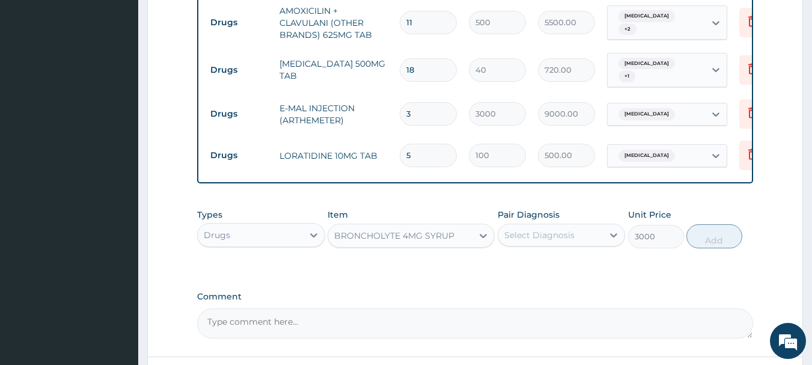
click at [602, 232] on div "Select Diagnosis" at bounding box center [550, 234] width 105 height 19
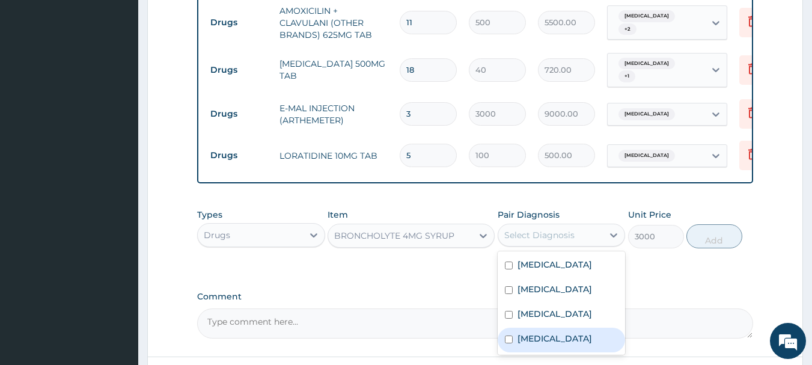
click at [527, 337] on label "[MEDICAL_DATA]" at bounding box center [555, 339] width 75 height 12
checkbox input "true"
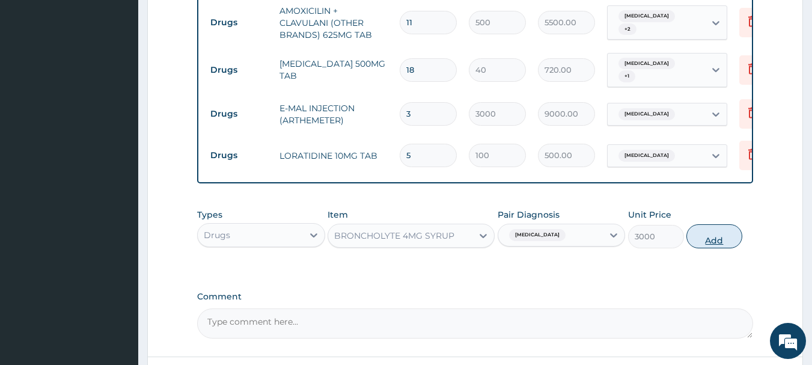
click at [722, 229] on button "Add" at bounding box center [715, 236] width 56 height 24
type input "0"
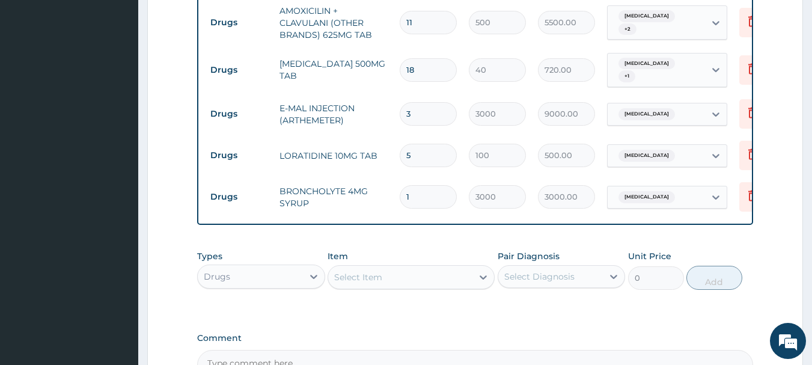
type input "2"
type input "6000.00"
type input "3"
type input "9000.00"
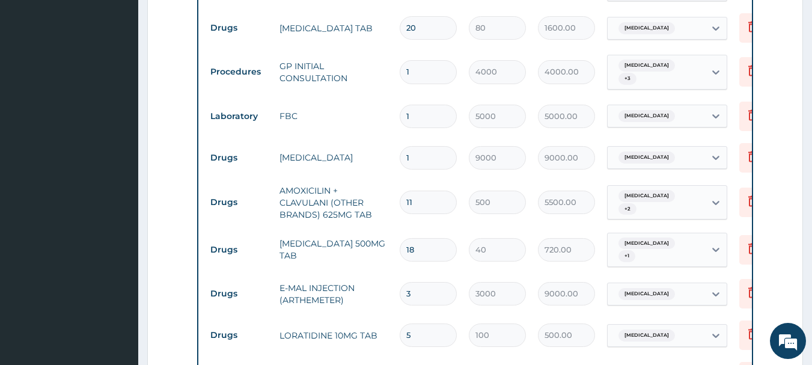
scroll to position [518, 0]
type input "3"
click at [416, 191] on input "11" at bounding box center [428, 202] width 57 height 23
type input "1"
type input "500.00"
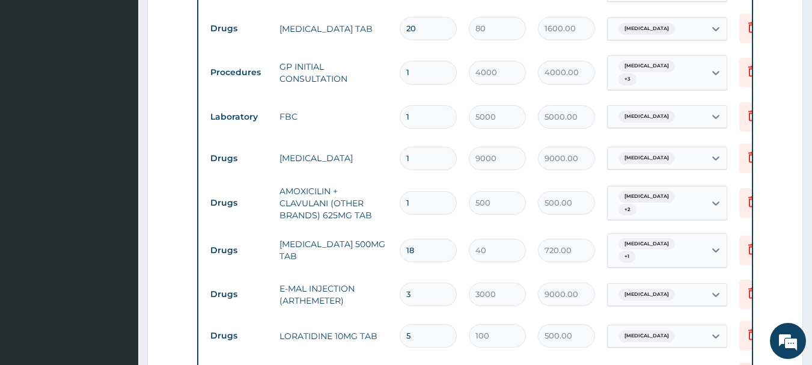
type input "10"
type input "5000.00"
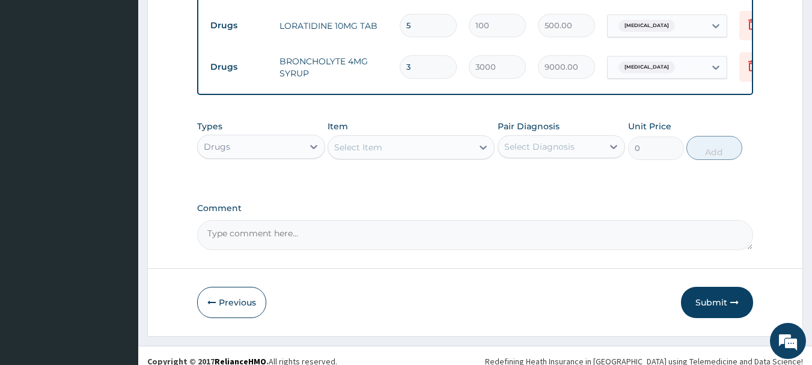
scroll to position [834, 0]
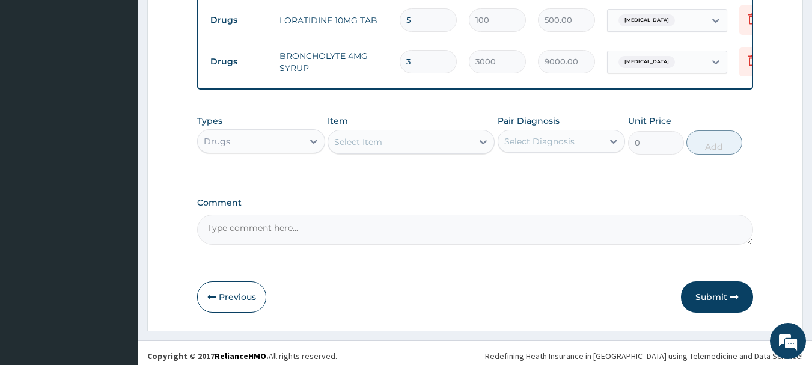
type input "10"
click at [700, 290] on button "Submit" at bounding box center [717, 296] width 72 height 31
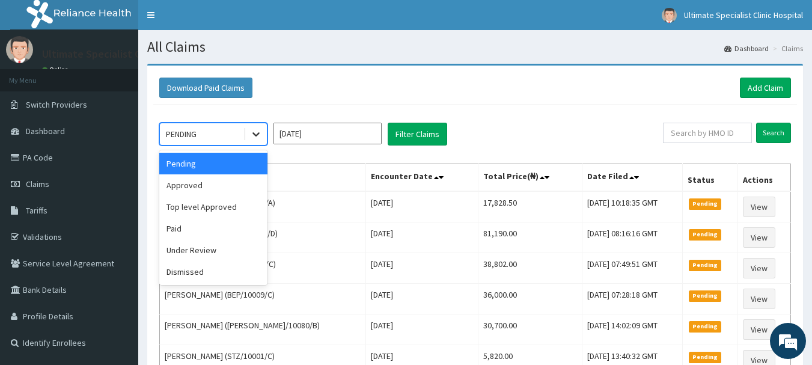
click at [256, 132] on icon at bounding box center [256, 134] width 12 height 12
click at [185, 250] on div "Under Review" at bounding box center [213, 250] width 108 height 22
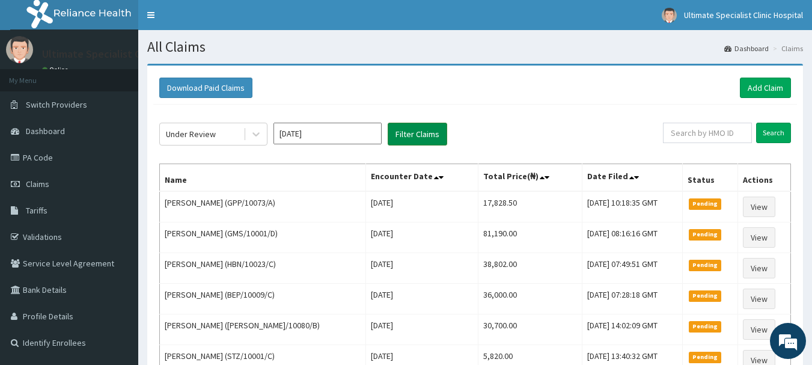
click at [411, 133] on button "Filter Claims" at bounding box center [418, 134] width 60 height 23
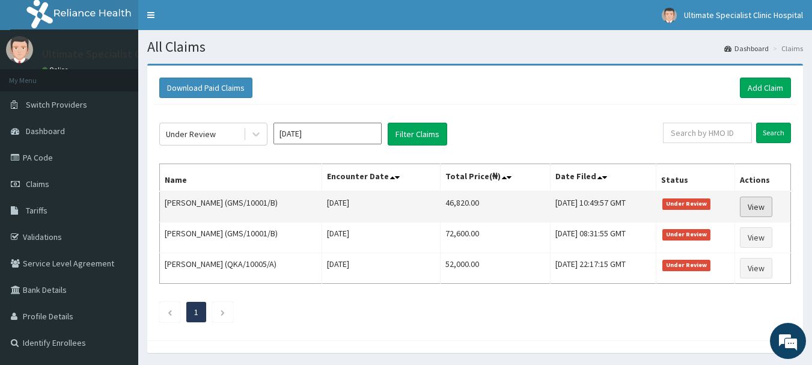
click at [757, 206] on link "View" at bounding box center [756, 207] width 32 height 20
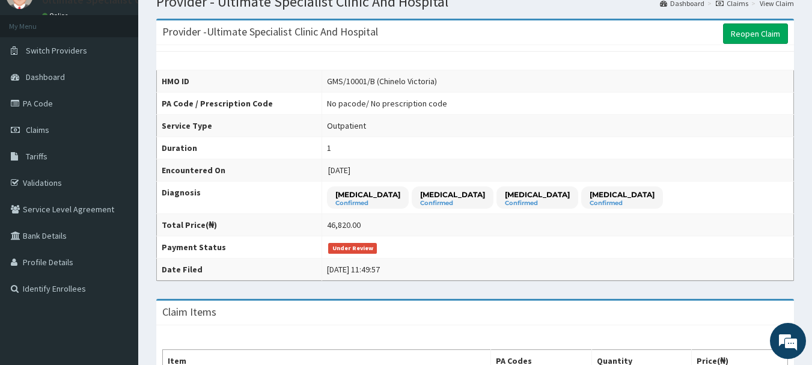
scroll to position [54, 0]
click at [750, 29] on link "Reopen Claim" at bounding box center [755, 34] width 65 height 20
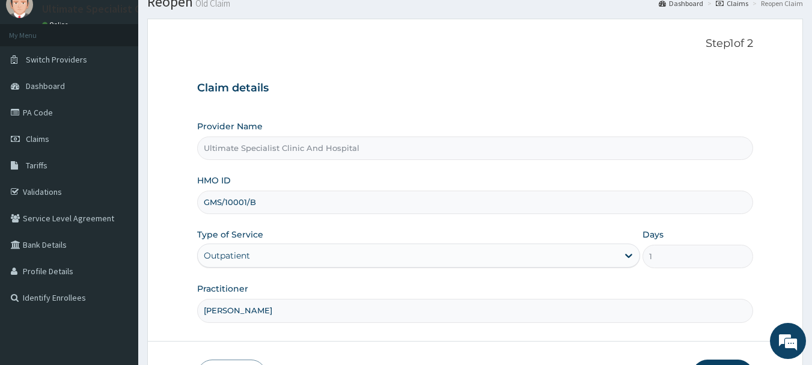
scroll to position [129, 0]
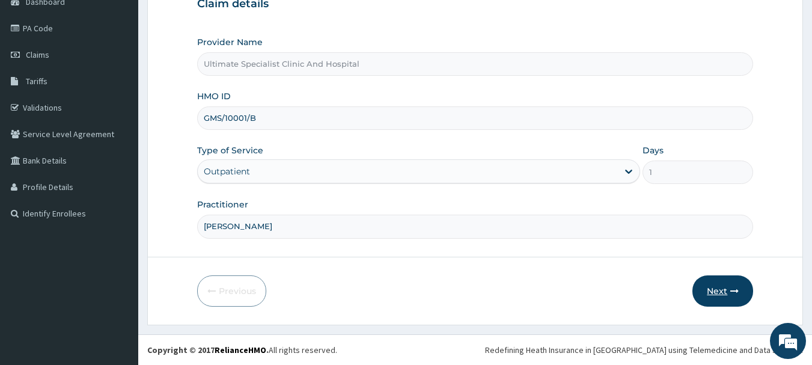
click at [705, 286] on button "Next" at bounding box center [723, 290] width 61 height 31
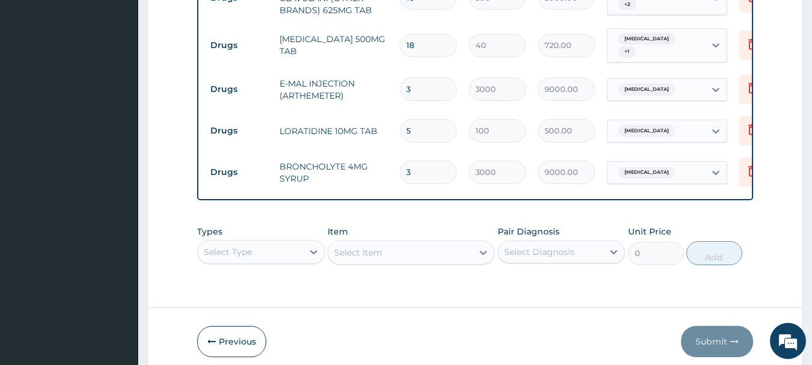
scroll to position [731, 0]
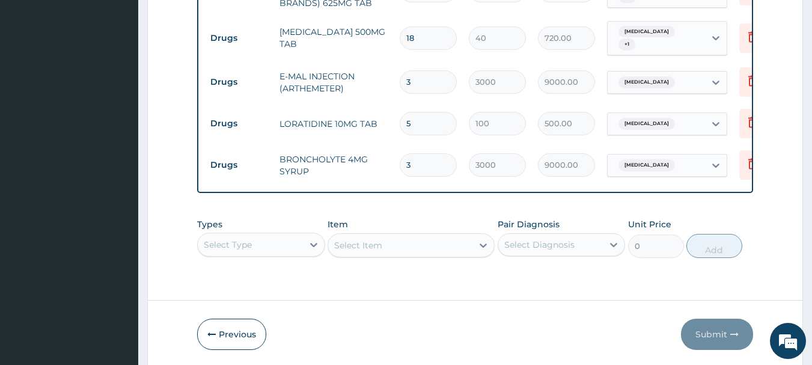
drag, startPoint x: 419, startPoint y: 153, endPoint x: 403, endPoint y: 155, distance: 15.2
click at [403, 155] on input "3" at bounding box center [428, 164] width 57 height 23
type input "1"
type input "3000.00"
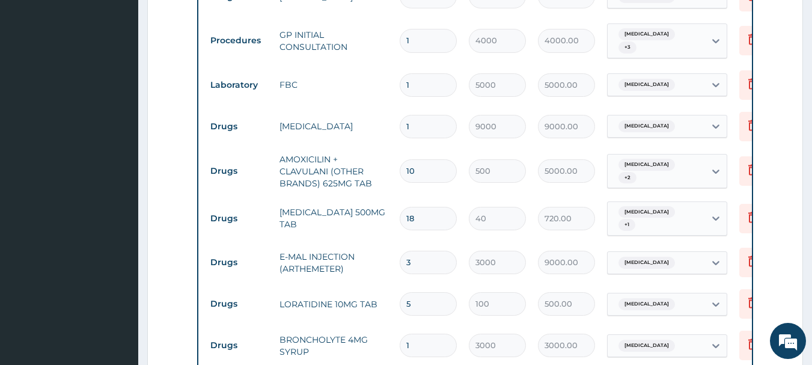
scroll to position [490, 0]
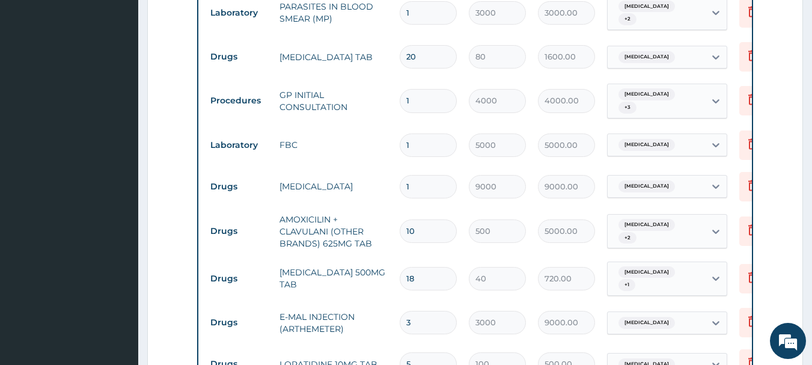
type input "1"
drag, startPoint x: 424, startPoint y: 48, endPoint x: 372, endPoint y: 59, distance: 53.4
click at [372, 59] on tr "Drugs HYOSCINE TAB 20 80 1600.00 Gastritis Delete" at bounding box center [498, 56] width 589 height 41
type input "1"
type input "80.00"
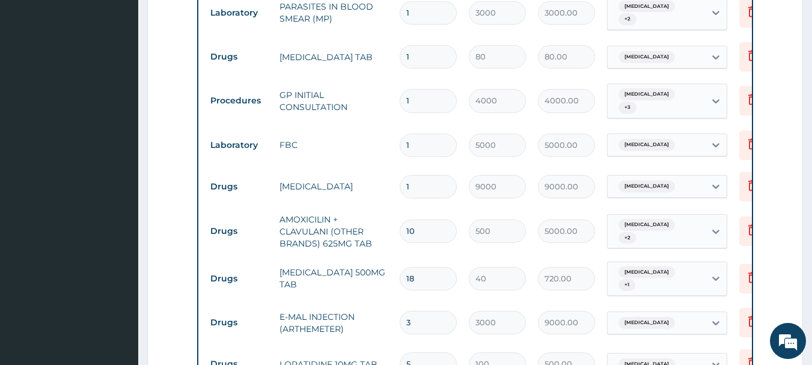
type input "14"
type input "1120.00"
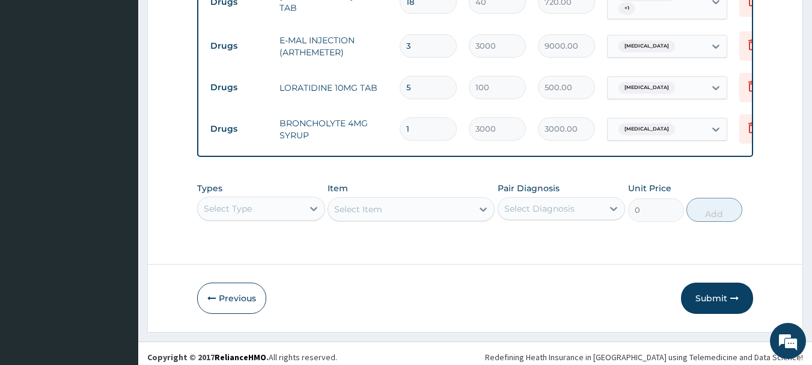
scroll to position [773, 0]
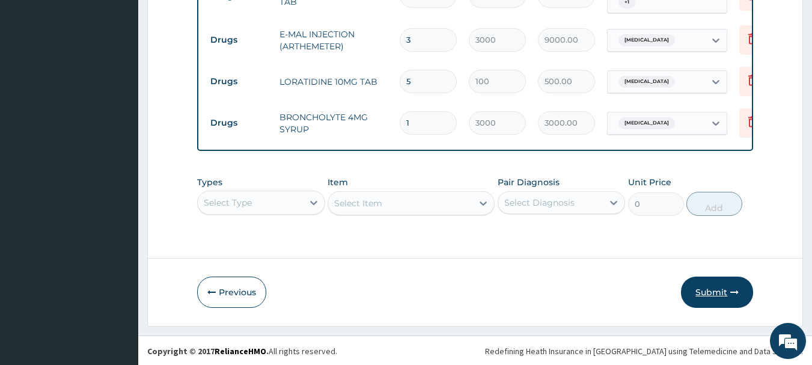
type input "14"
click at [714, 292] on button "Submit" at bounding box center [717, 292] width 72 height 31
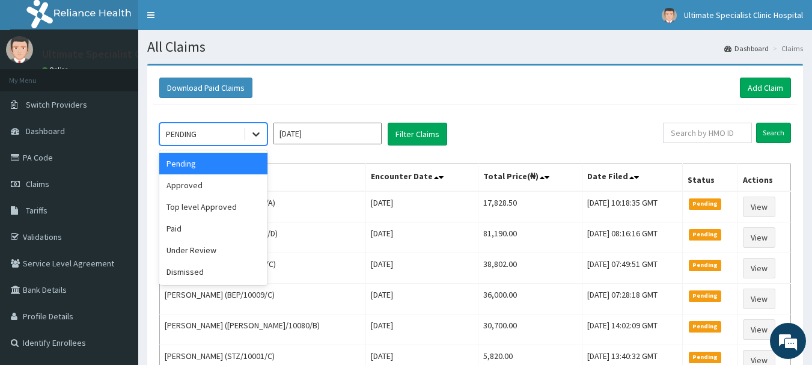
click at [251, 129] on icon at bounding box center [256, 134] width 12 height 12
click at [199, 253] on div "Under Review" at bounding box center [213, 250] width 108 height 22
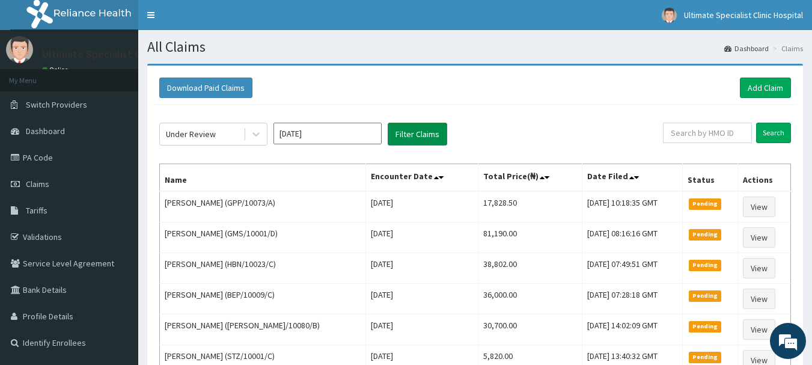
click at [391, 131] on button "Filter Claims" at bounding box center [418, 134] width 60 height 23
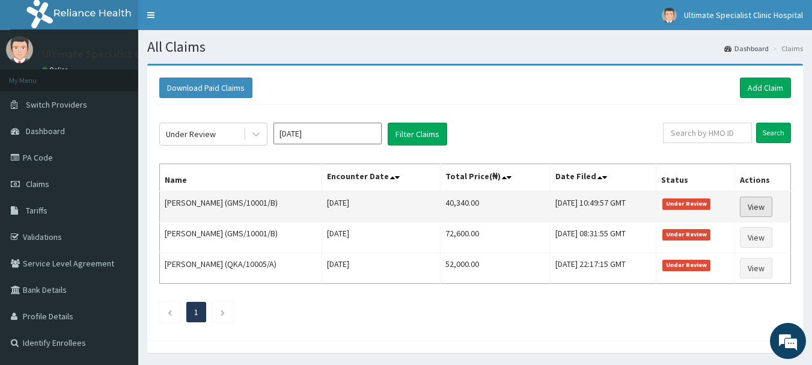
click at [763, 203] on link "View" at bounding box center [756, 207] width 32 height 20
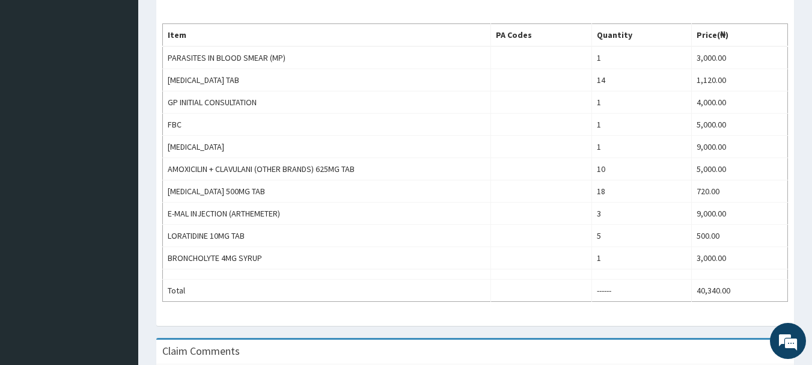
scroll to position [352, 0]
